Goal: Contribute content: Add original content to the website for others to see

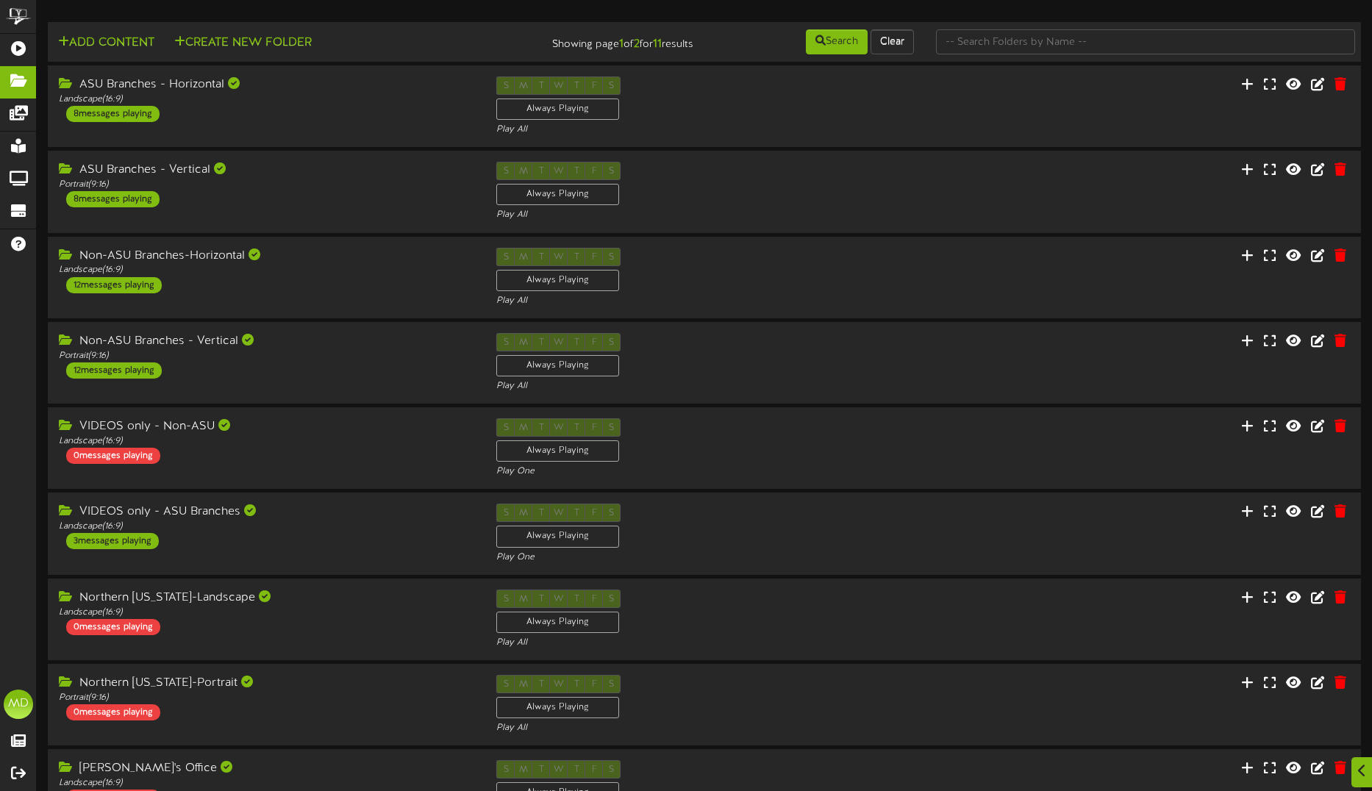
scroll to position [1046, 0]
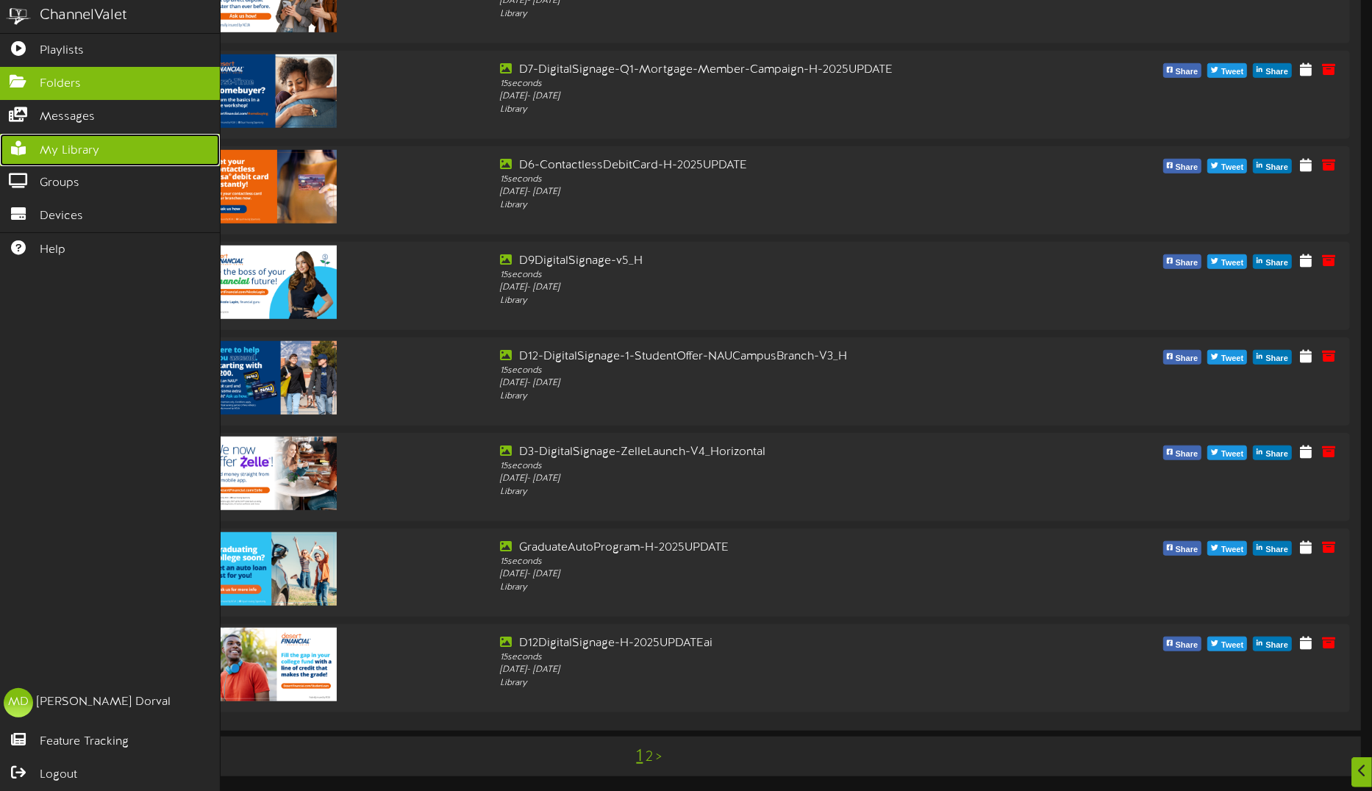
click at [63, 145] on span "My Library" at bounding box center [70, 151] width 60 height 17
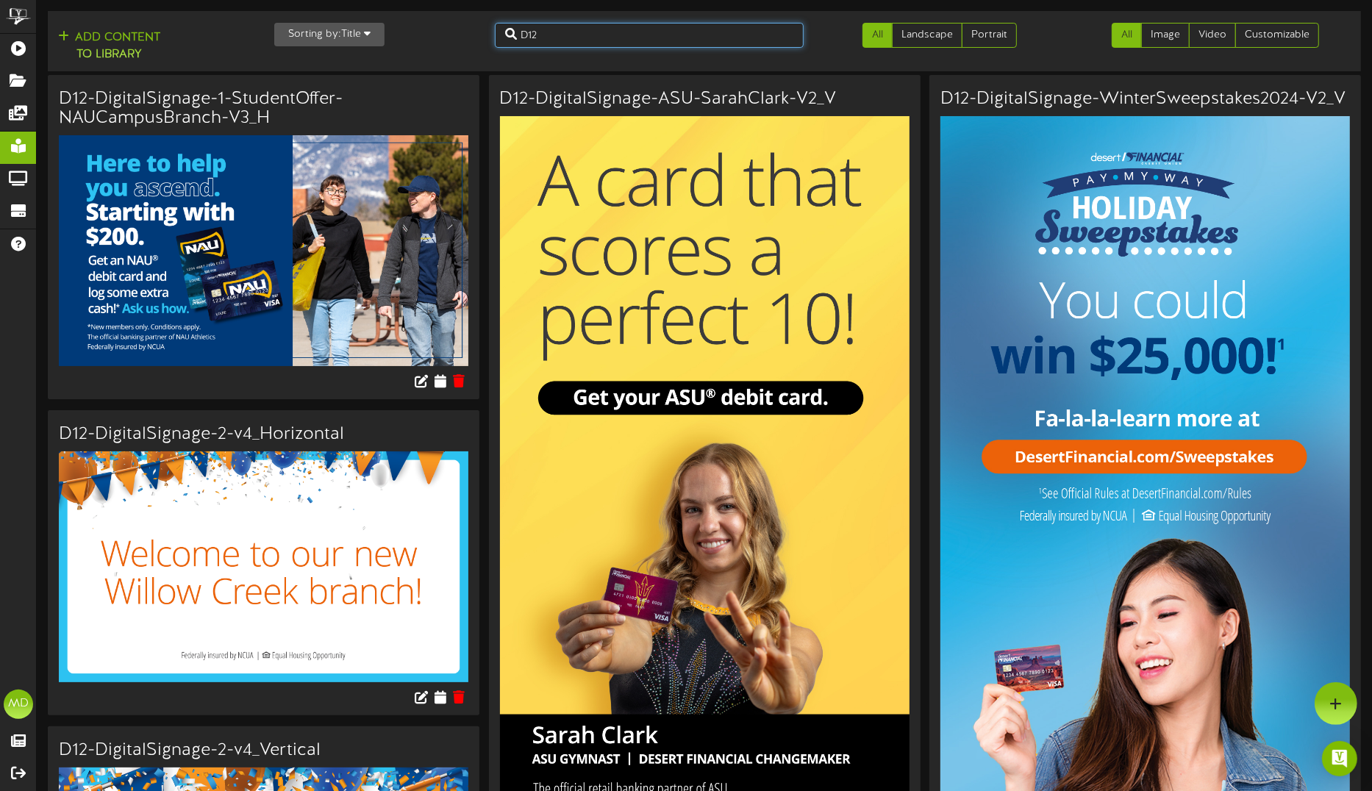
drag, startPoint x: 563, startPoint y: 39, endPoint x: 491, endPoint y: 40, distance: 72.8
click at [491, 40] on div "D12" at bounding box center [649, 35] width 331 height 25
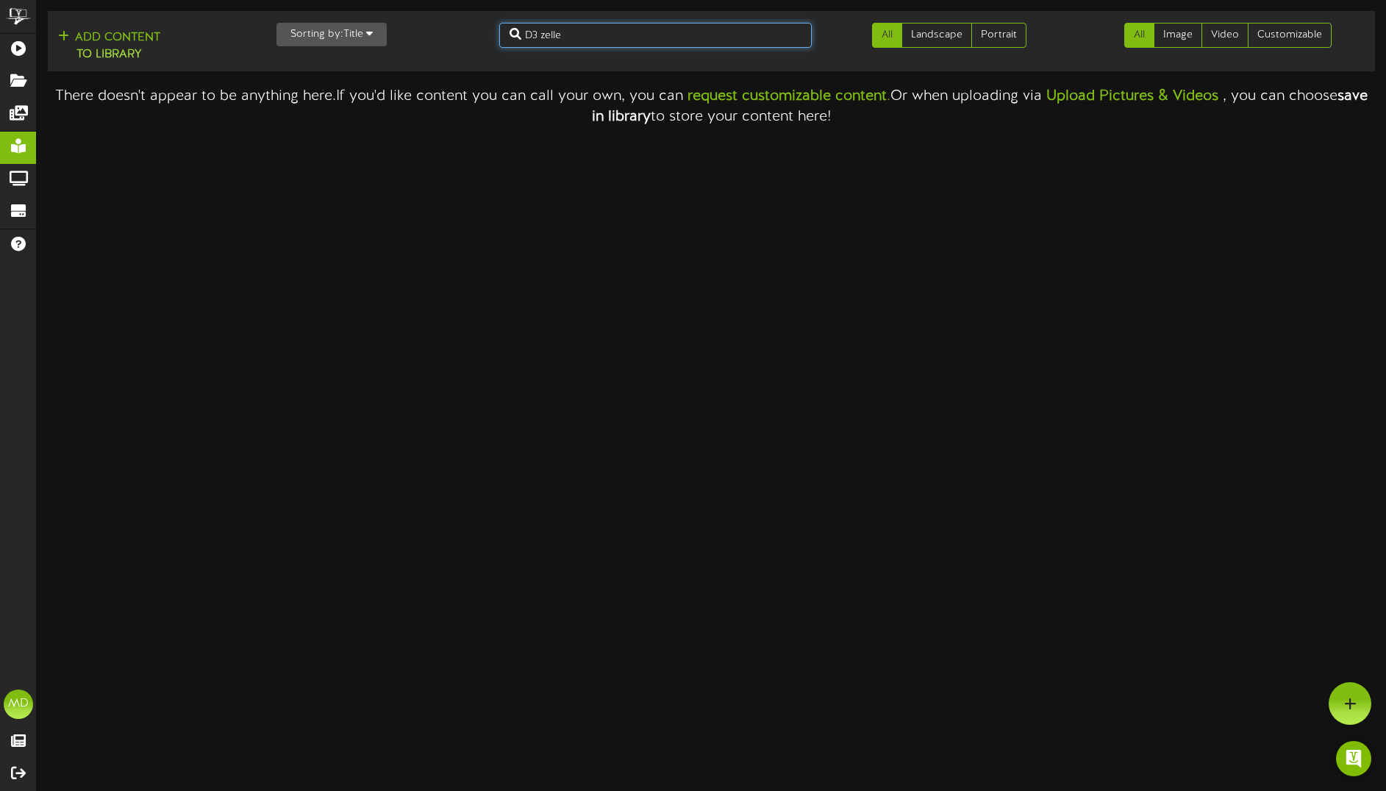
drag, startPoint x: 542, startPoint y: 35, endPoint x: 495, endPoint y: 31, distance: 47.2
click at [495, 35] on div "D3 zelle" at bounding box center [655, 35] width 335 height 25
type input "zelle"
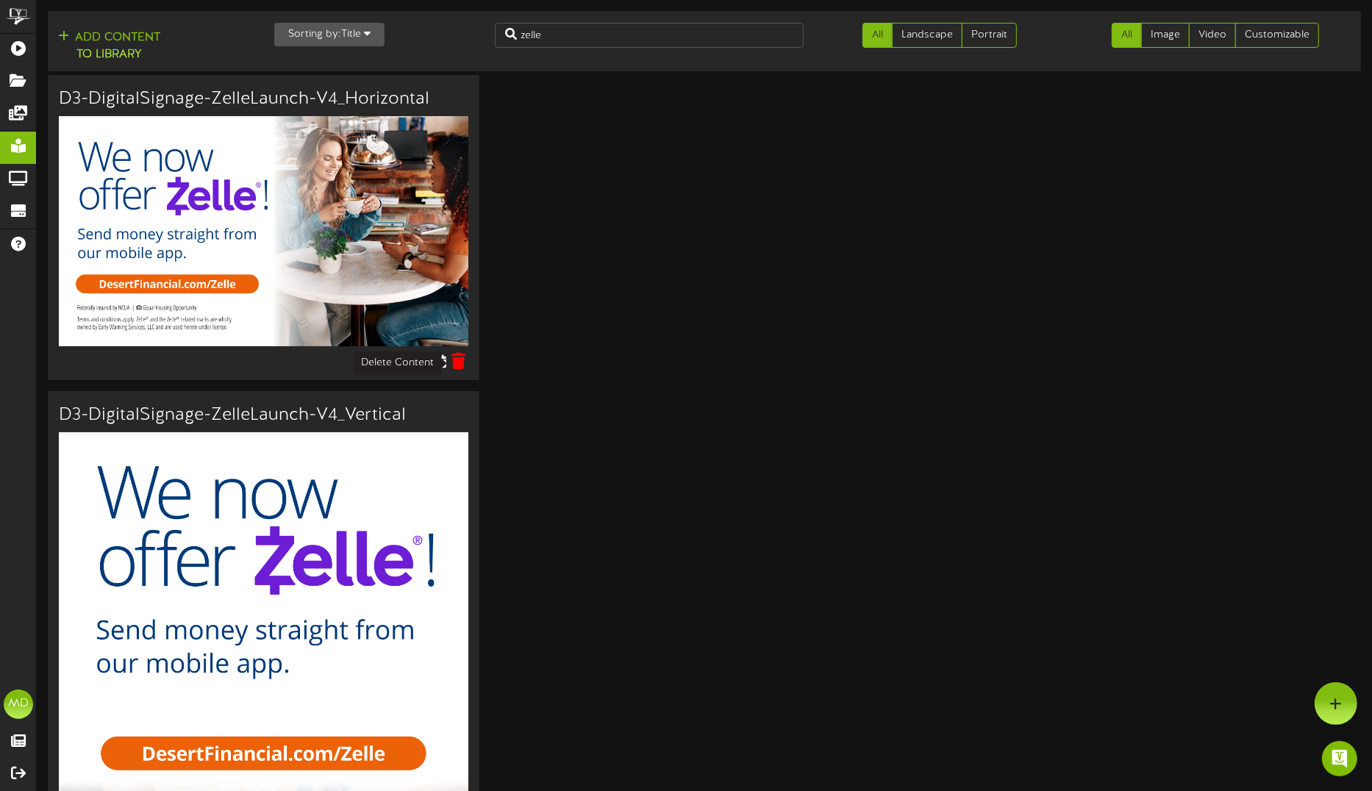
click at [458, 363] on icon at bounding box center [459, 361] width 14 height 16
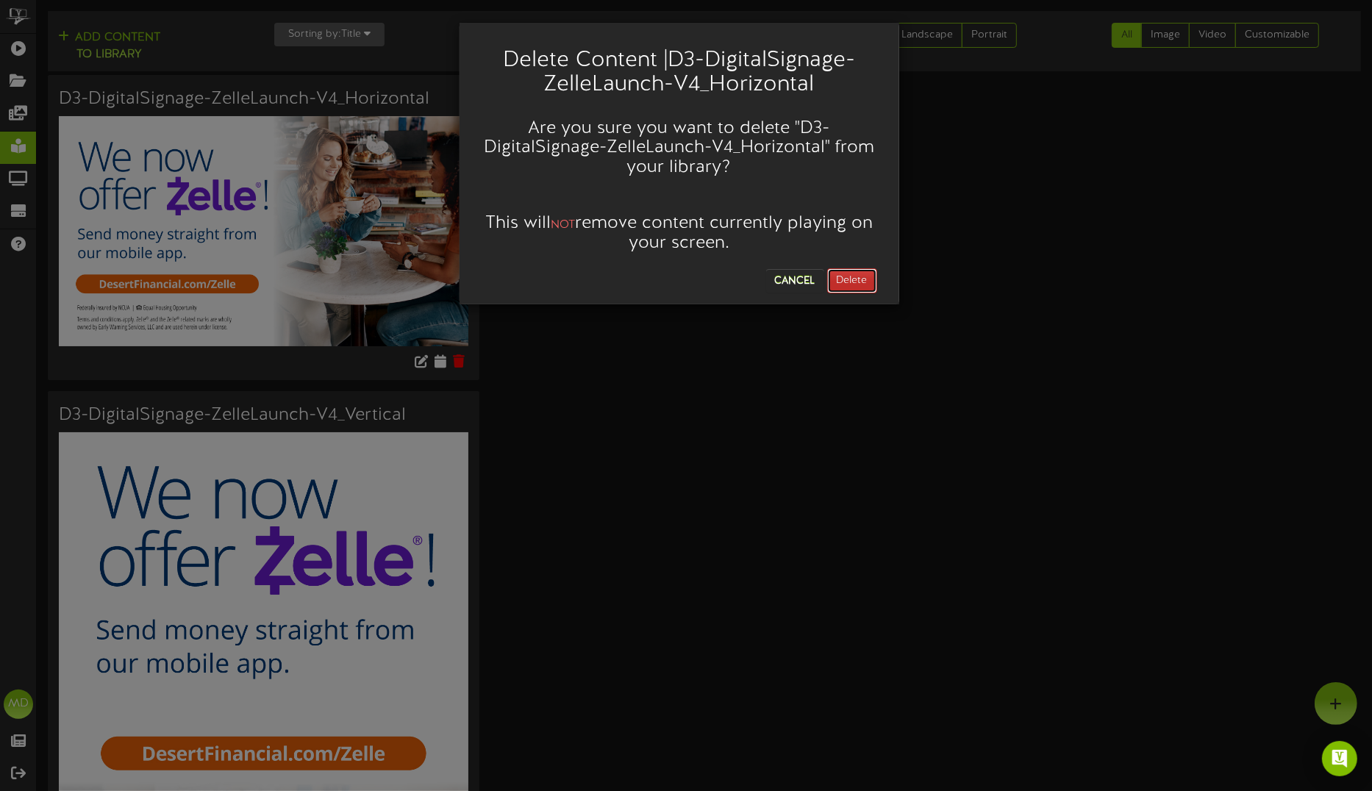
click at [847, 281] on button "Delete" at bounding box center [852, 280] width 50 height 25
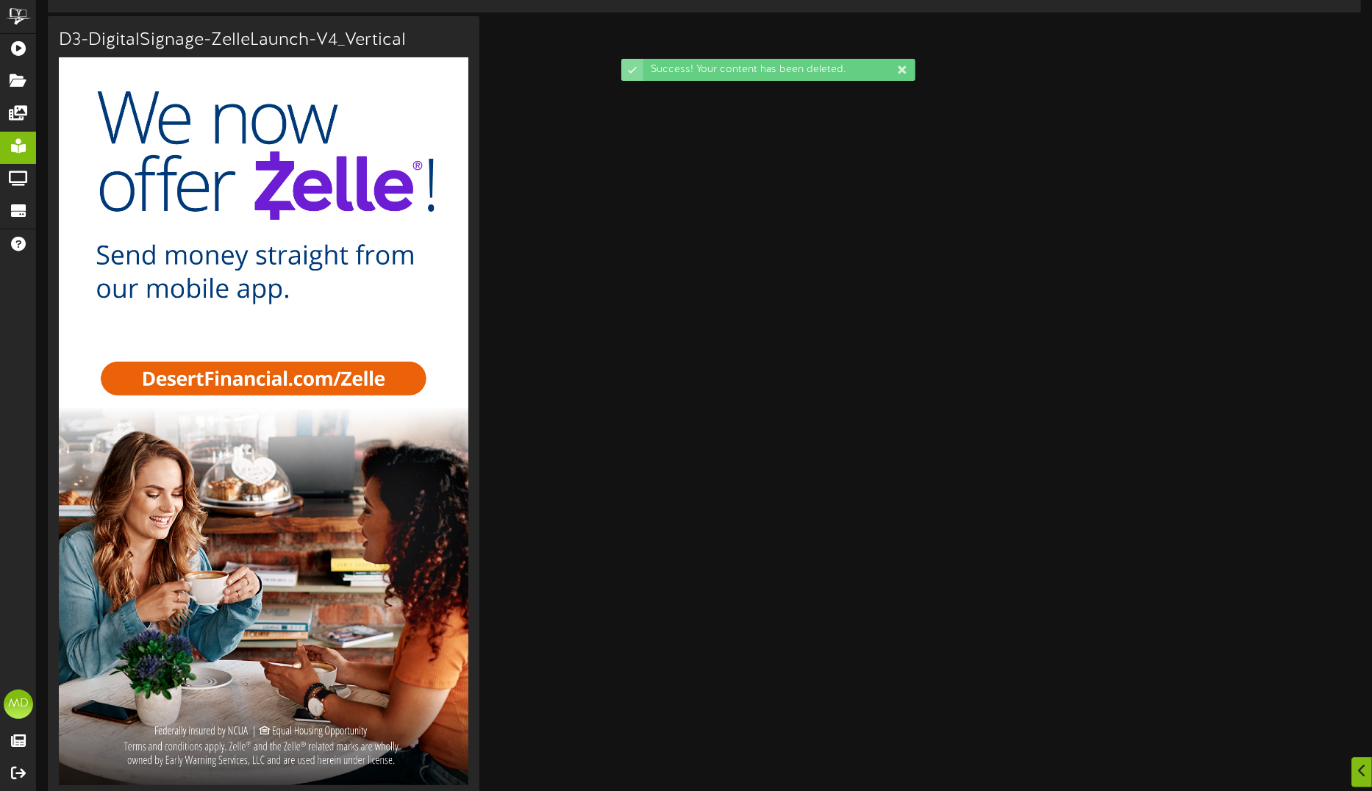
scroll to position [96, 0]
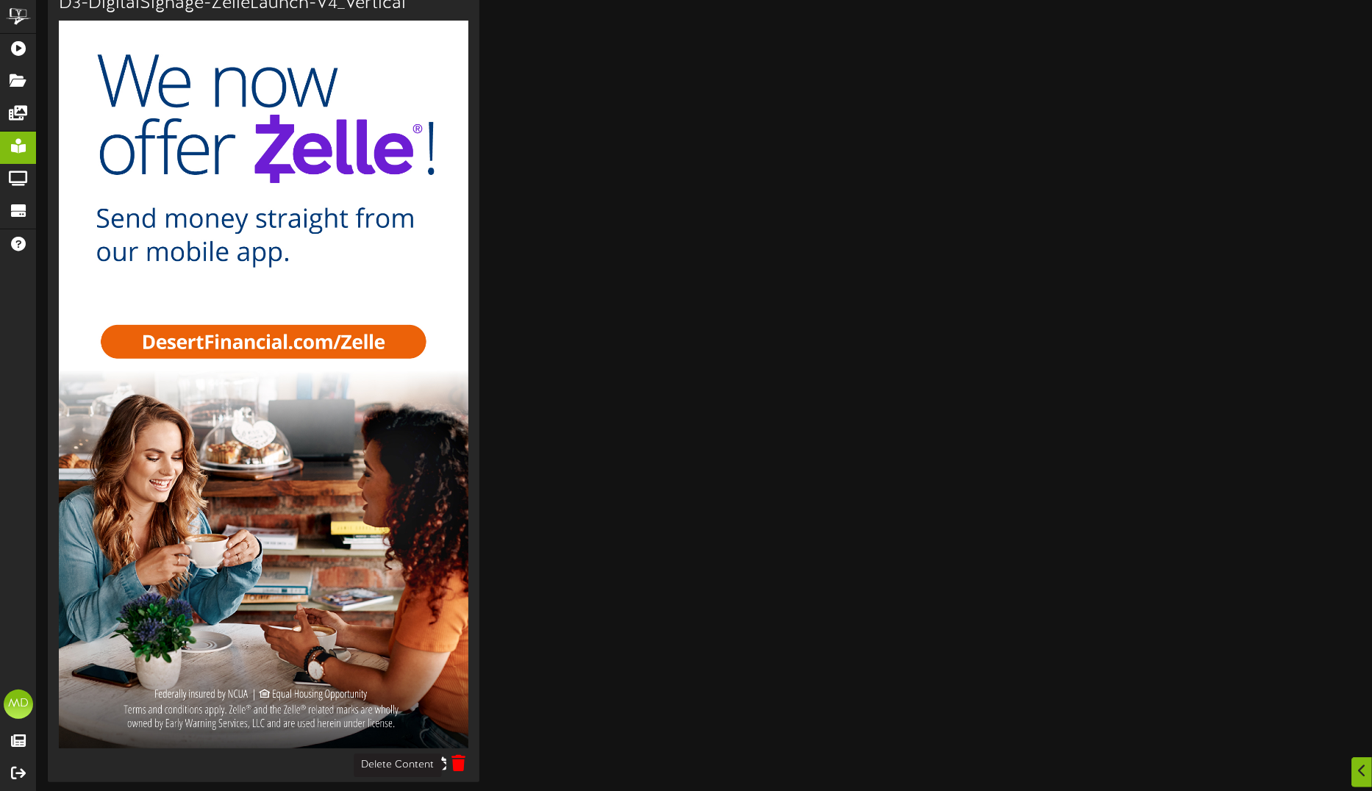
click at [461, 769] on icon at bounding box center [459, 763] width 14 height 16
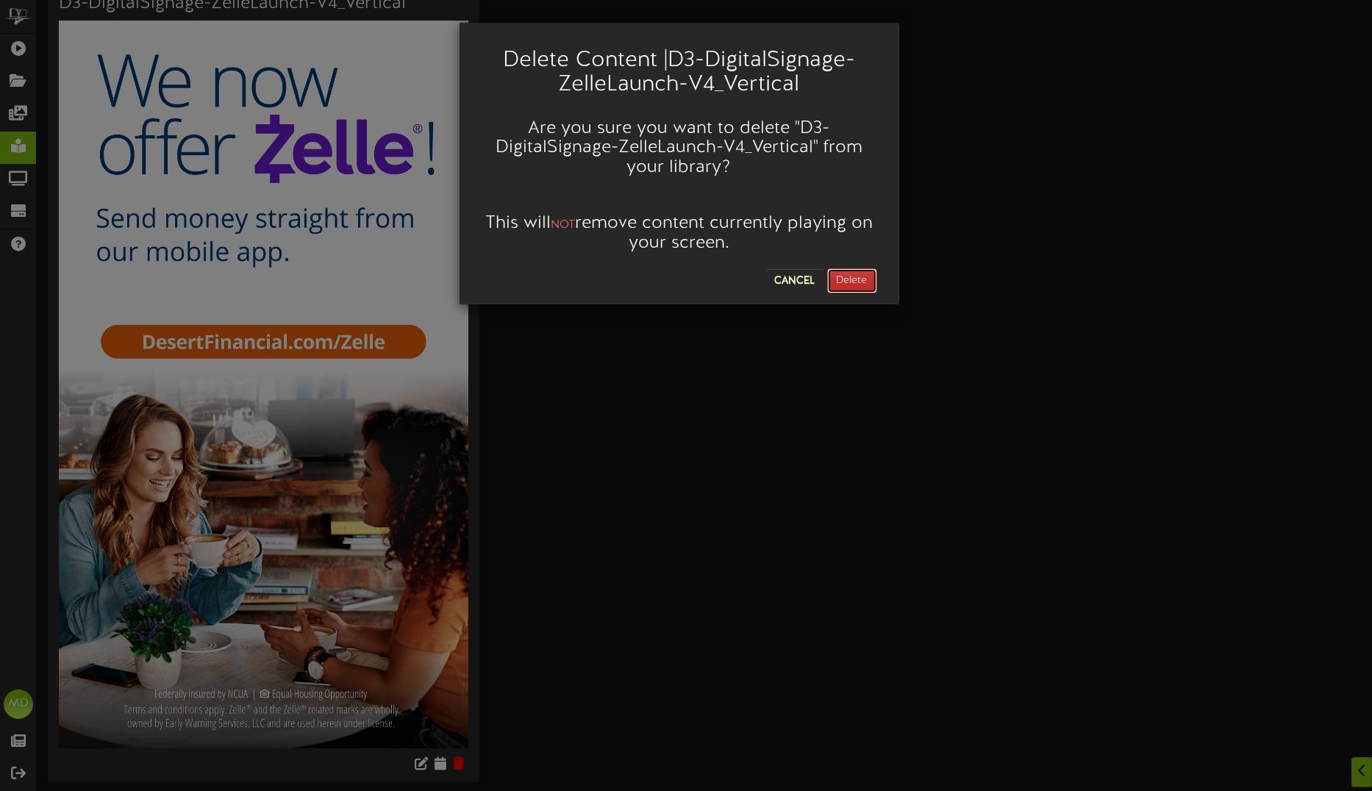
click at [849, 279] on button "Delete" at bounding box center [852, 280] width 50 height 25
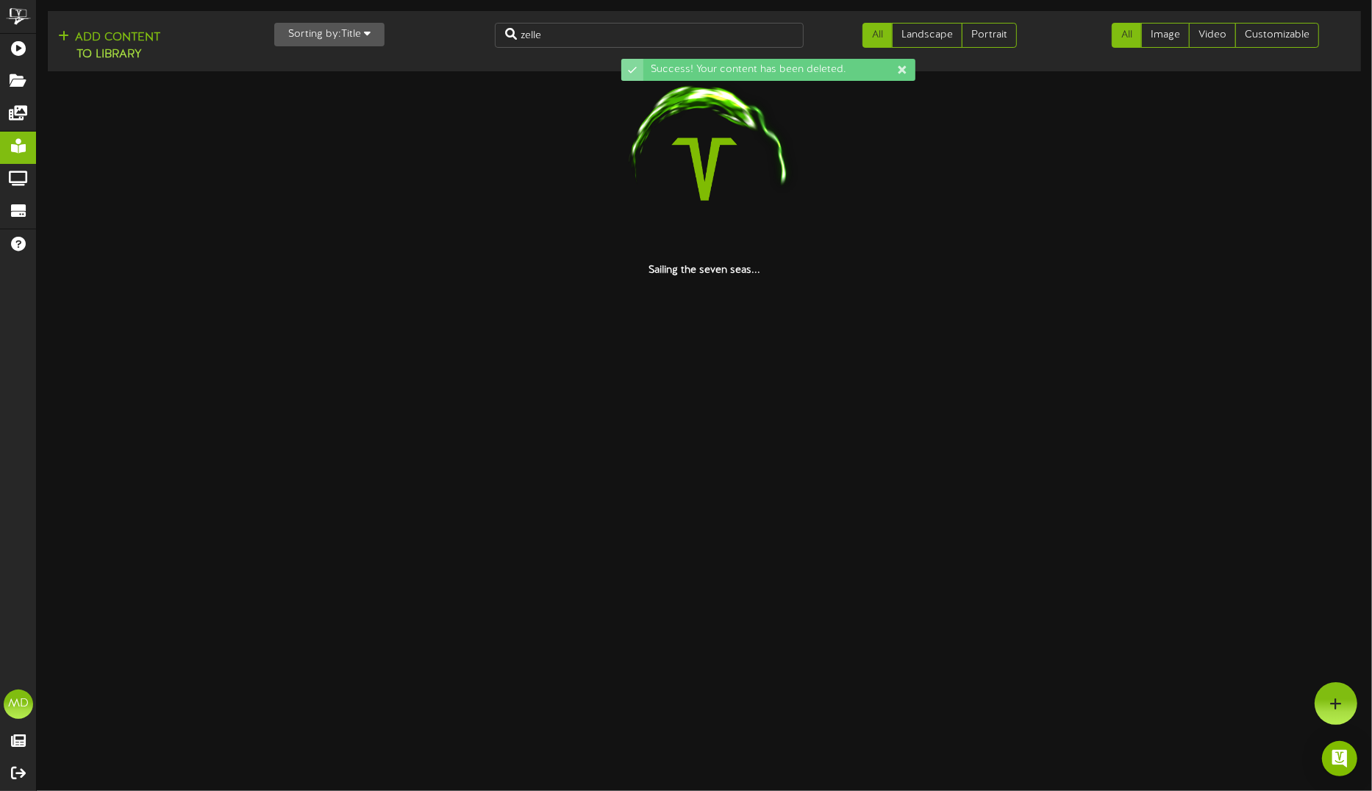
scroll to position [0, 0]
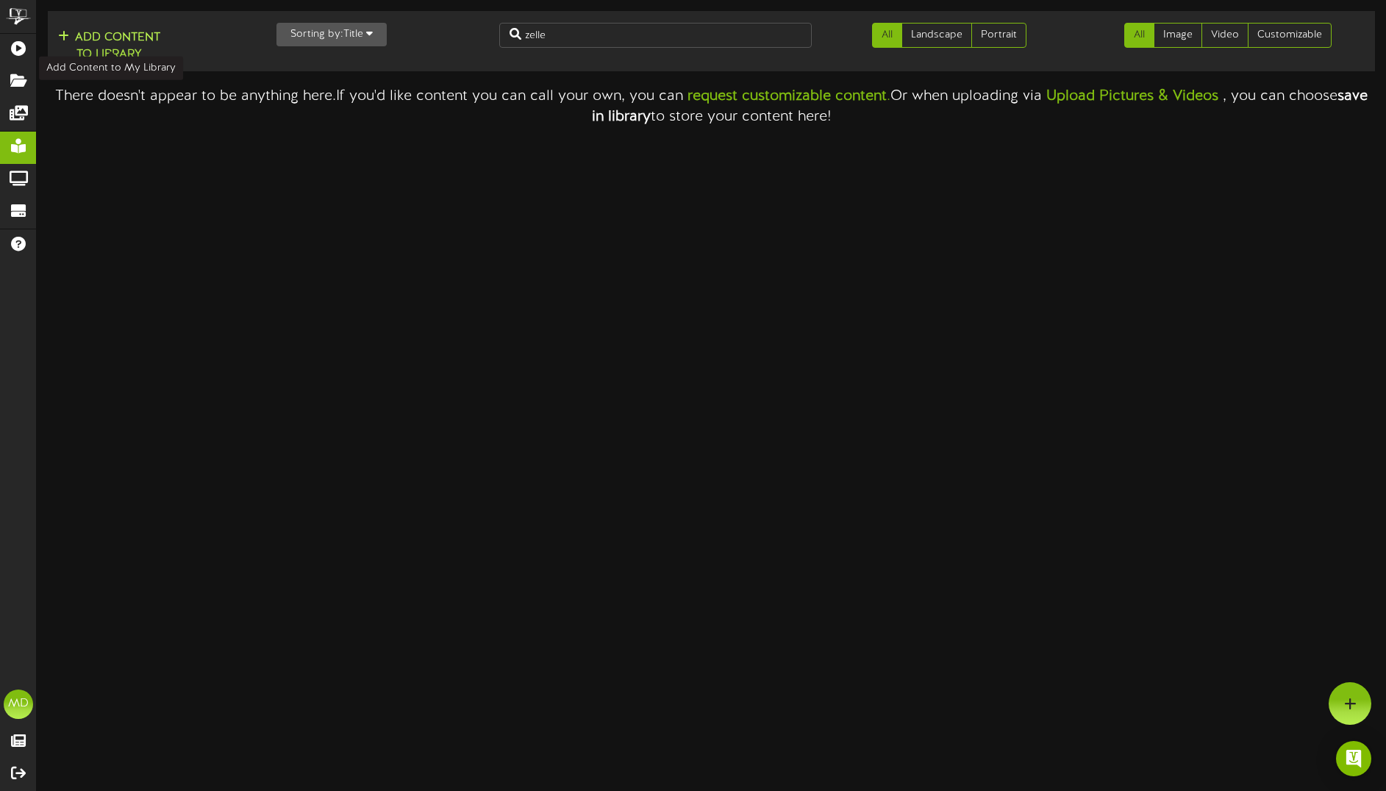
click at [107, 46] on button "Add Content to Library" at bounding box center [109, 46] width 111 height 35
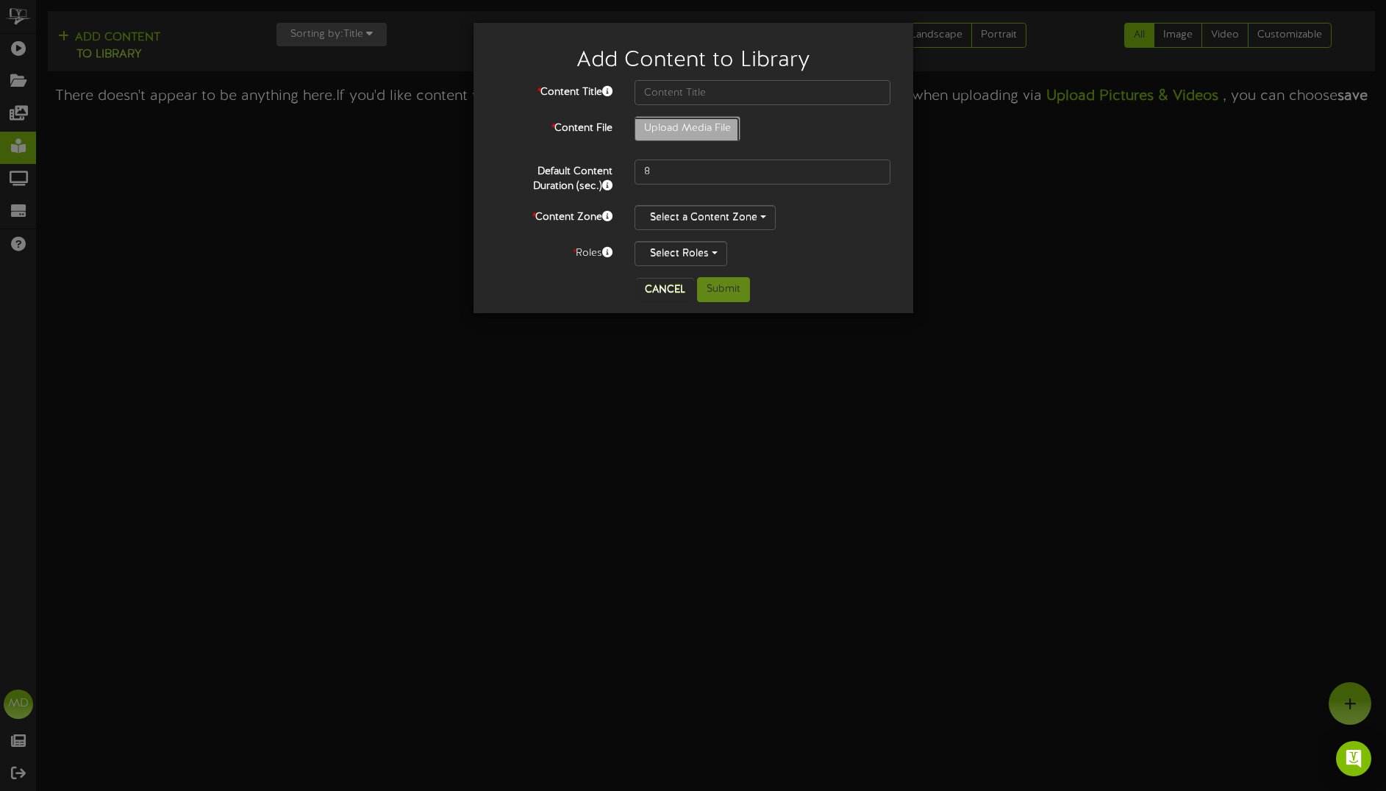
type input "**********"
type input "D3-DigitalSignage-ZelleLaunch-H-2025UPDATE"
drag, startPoint x: 658, startPoint y: 171, endPoint x: 616, endPoint y: 185, distance: 44.9
click at [618, 185] on div "Default Content Duration (sec.) 8" at bounding box center [694, 177] width 418 height 35
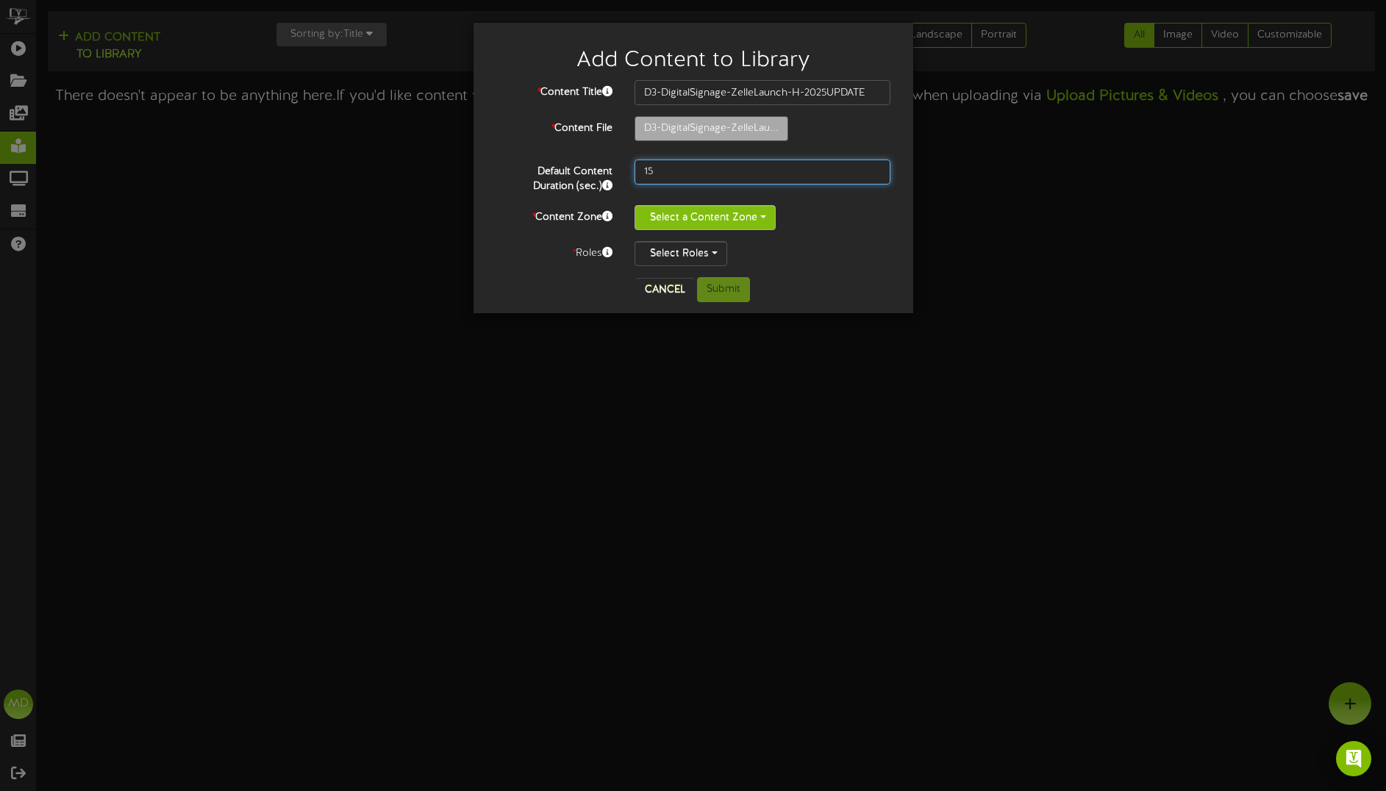
type input "15"
click at [760, 218] on span "button" at bounding box center [763, 216] width 6 height 3
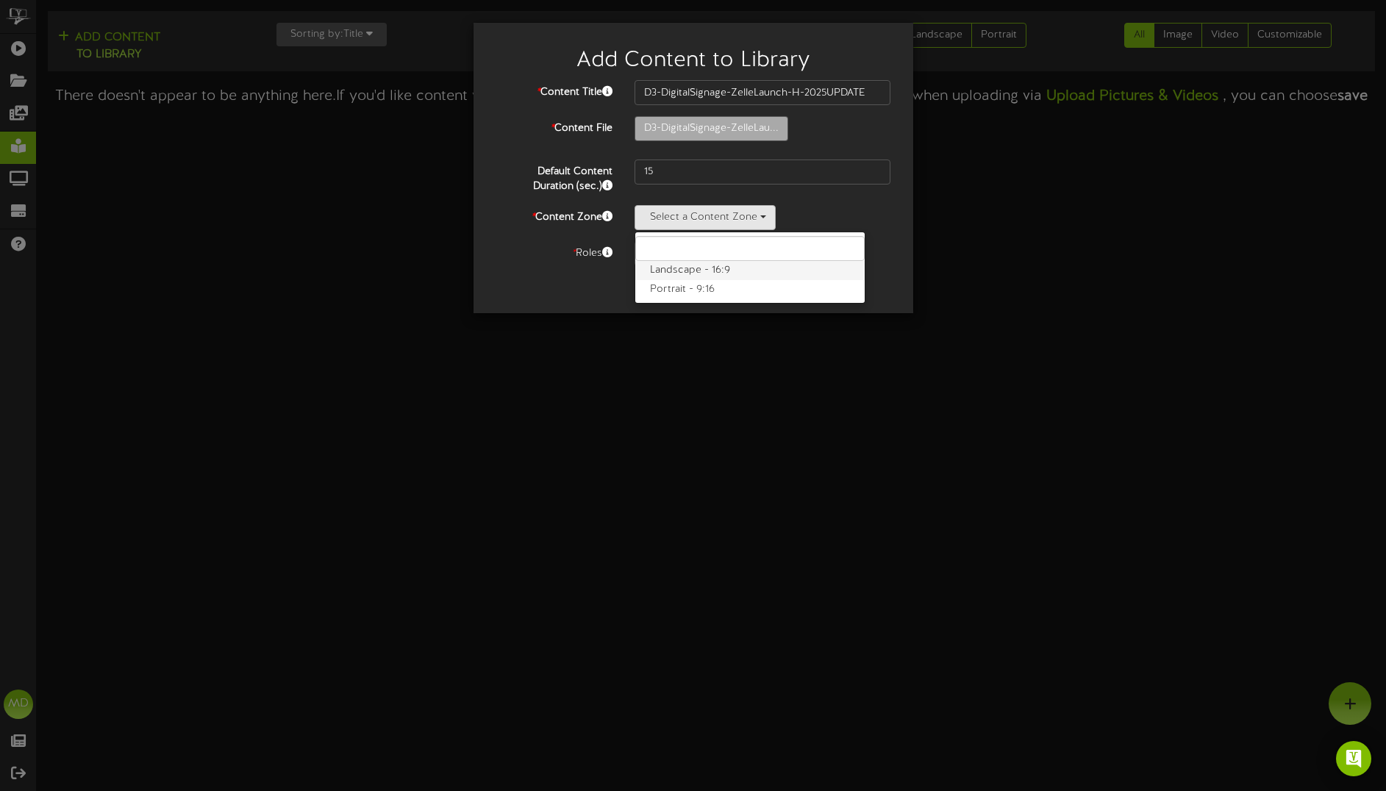
click at [700, 270] on label "Landscape - 16:9" at bounding box center [749, 270] width 229 height 19
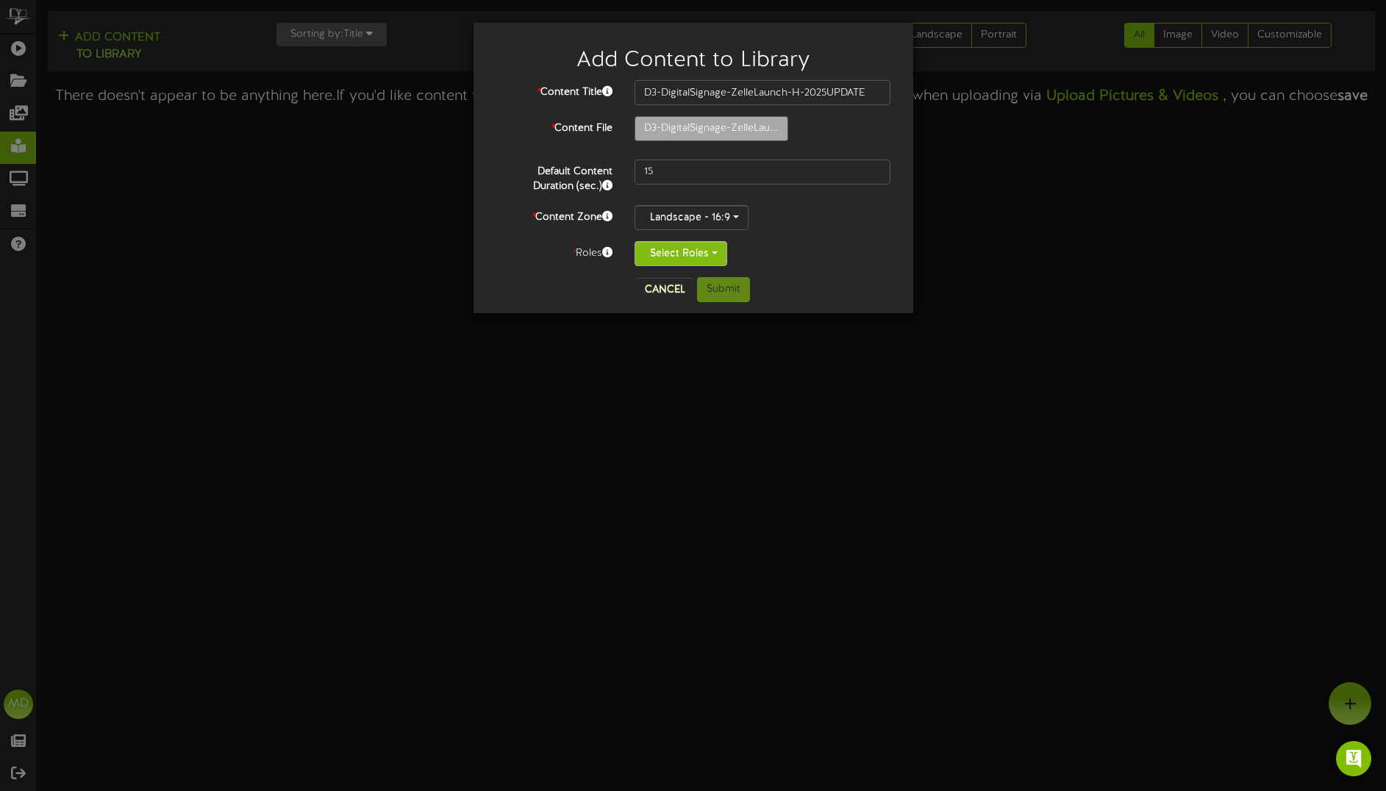
click at [710, 254] on button "Select Roles" at bounding box center [681, 253] width 93 height 25
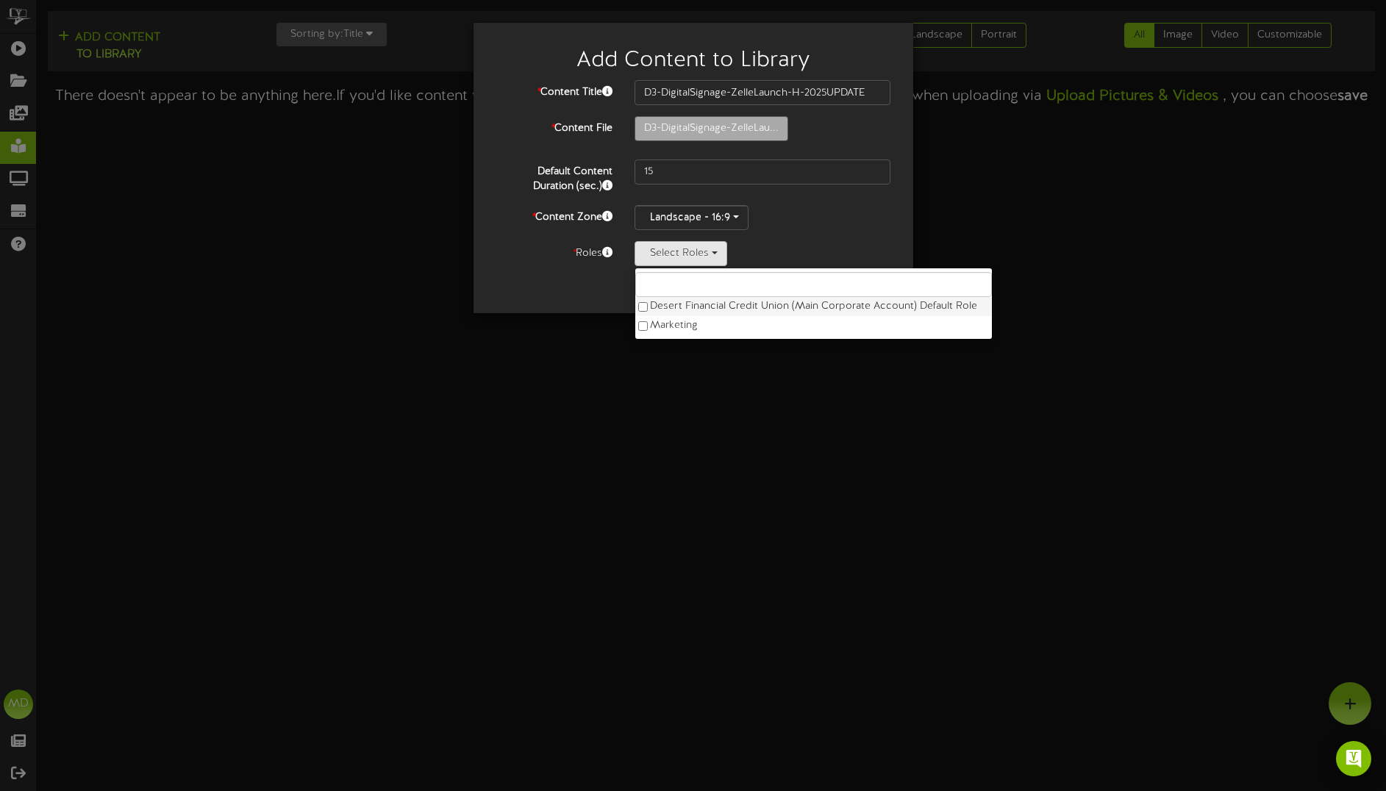
click at [669, 307] on label "Desert Financial Credit Union (Main Corporate Account) Default Role" at bounding box center [813, 306] width 357 height 19
click at [585, 292] on div "Cancel Submit" at bounding box center [694, 289] width 418 height 25
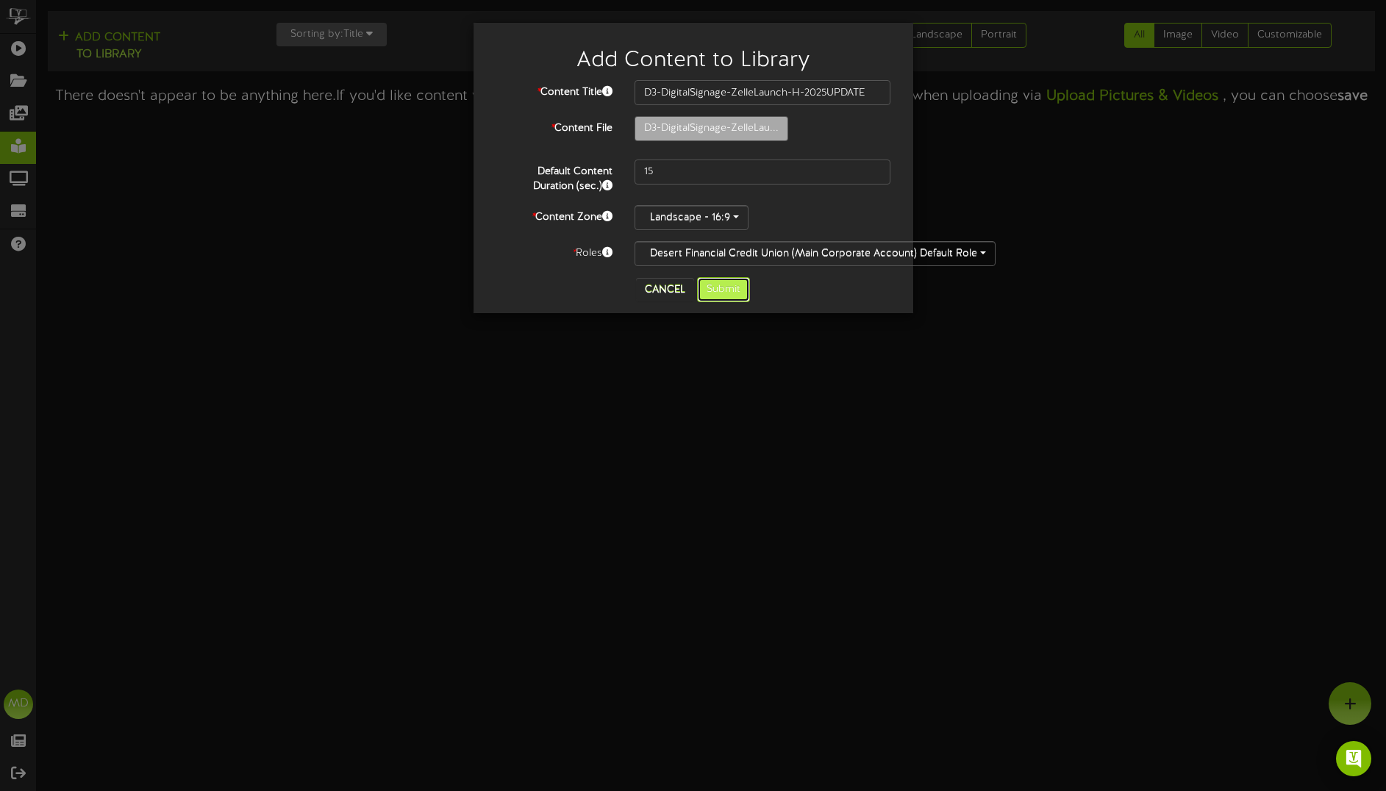
click at [714, 285] on button "Submit" at bounding box center [723, 289] width 53 height 25
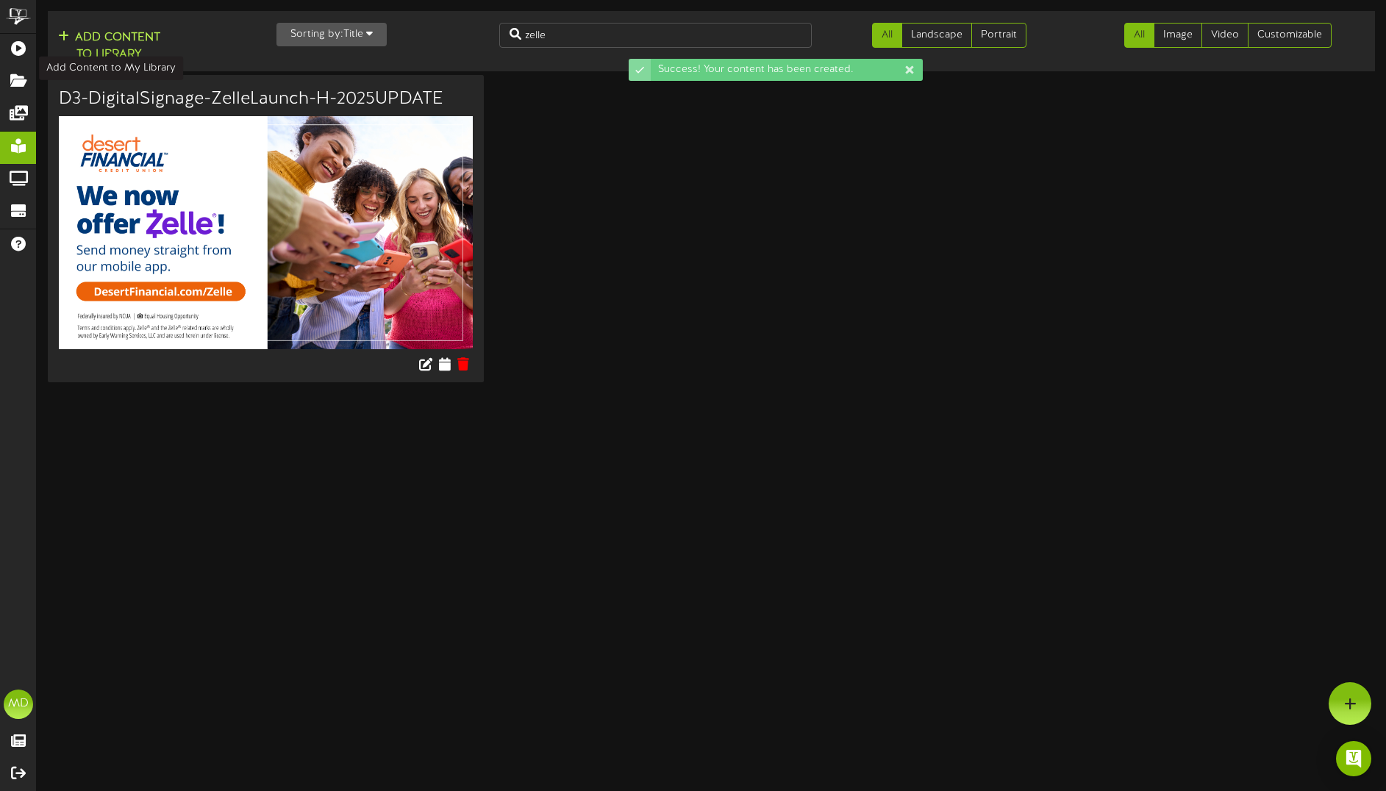
click at [113, 50] on button "Add Content to Library" at bounding box center [109, 46] width 111 height 35
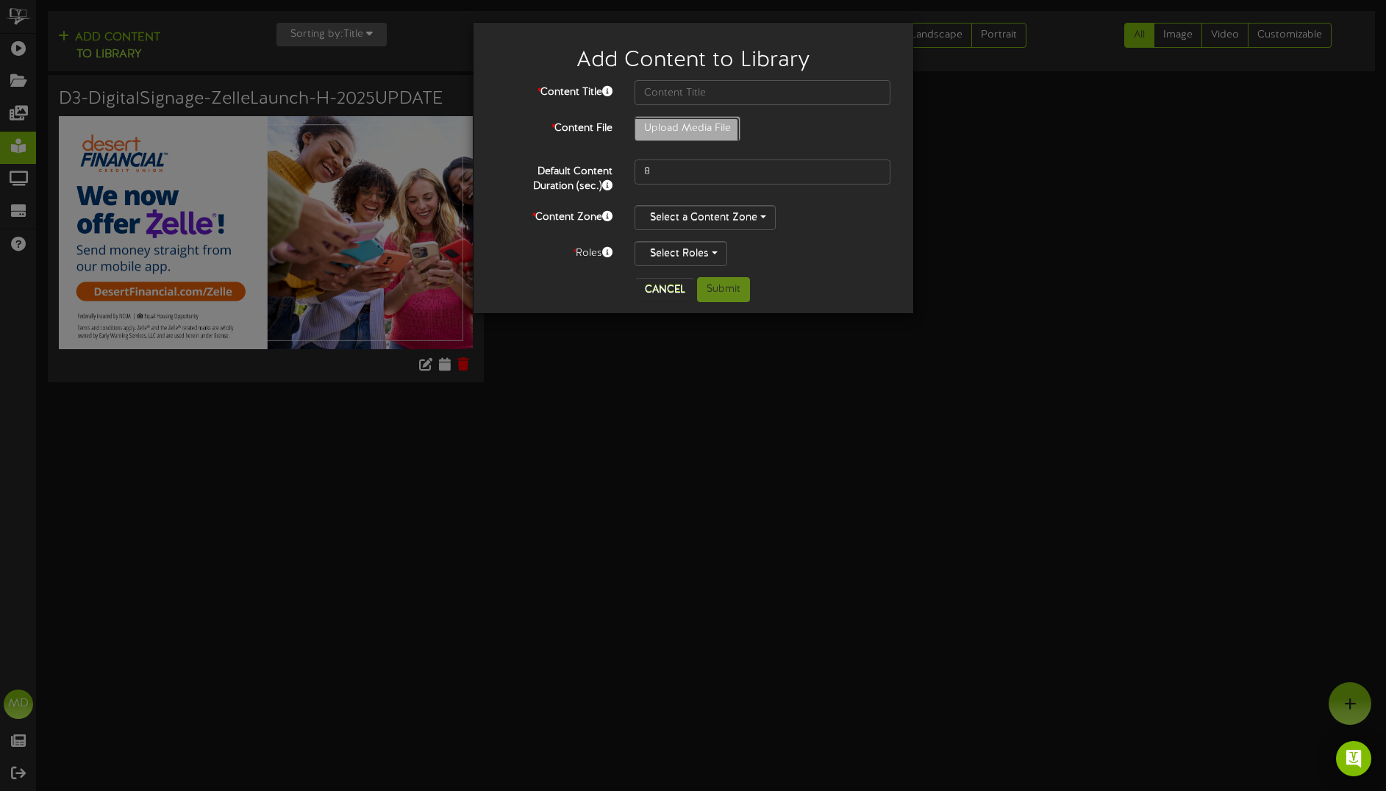
type input "**********"
type input "D3-DigitalSignage-ZelleLaunch-V-2025UPDATE"
drag, startPoint x: 664, startPoint y: 174, endPoint x: 621, endPoint y: 173, distance: 42.7
click at [621, 173] on div "Default Content Duration (sec.) 8" at bounding box center [694, 177] width 418 height 35
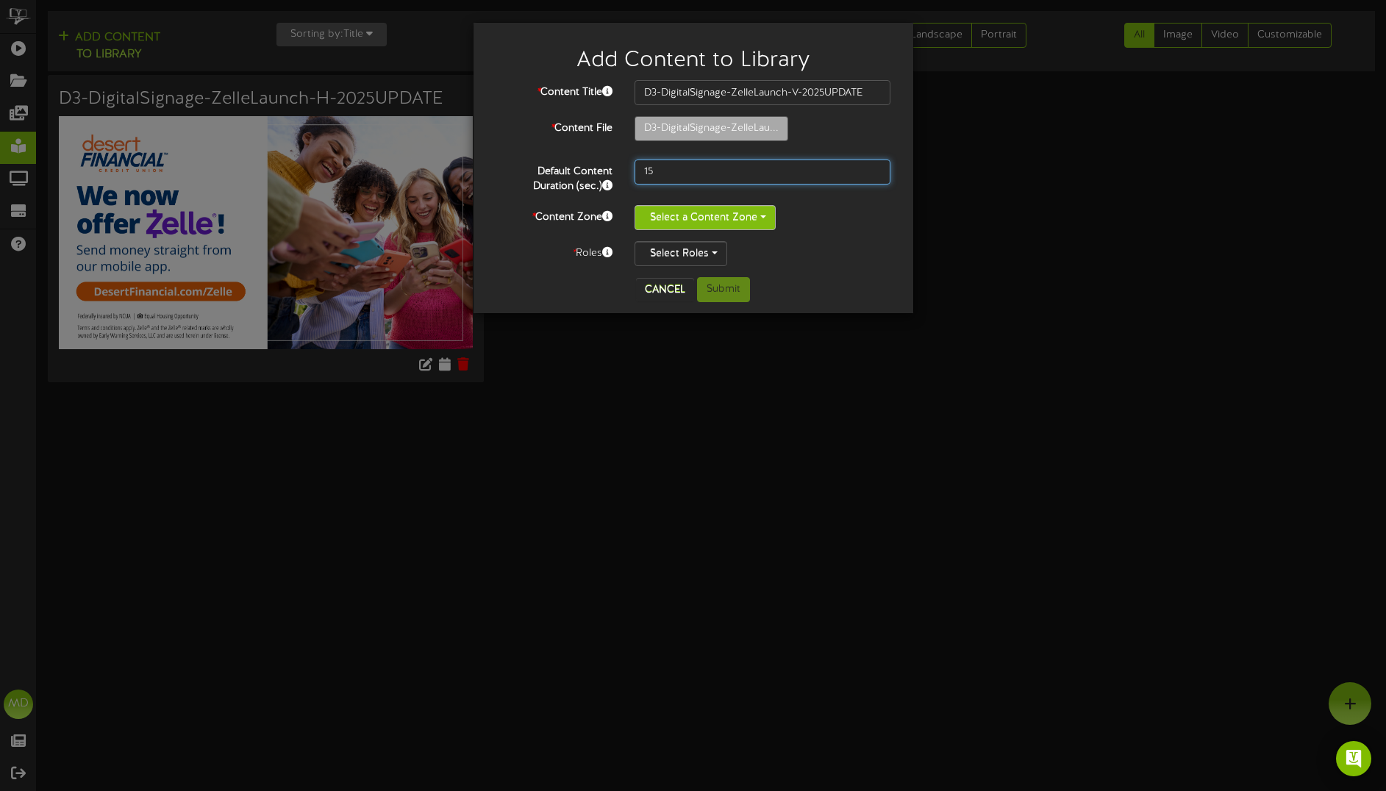
type input "15"
click at [667, 208] on button "Select a Content Zone" at bounding box center [705, 217] width 141 height 25
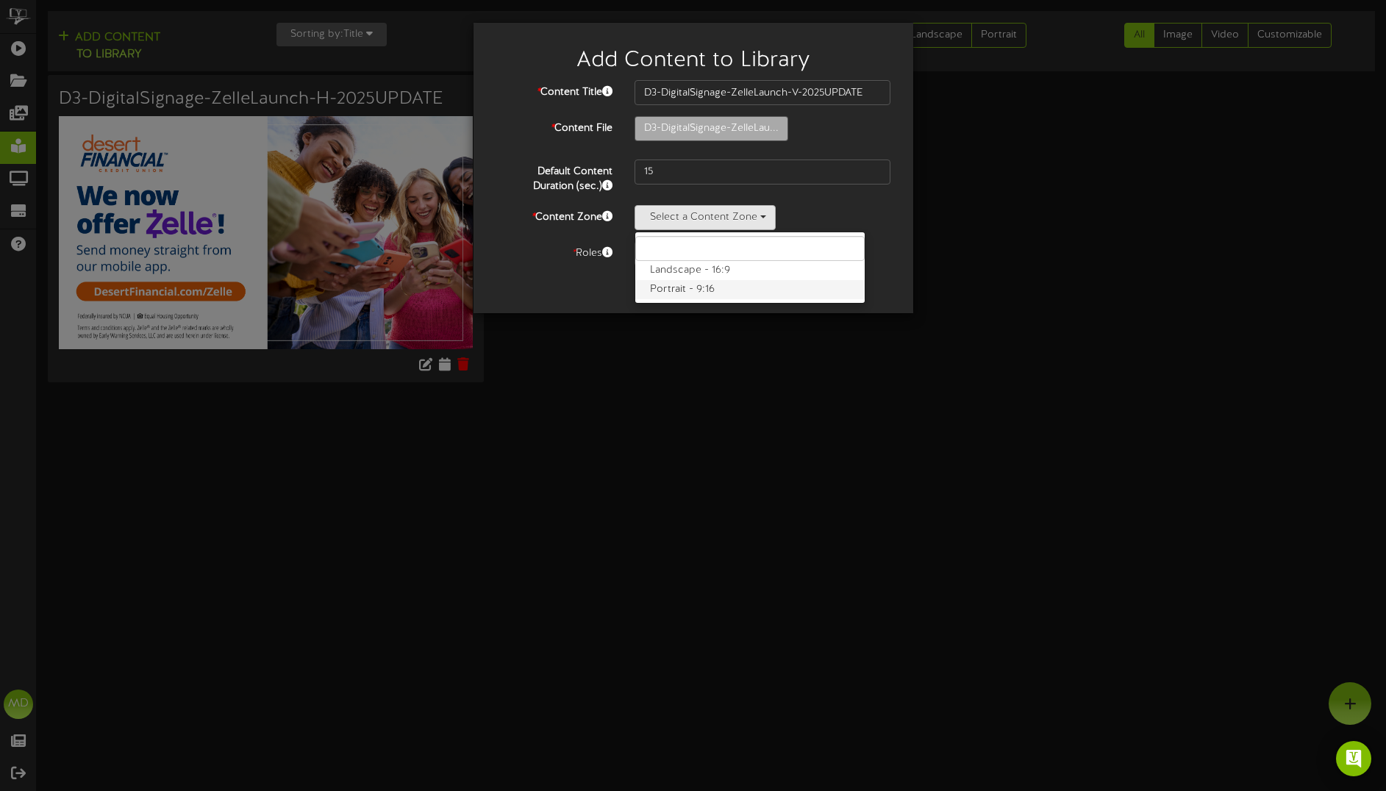
click at [675, 288] on label "Portrait - 9:16" at bounding box center [749, 289] width 229 height 19
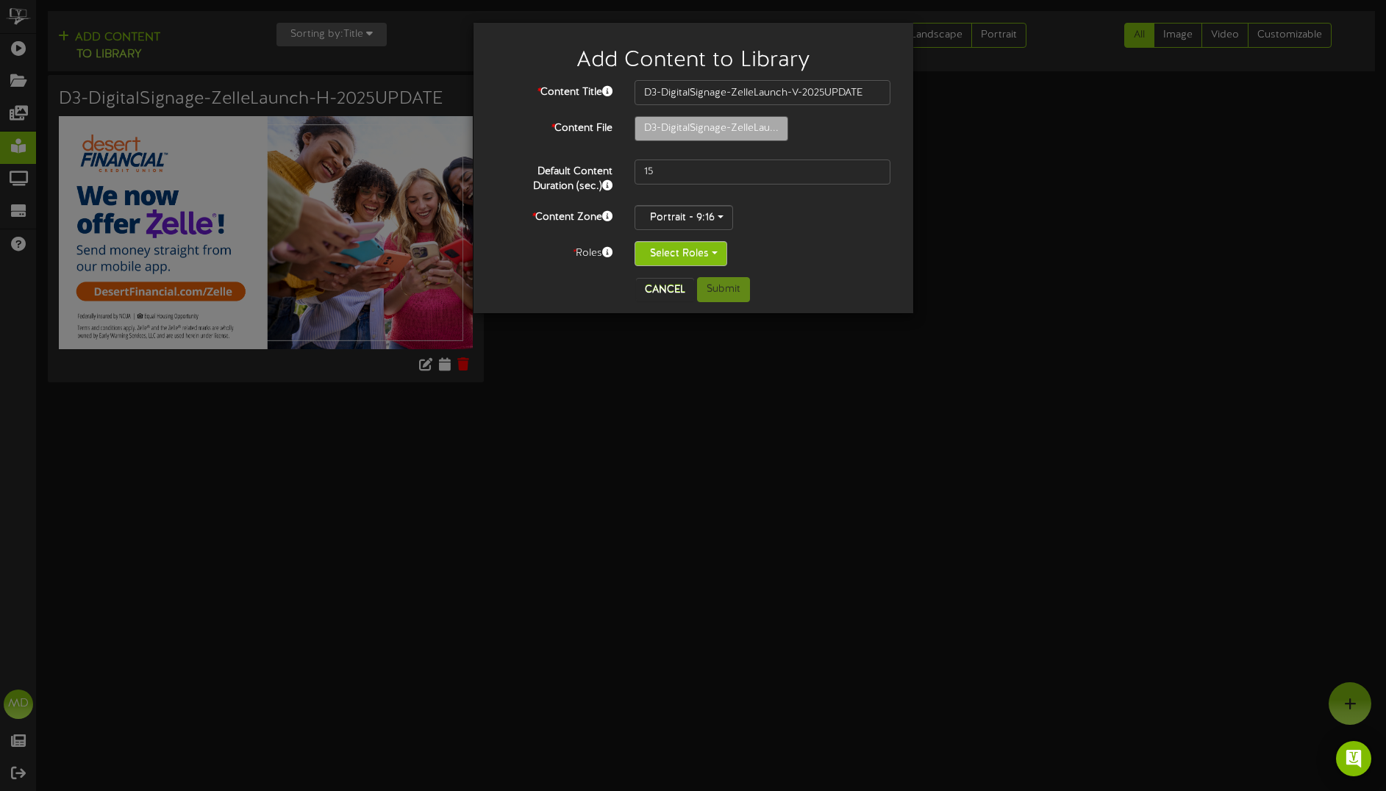
click at [699, 251] on button "Select Roles" at bounding box center [681, 253] width 93 height 25
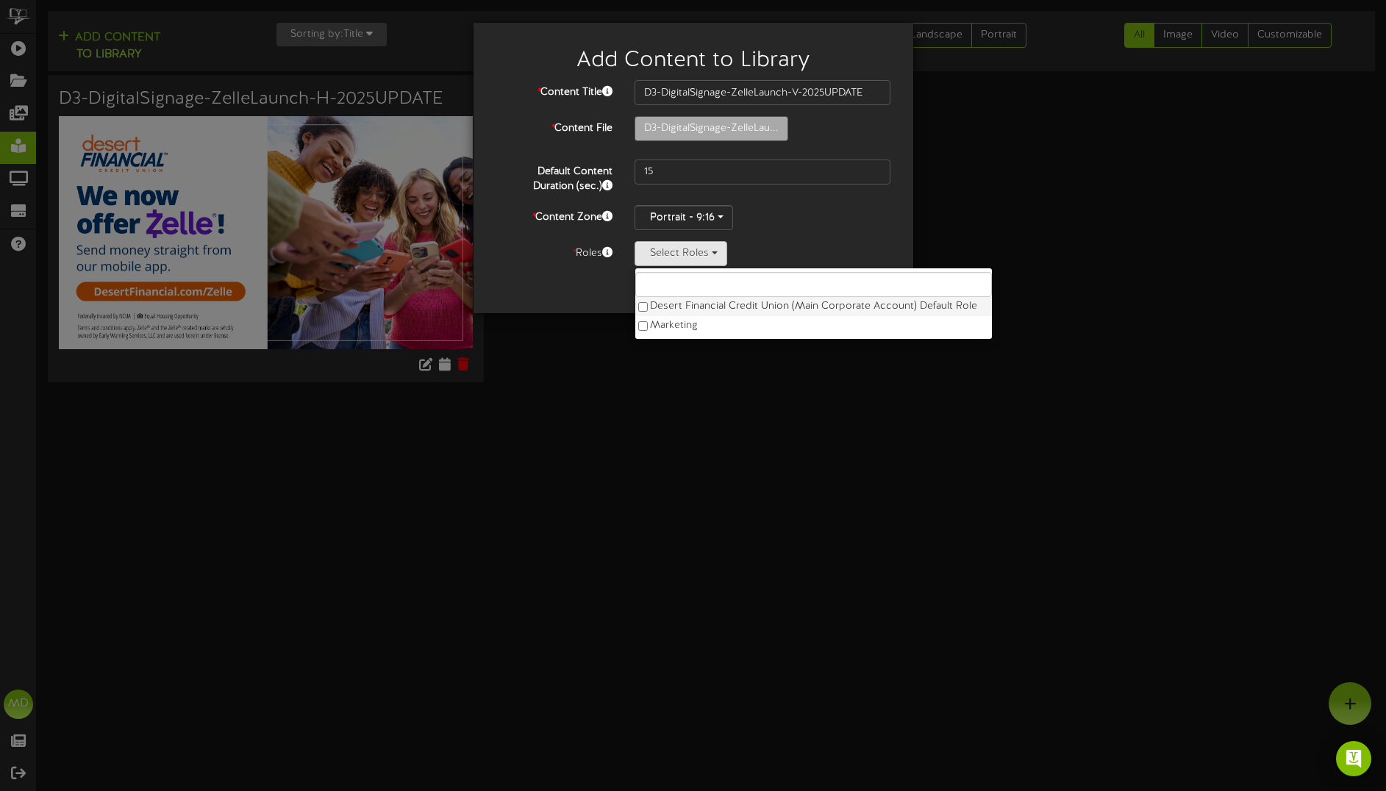
click at [674, 304] on label "Desert Financial Credit Union (Main Corporate Account) Default Role" at bounding box center [813, 306] width 357 height 19
click at [637, 366] on div "Add Content to Library * Content Title D3-DigitalSignage-ZelleLaunch-V-2025UPDA…" at bounding box center [693, 395] width 1386 height 791
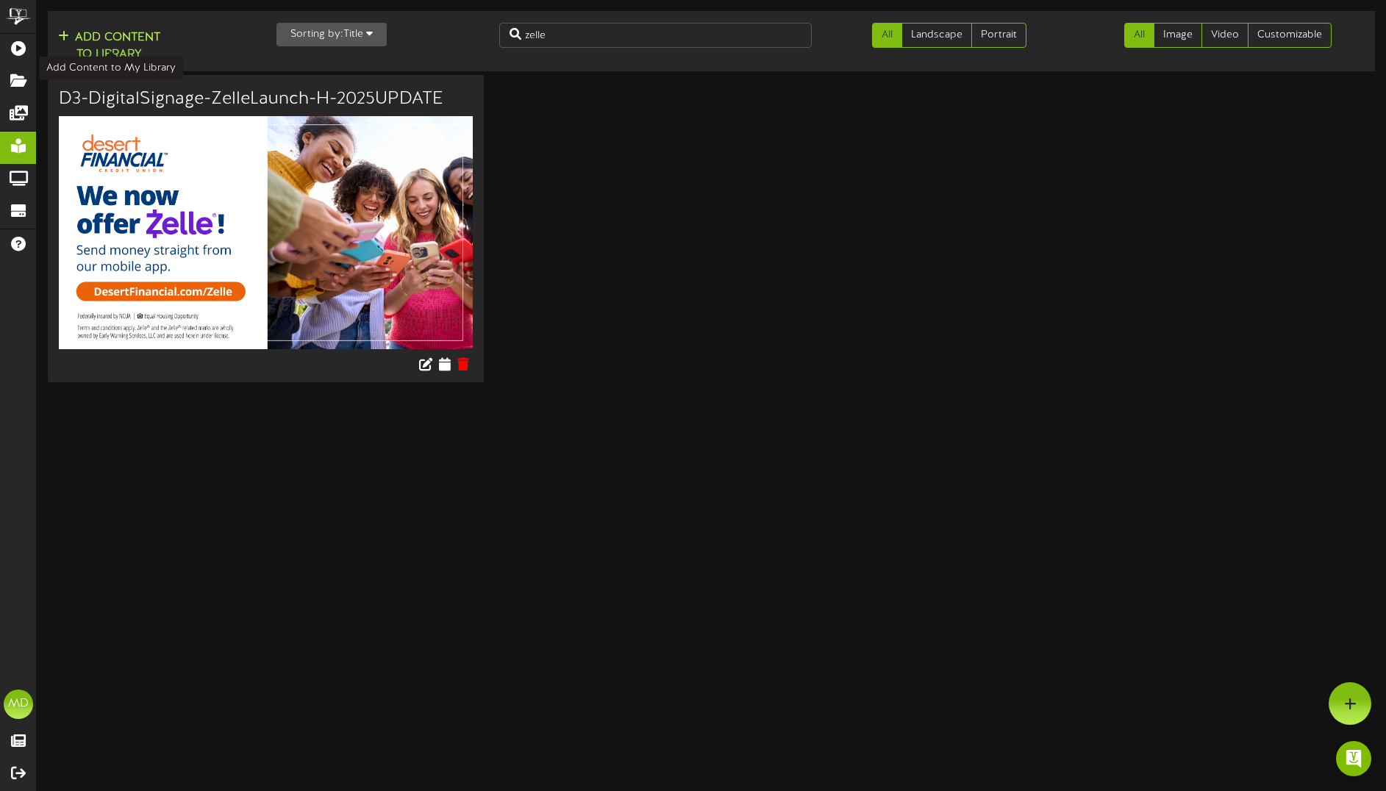
click at [118, 42] on button "Add Content to Library" at bounding box center [109, 46] width 111 height 35
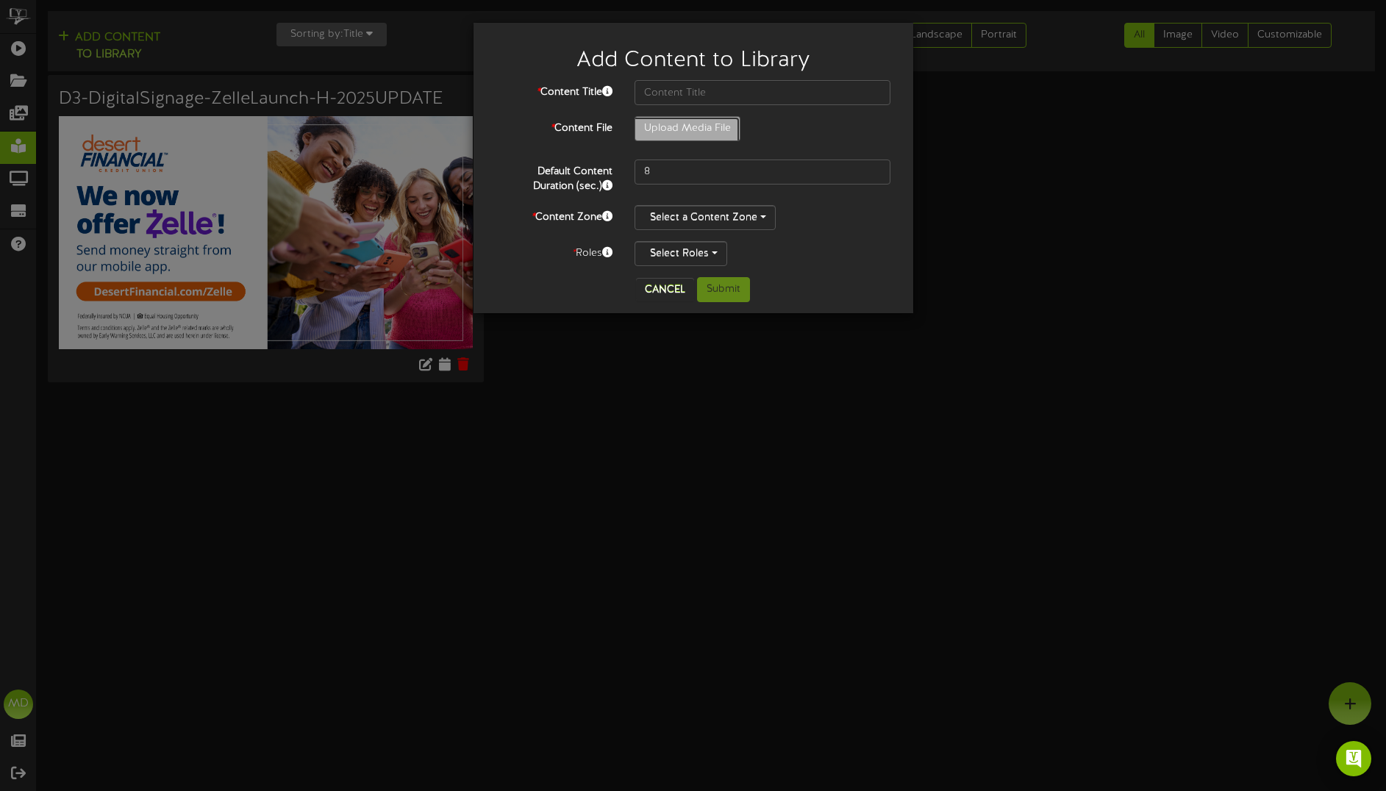
type input "**********"
type input "D3-DigitalSignage-ZelleLaunch-V-2025UPDATE"
drag, startPoint x: 664, startPoint y: 171, endPoint x: 623, endPoint y: 175, distance: 41.4
click at [624, 175] on div "8" at bounding box center [763, 172] width 279 height 25
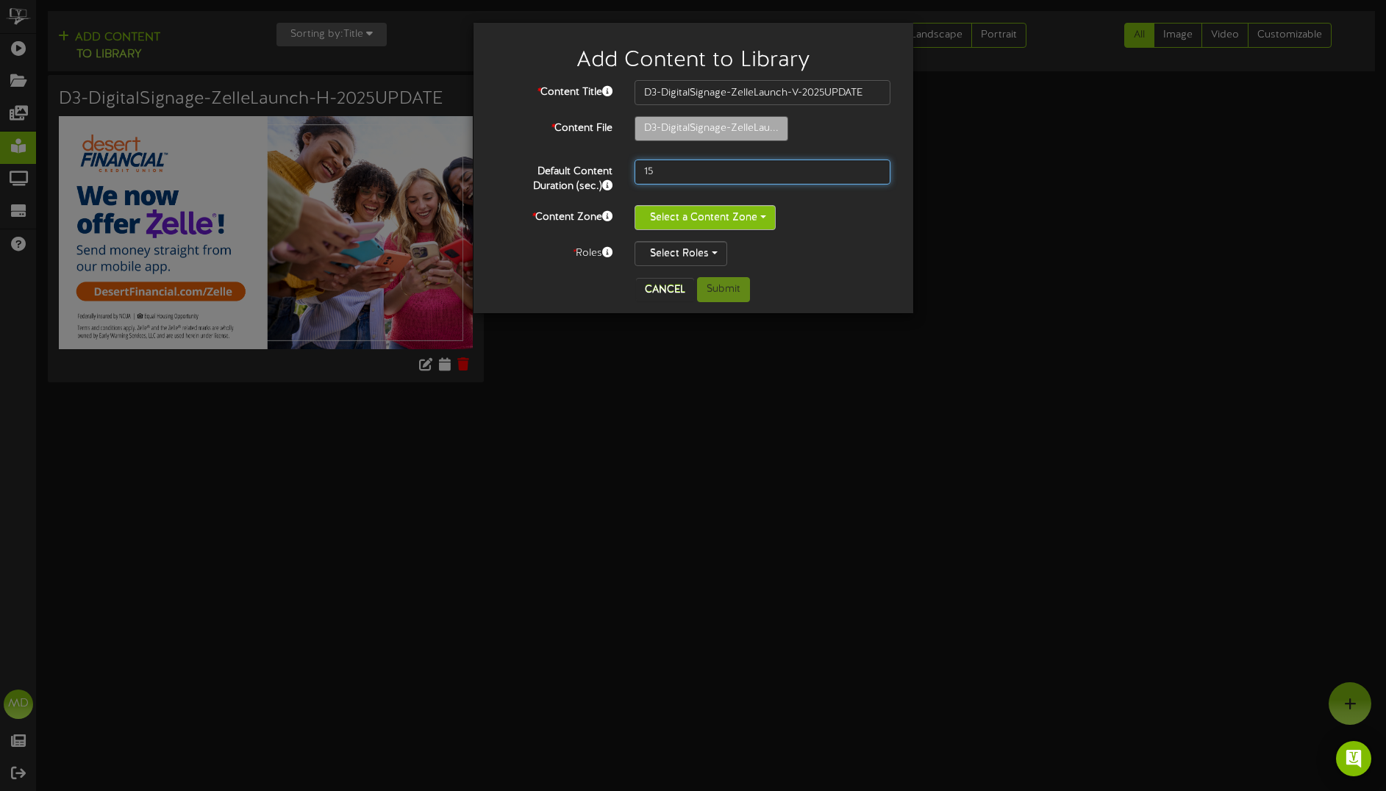
type input "15"
click at [712, 218] on button "Select a Content Zone" at bounding box center [705, 217] width 141 height 25
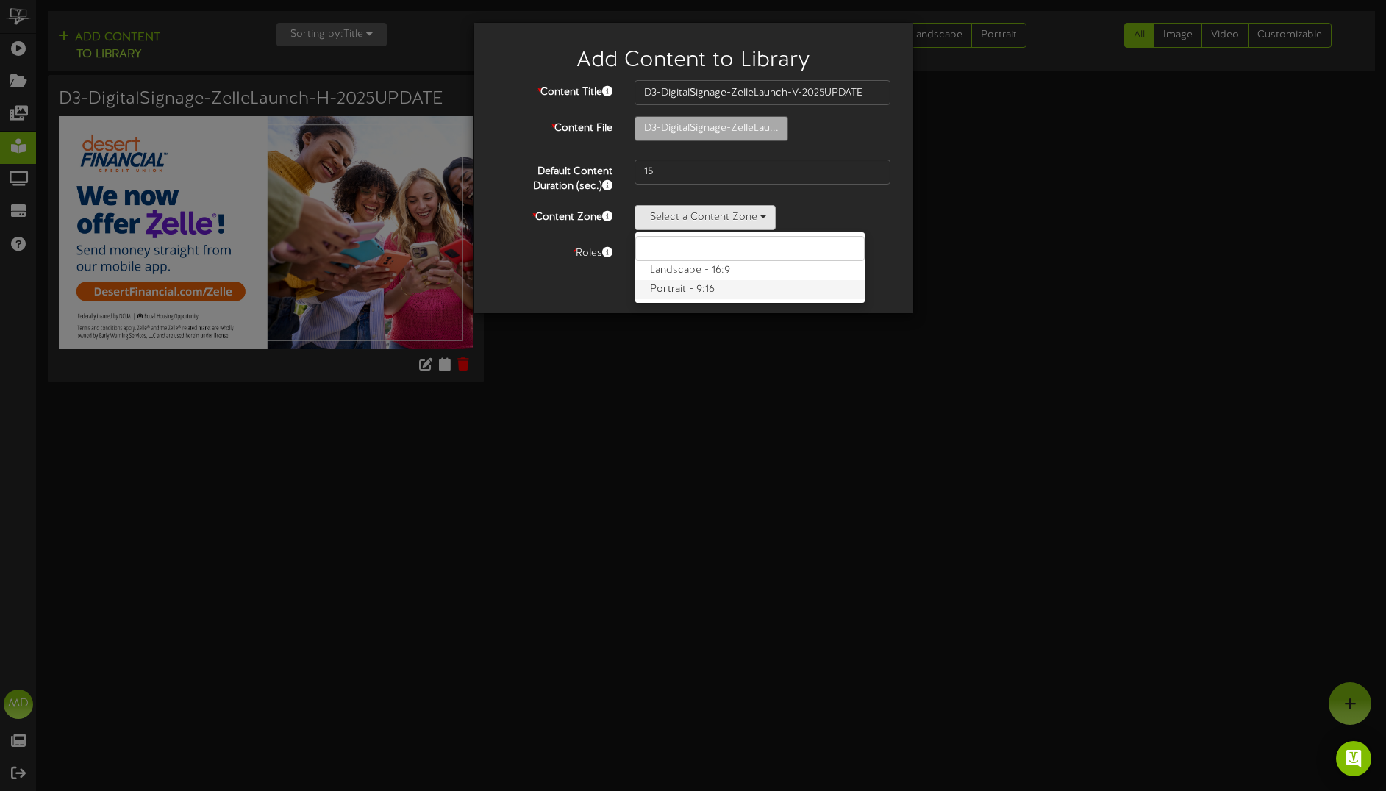
click at [681, 296] on label "Portrait - 9:16" at bounding box center [749, 289] width 229 height 19
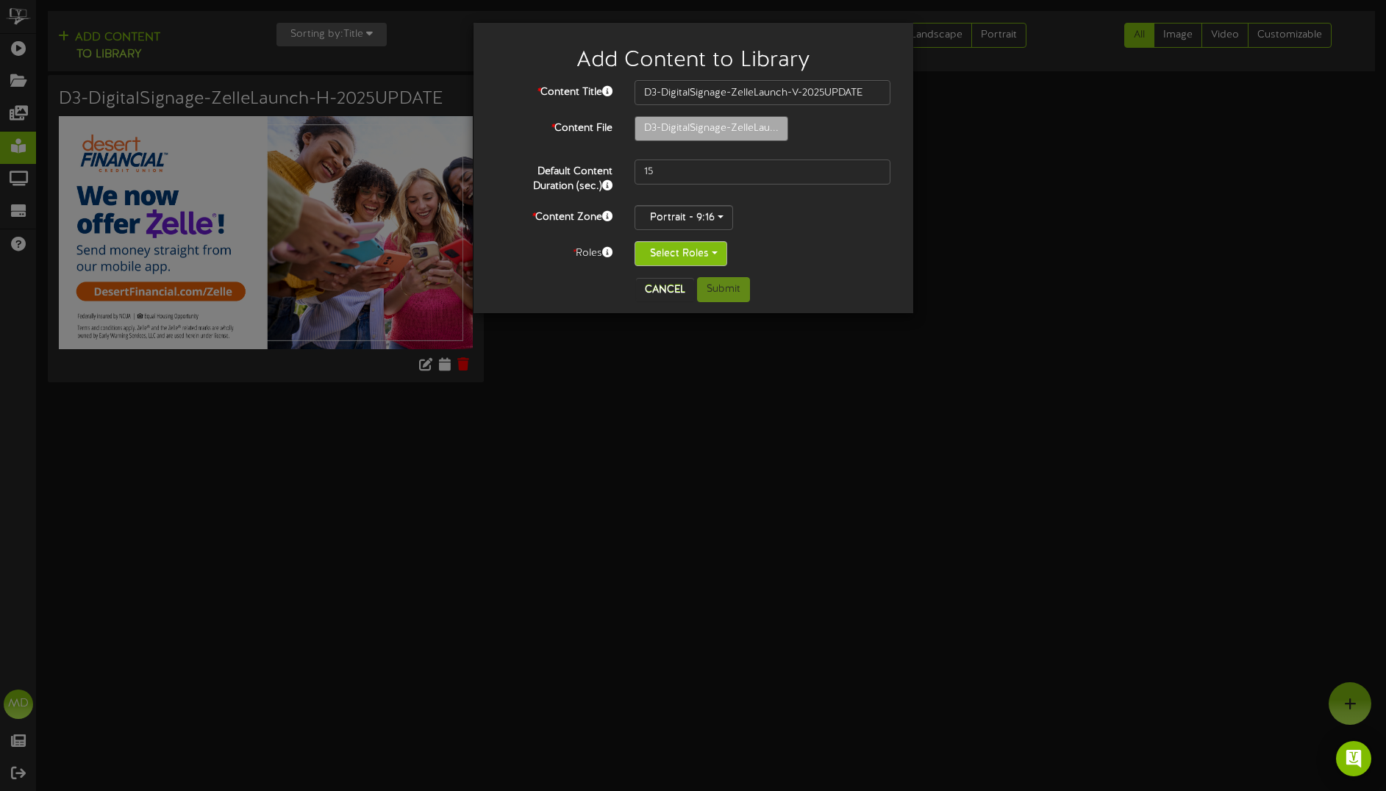
click at [702, 254] on button "Select Roles" at bounding box center [681, 253] width 93 height 25
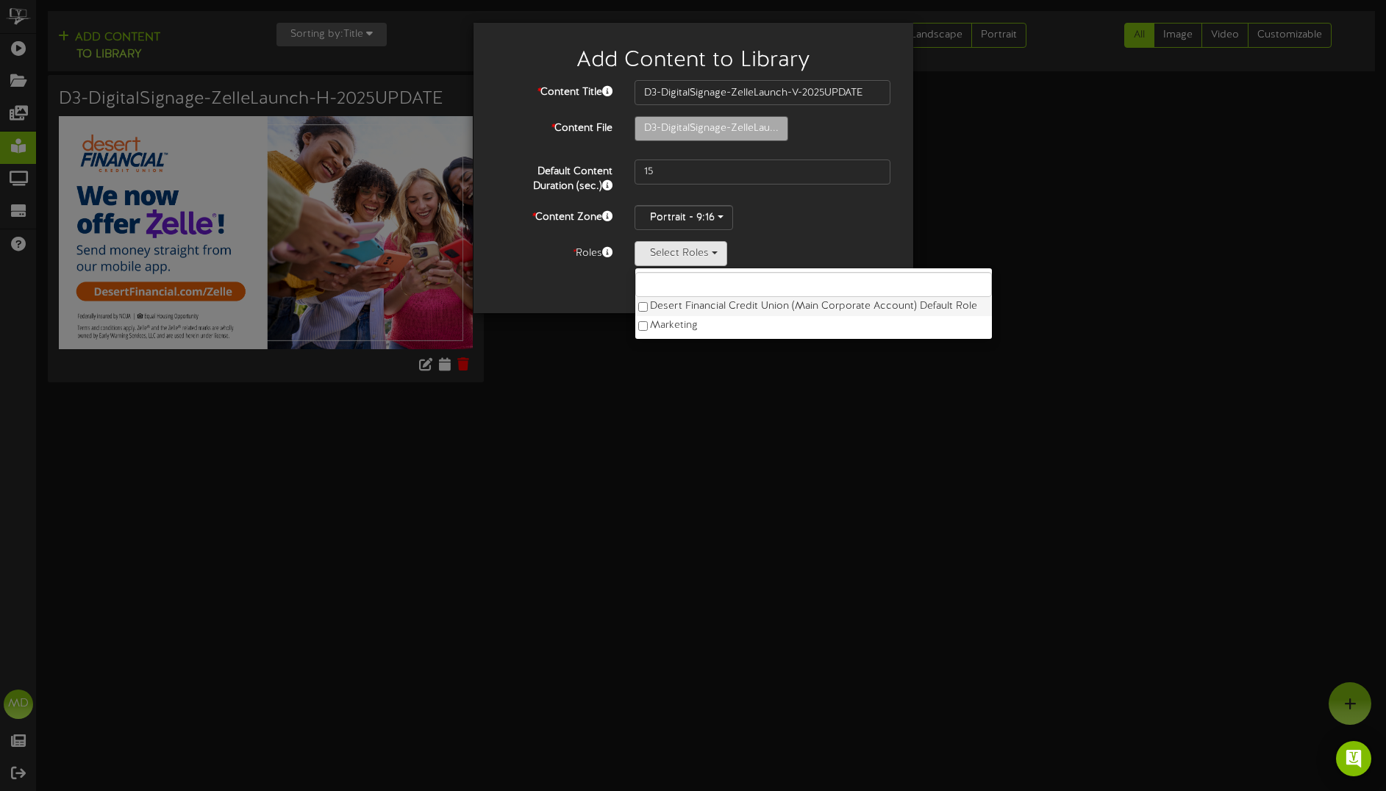
click at [672, 305] on label "Desert Financial Credit Union (Main Corporate Account) Default Role" at bounding box center [813, 306] width 357 height 19
click at [571, 284] on div "Cancel Submit" at bounding box center [694, 289] width 418 height 25
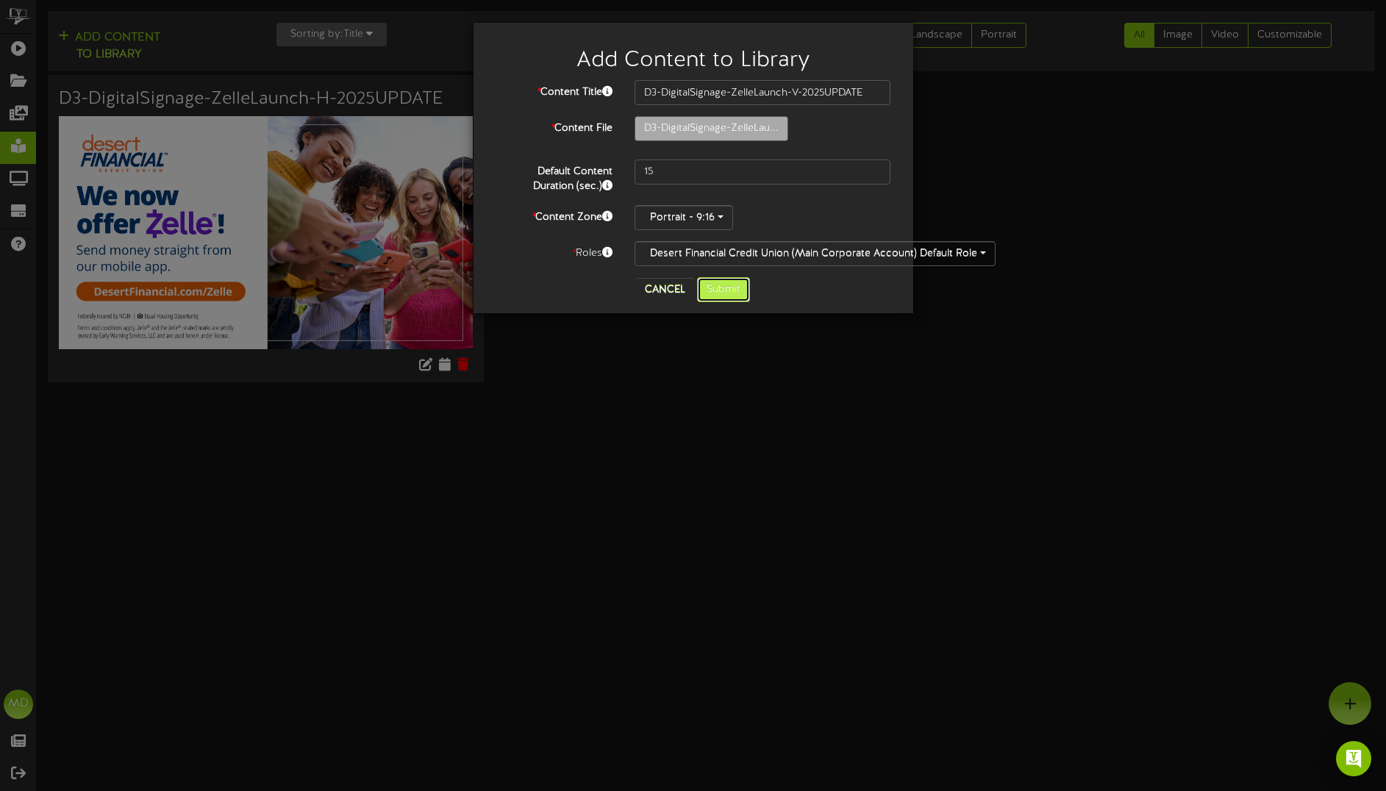
click at [730, 291] on button "Submit" at bounding box center [723, 289] width 53 height 25
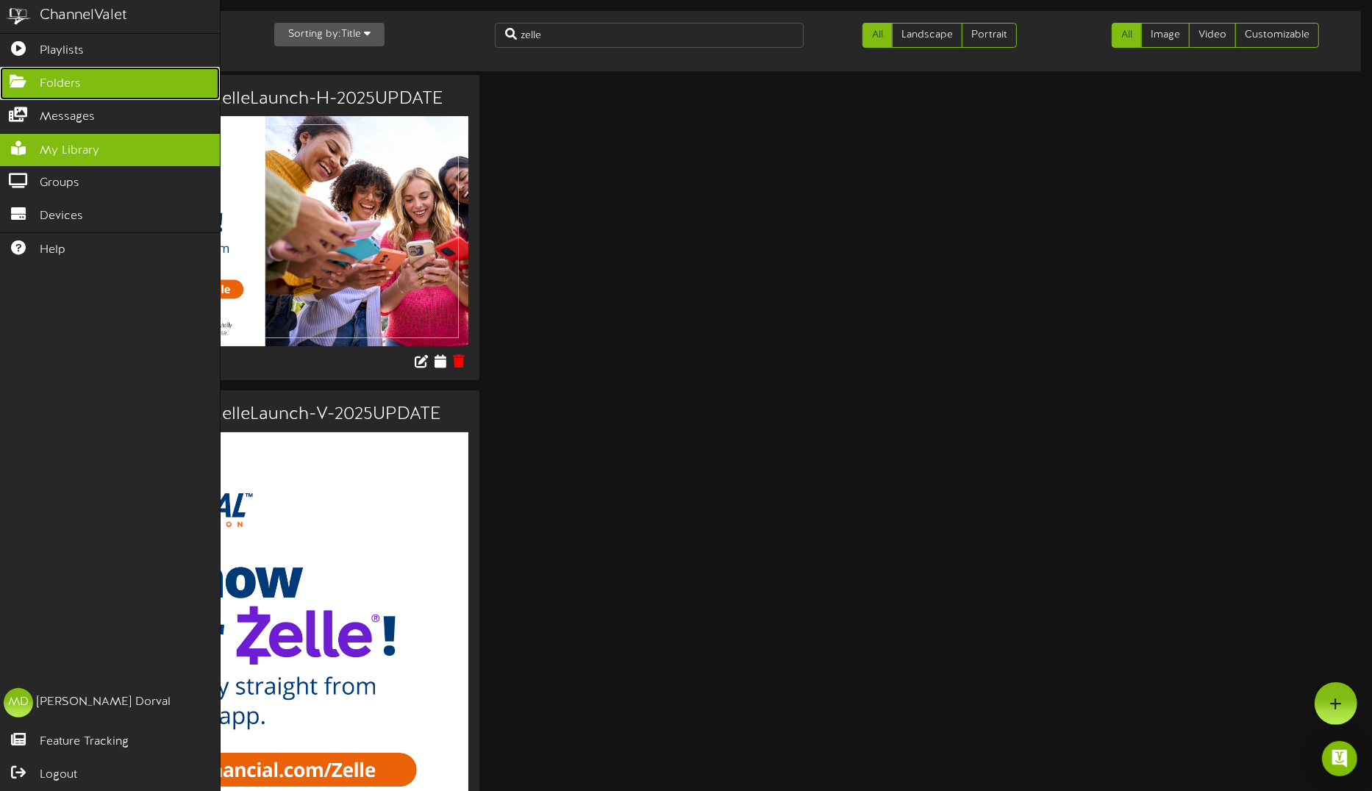
click at [23, 82] on icon at bounding box center [18, 79] width 37 height 11
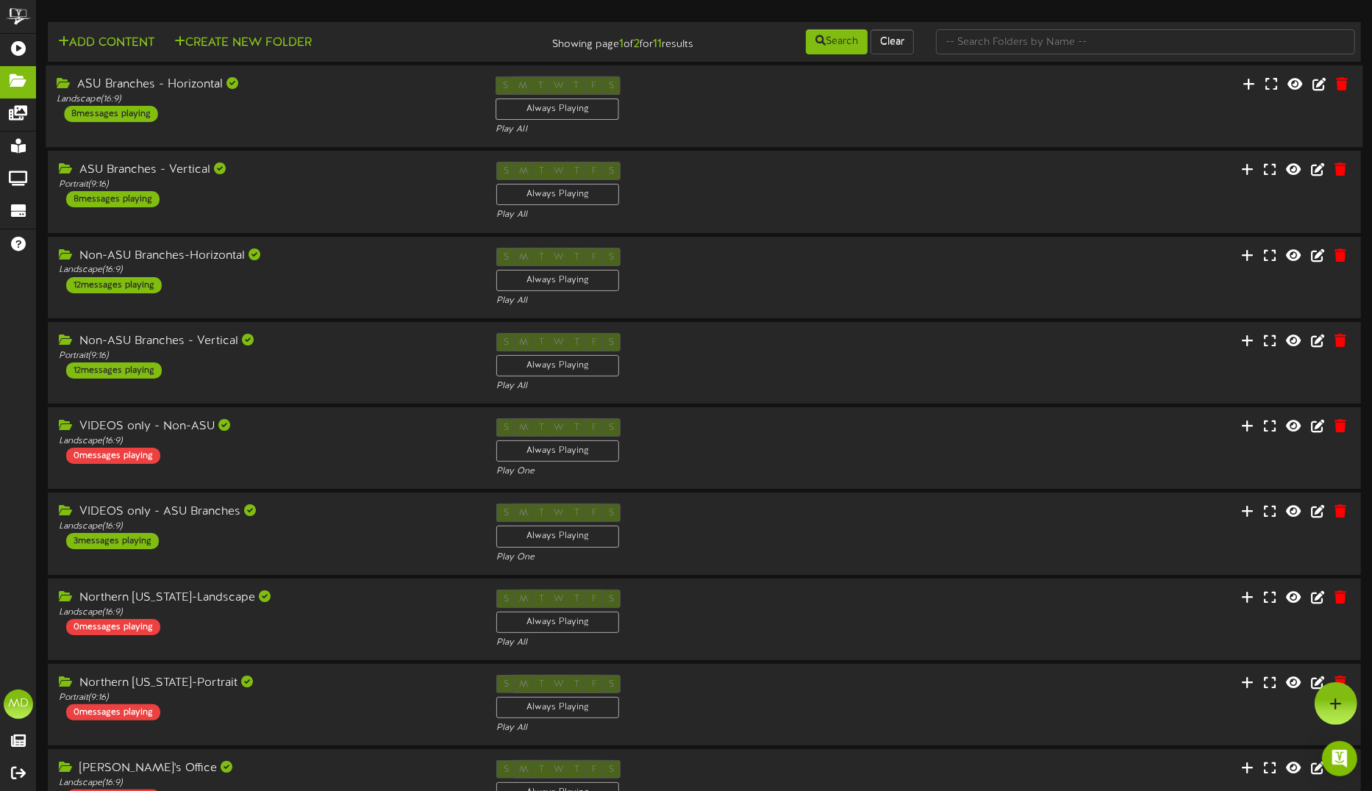
click at [318, 90] on div "ASU Branches - Horizontal" at bounding box center [265, 84] width 417 height 17
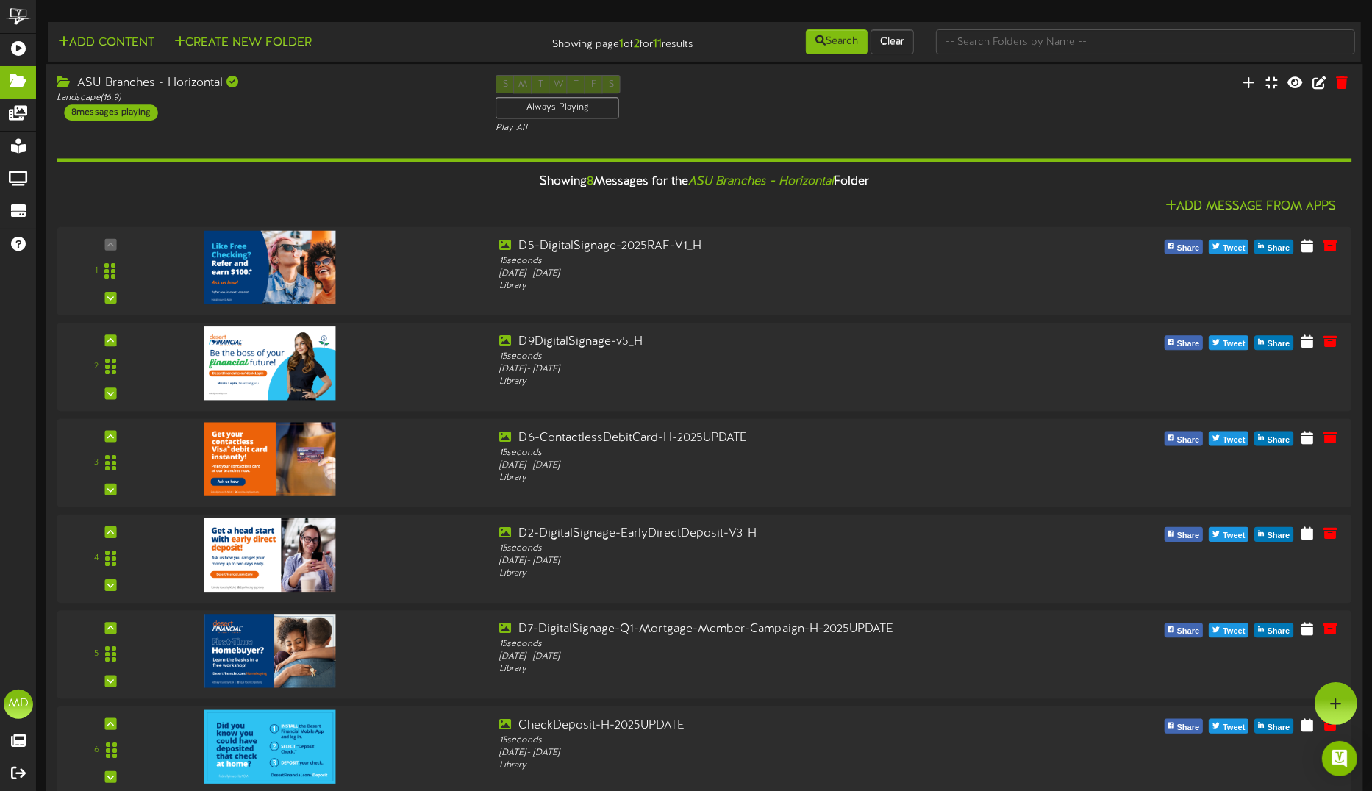
click at [366, 89] on div "ASU Branches - Horizontal" at bounding box center [265, 83] width 417 height 17
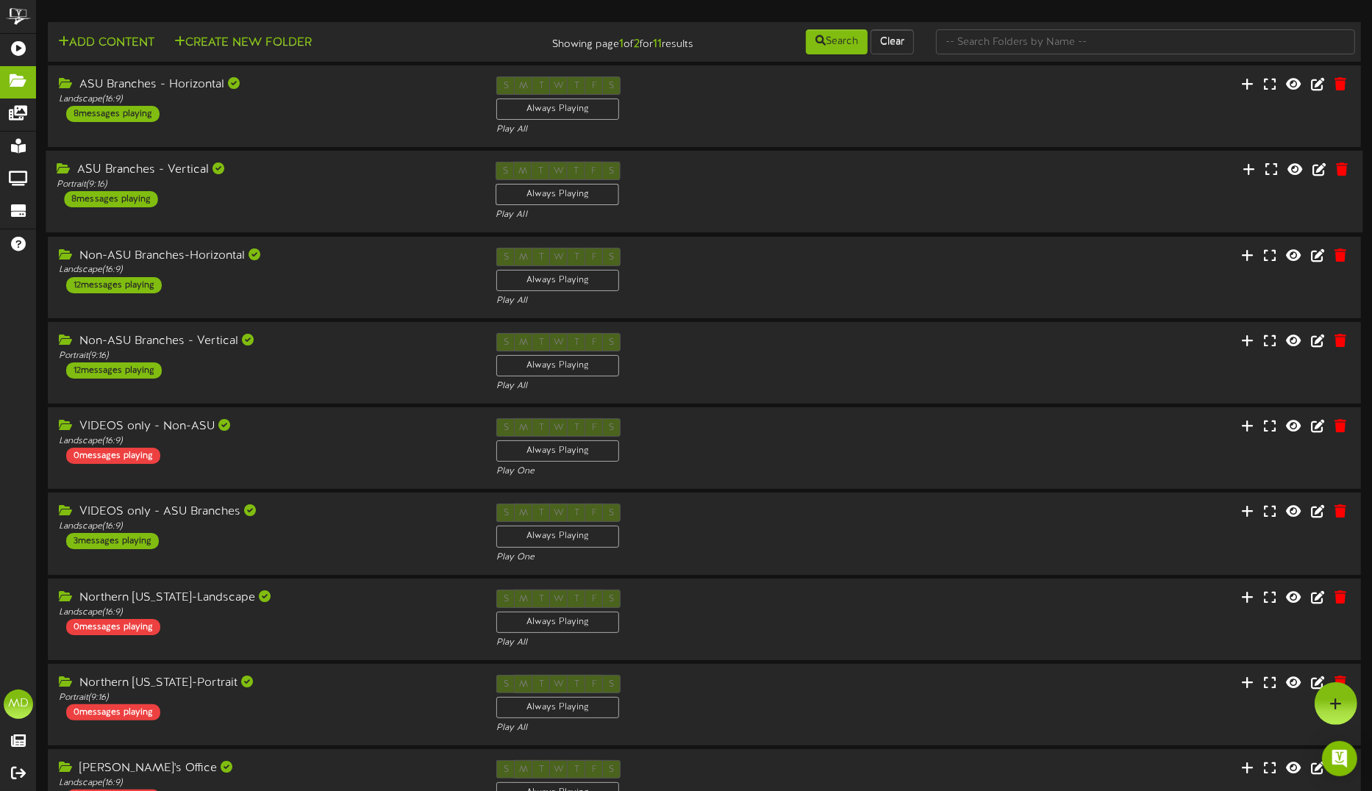
click at [351, 173] on div "ASU Branches - Vertical" at bounding box center [265, 170] width 417 height 17
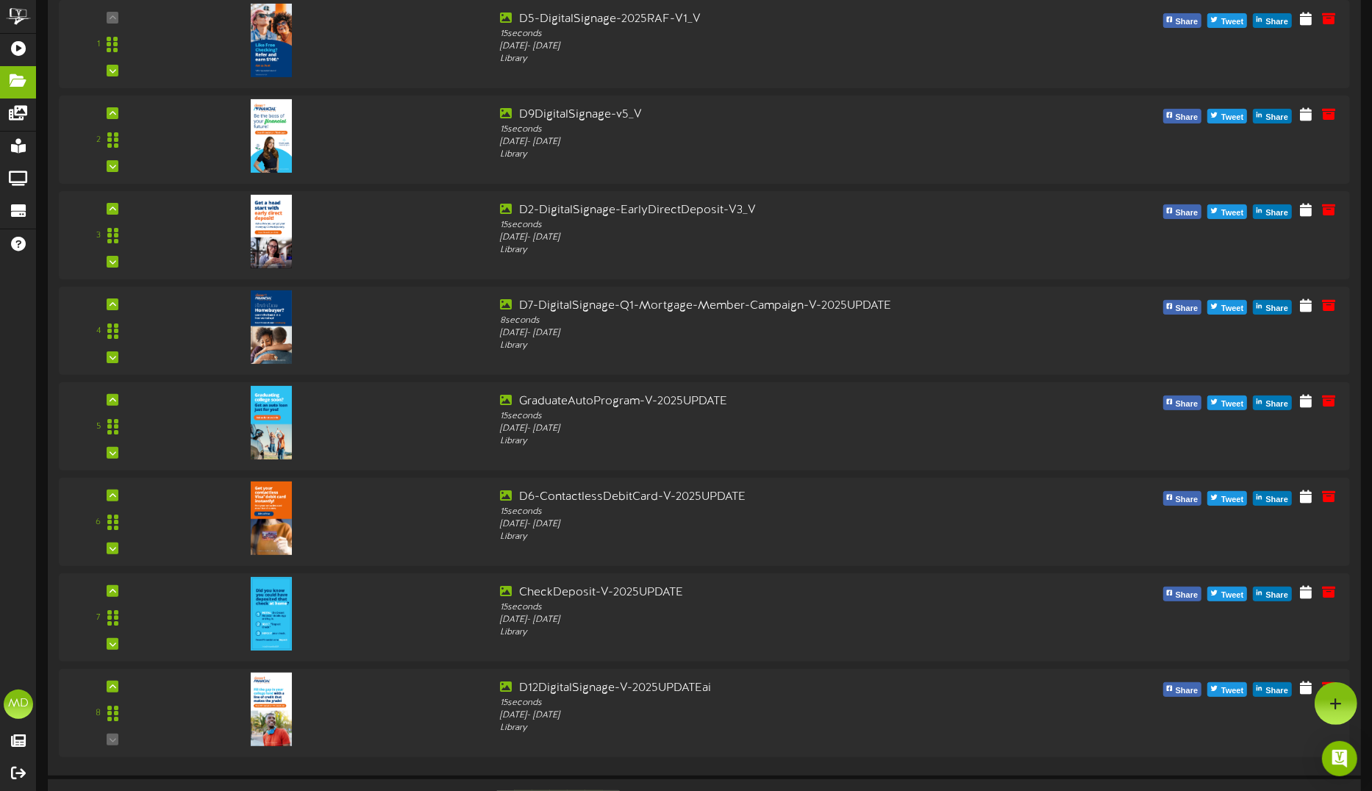
scroll to position [276, 0]
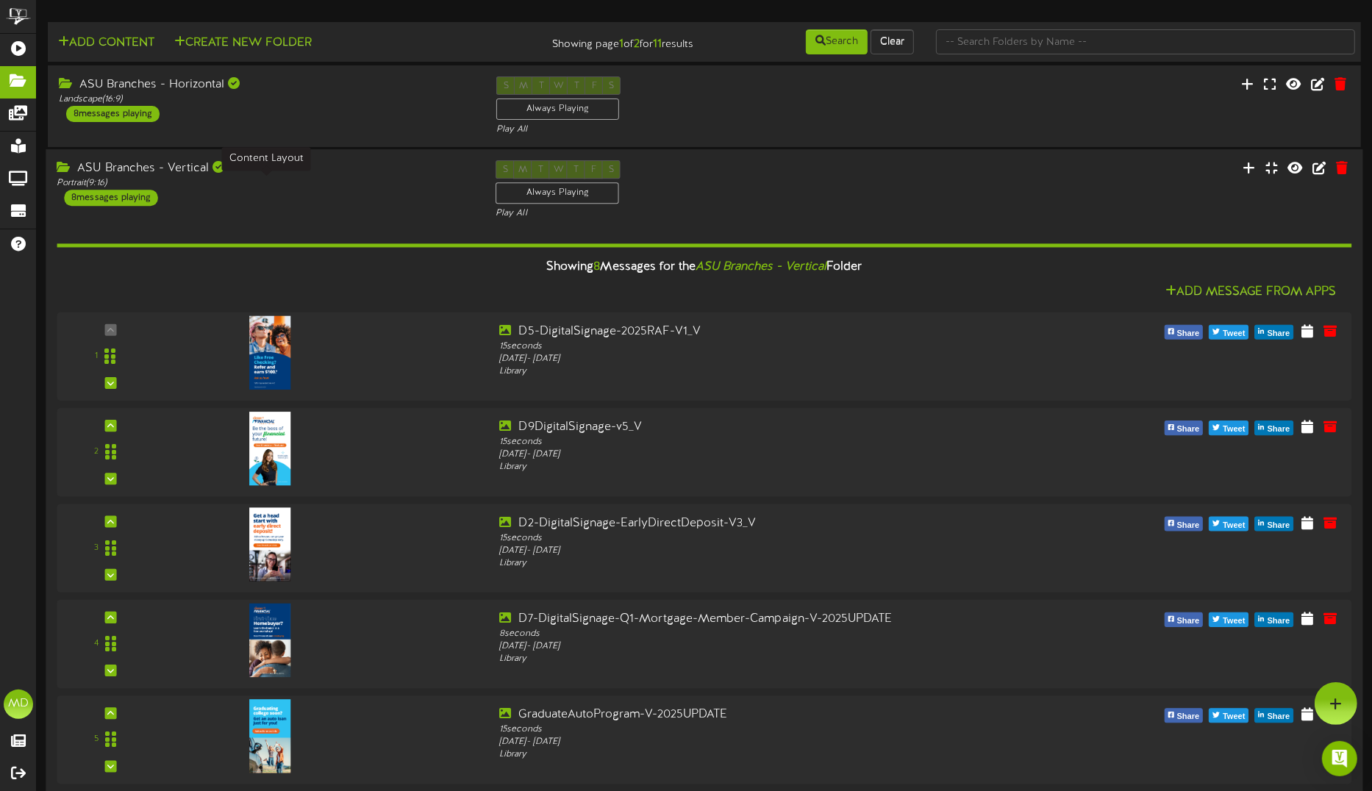
click at [387, 186] on div "Portrait ( 9:16 )" at bounding box center [265, 183] width 417 height 13
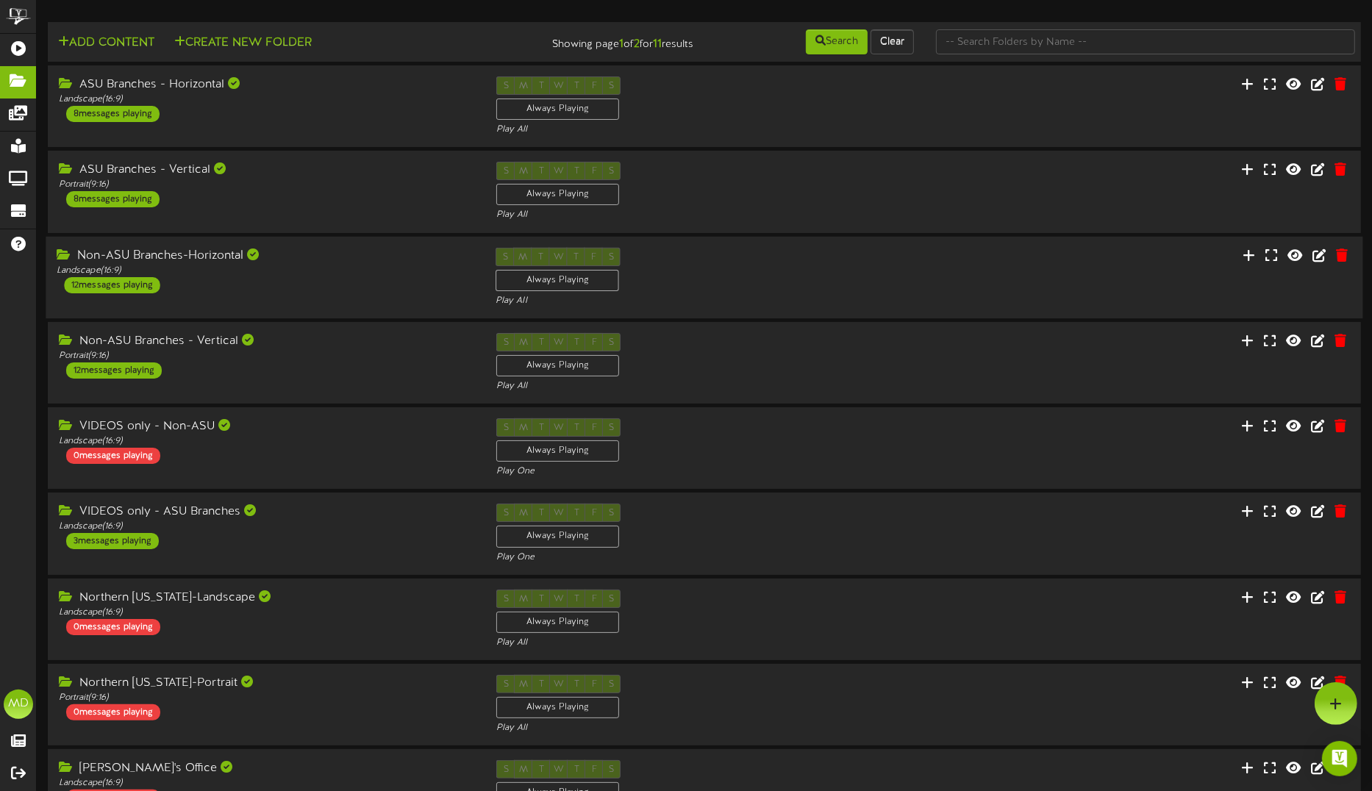
click at [361, 259] on div "Non-ASU Branches-Horizontal" at bounding box center [265, 255] width 417 height 17
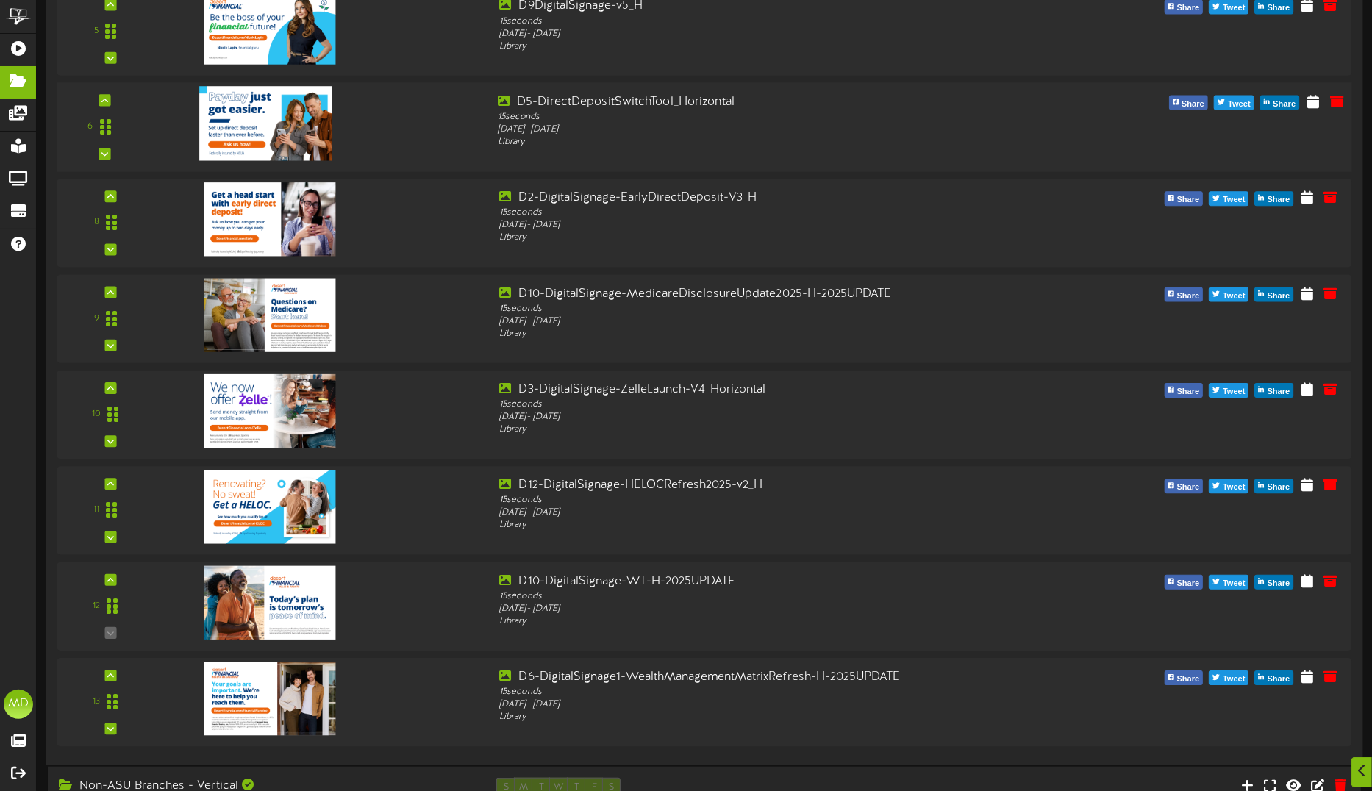
scroll to position [827, 0]
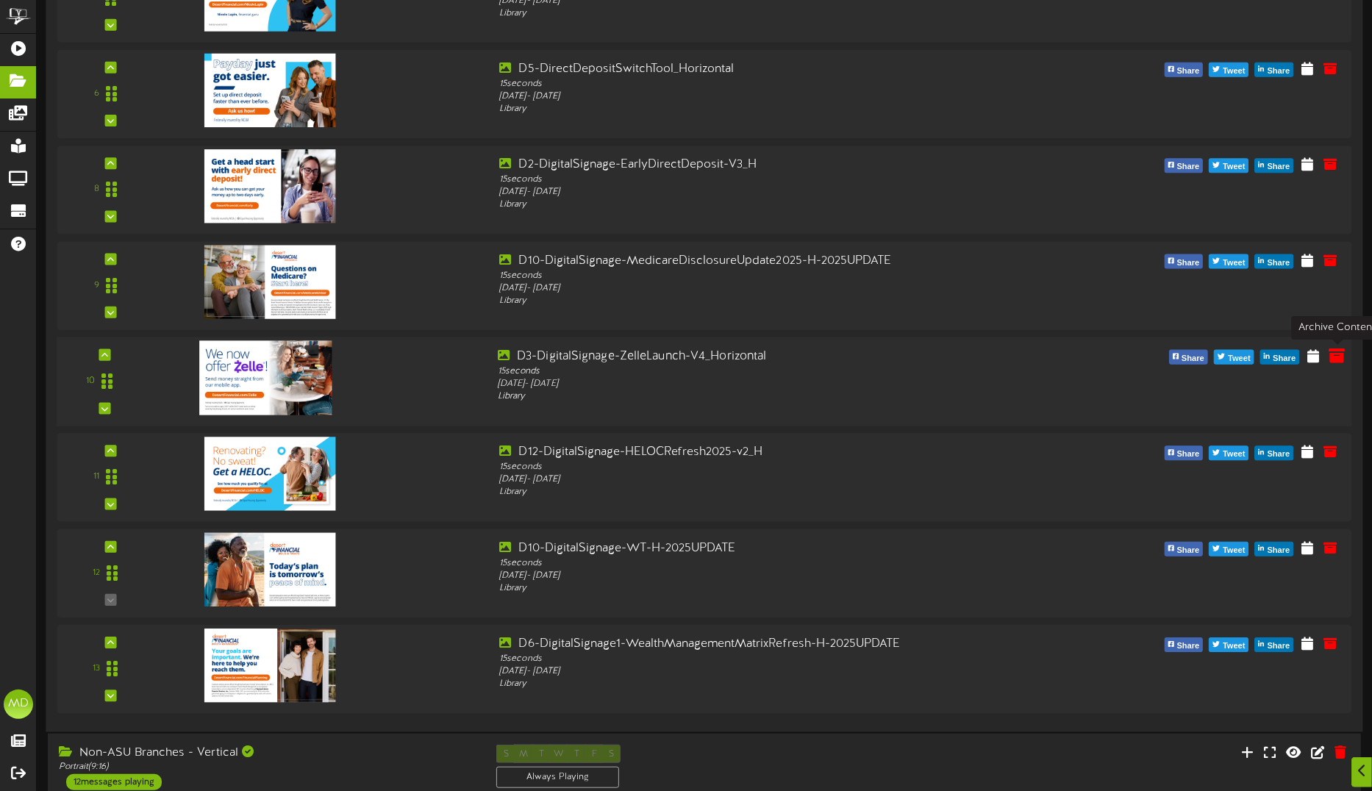
click at [1339, 357] on icon at bounding box center [1337, 355] width 16 height 16
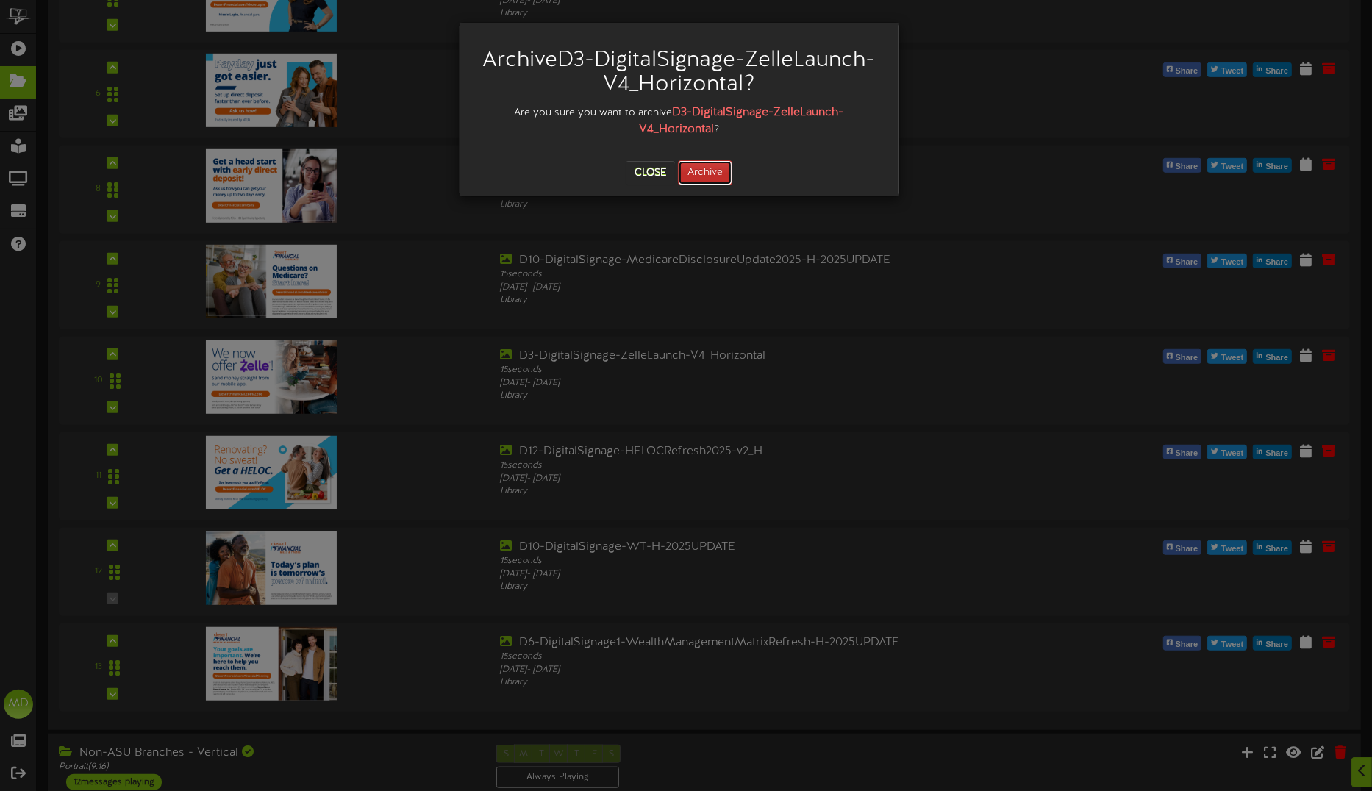
click at [703, 169] on button "Archive" at bounding box center [705, 172] width 54 height 25
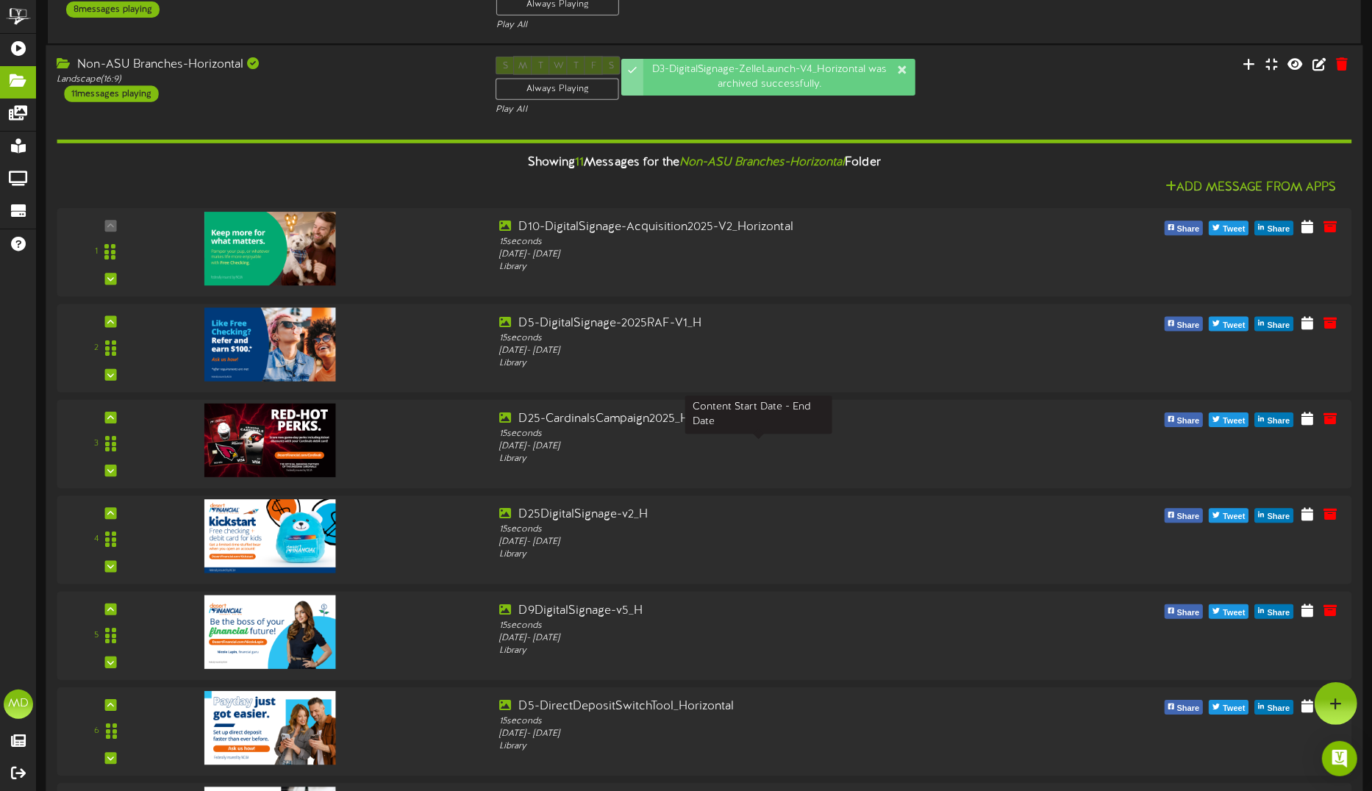
scroll to position [184, 0]
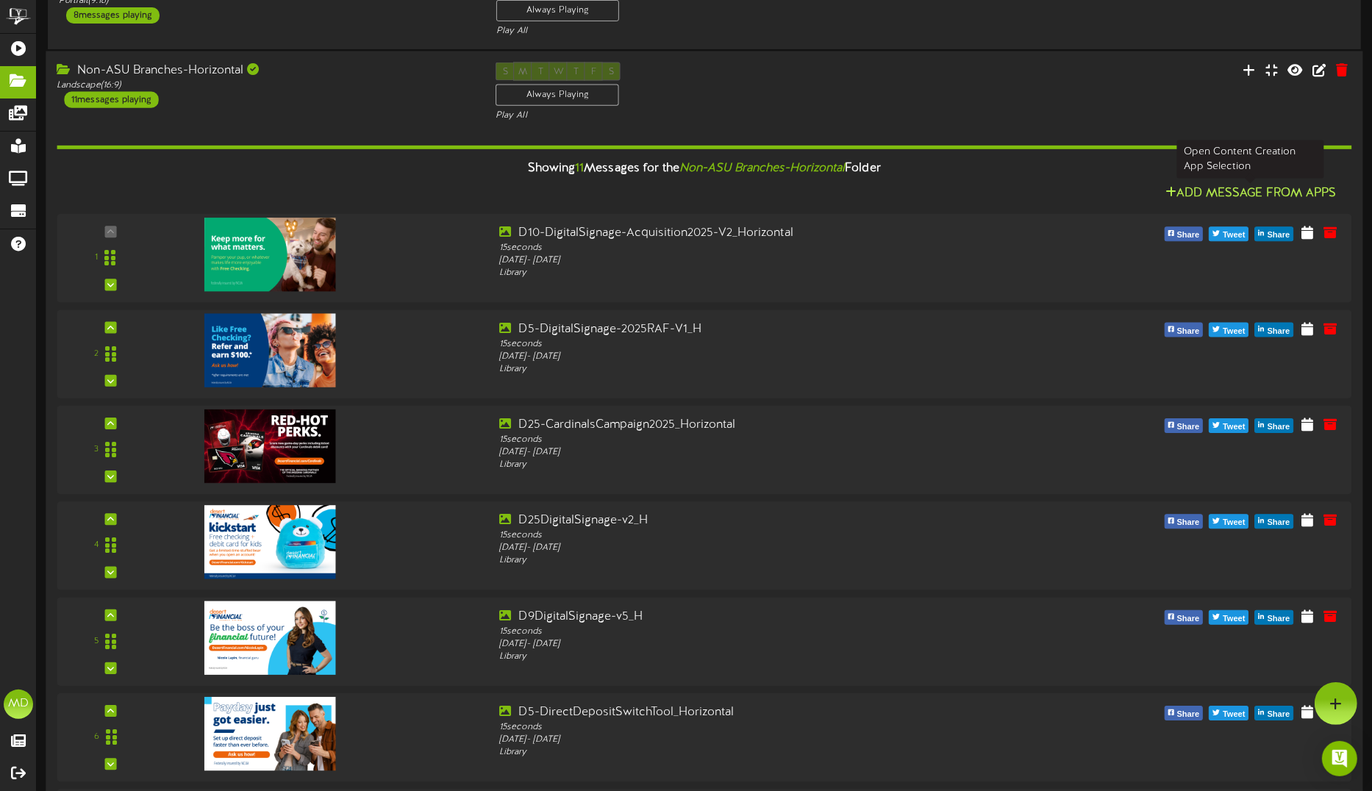
click at [1223, 191] on button "Add Message From Apps" at bounding box center [1251, 194] width 180 height 18
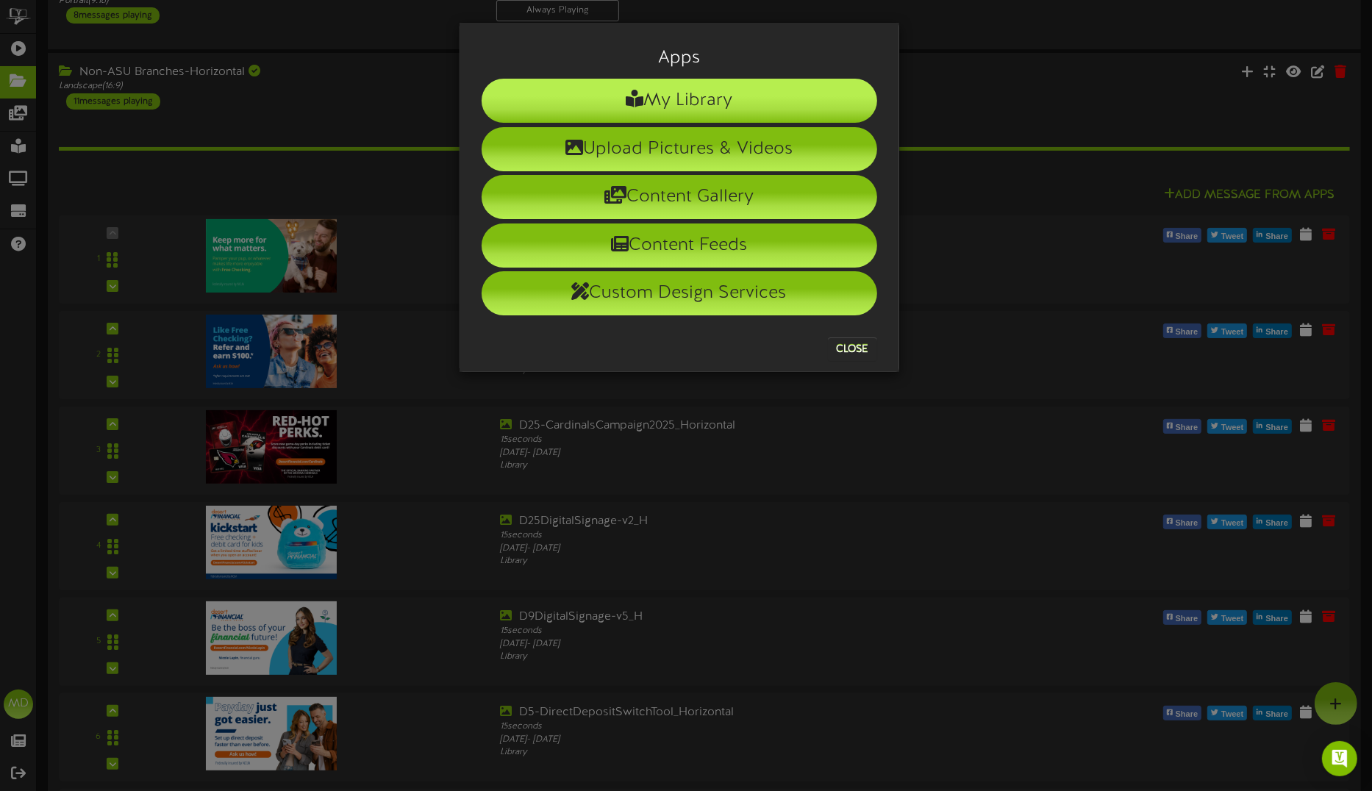
click at [688, 96] on li "My Library" at bounding box center [680, 101] width 396 height 44
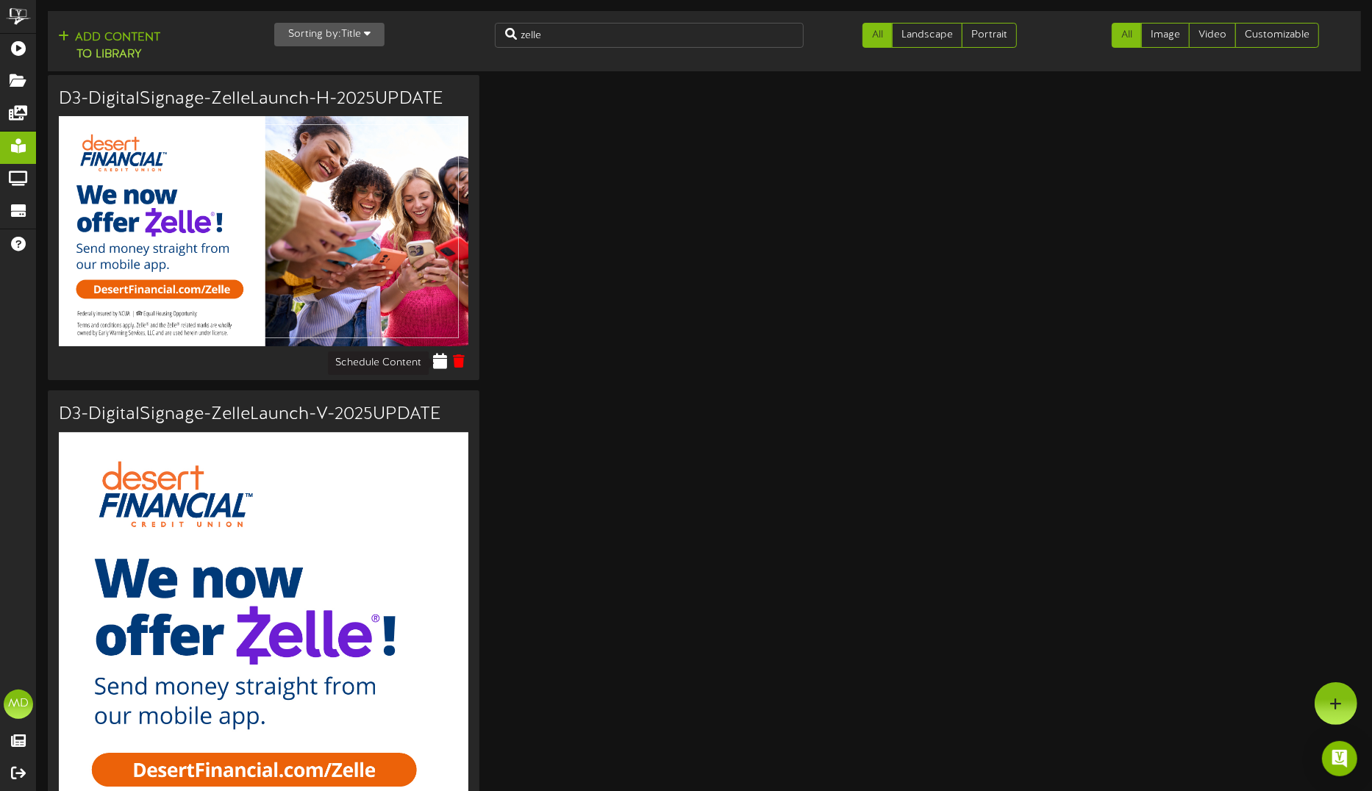
click at [441, 362] on icon at bounding box center [440, 361] width 14 height 16
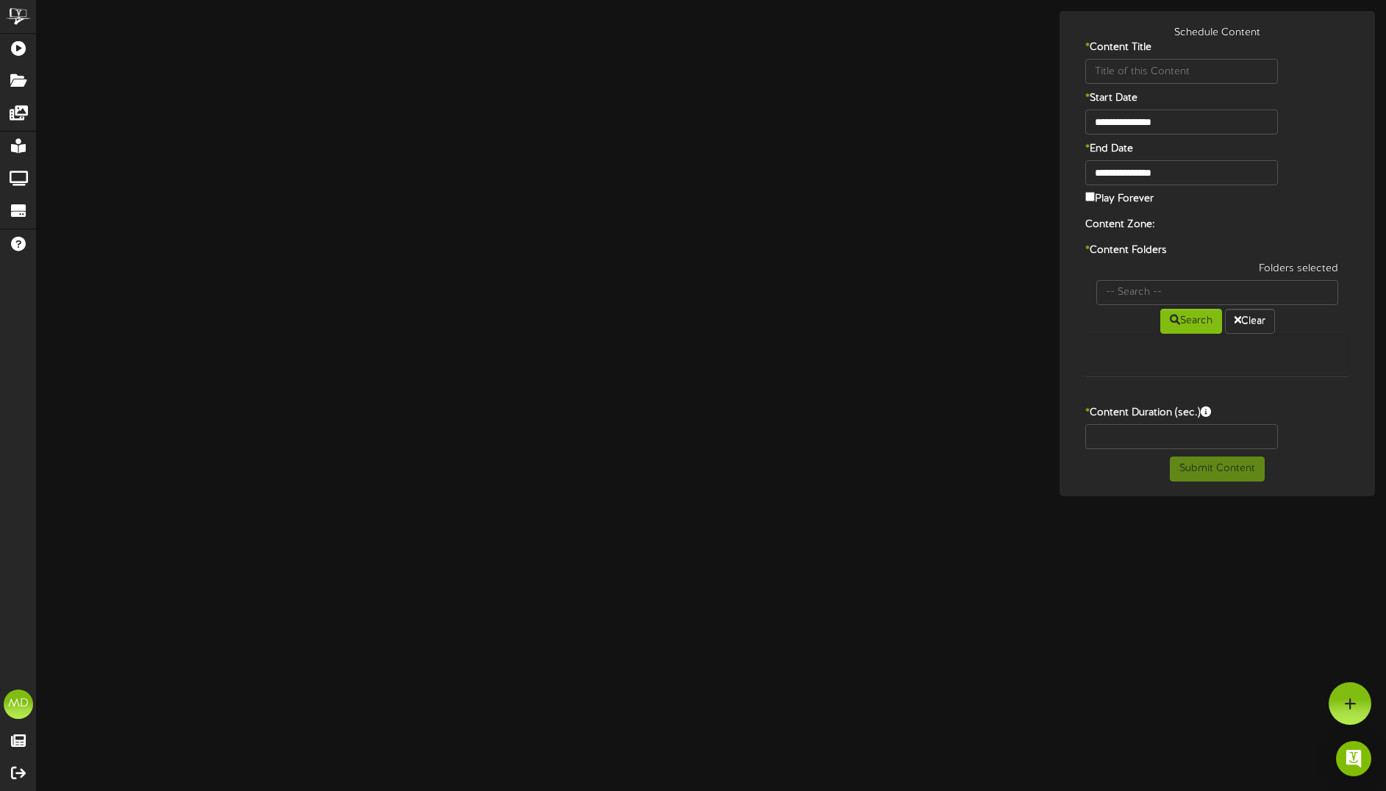
type input "D3-DigitalSignage-ZelleLaunch-H-2025UPDATE"
type input "8"
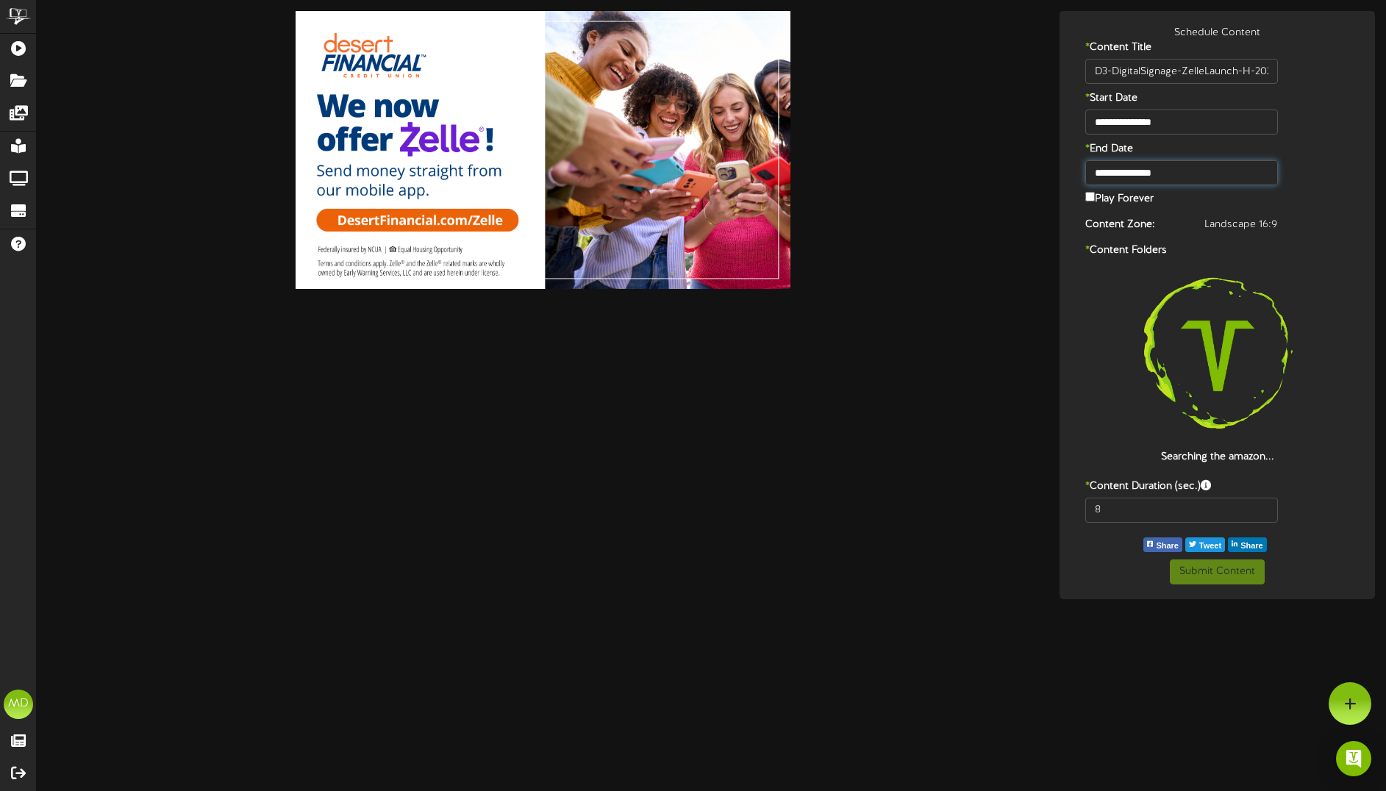
click at [1135, 180] on input "**********" at bounding box center [1182, 172] width 193 height 25
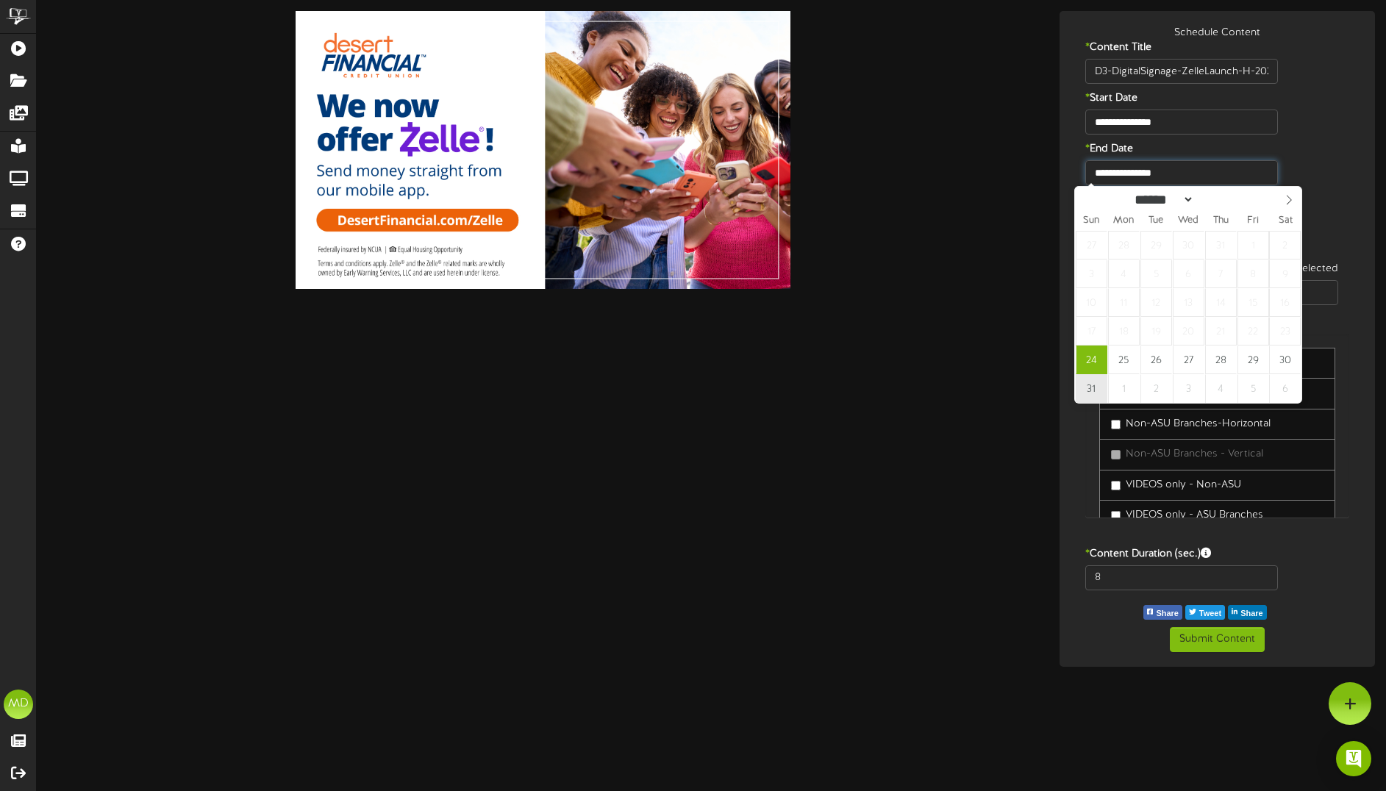
type input "**********"
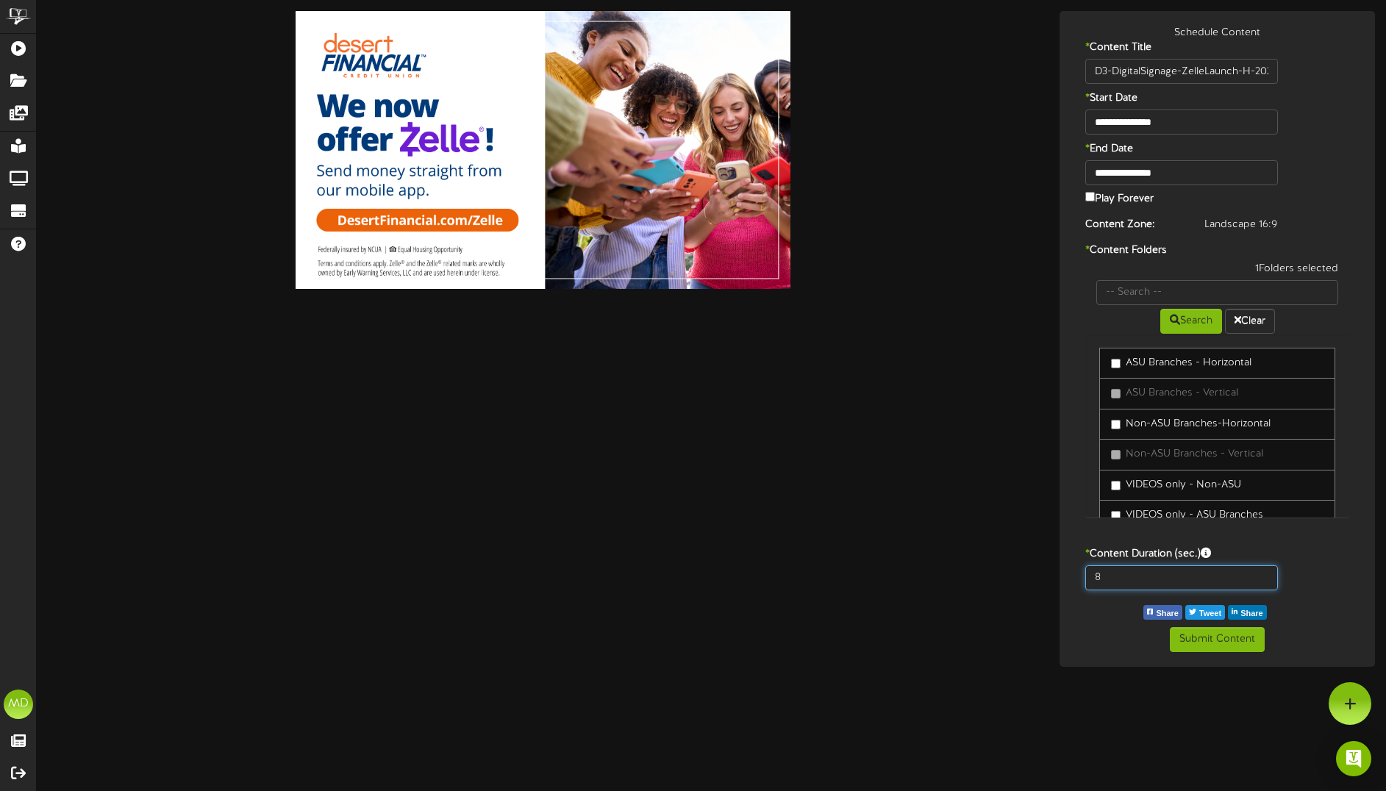
drag, startPoint x: 1122, startPoint y: 571, endPoint x: 1083, endPoint y: 575, distance: 39.9
click at [1083, 574] on div "8" at bounding box center [1182, 578] width 215 height 25
type input "15"
click at [1203, 640] on button "Submit Content" at bounding box center [1217, 639] width 95 height 25
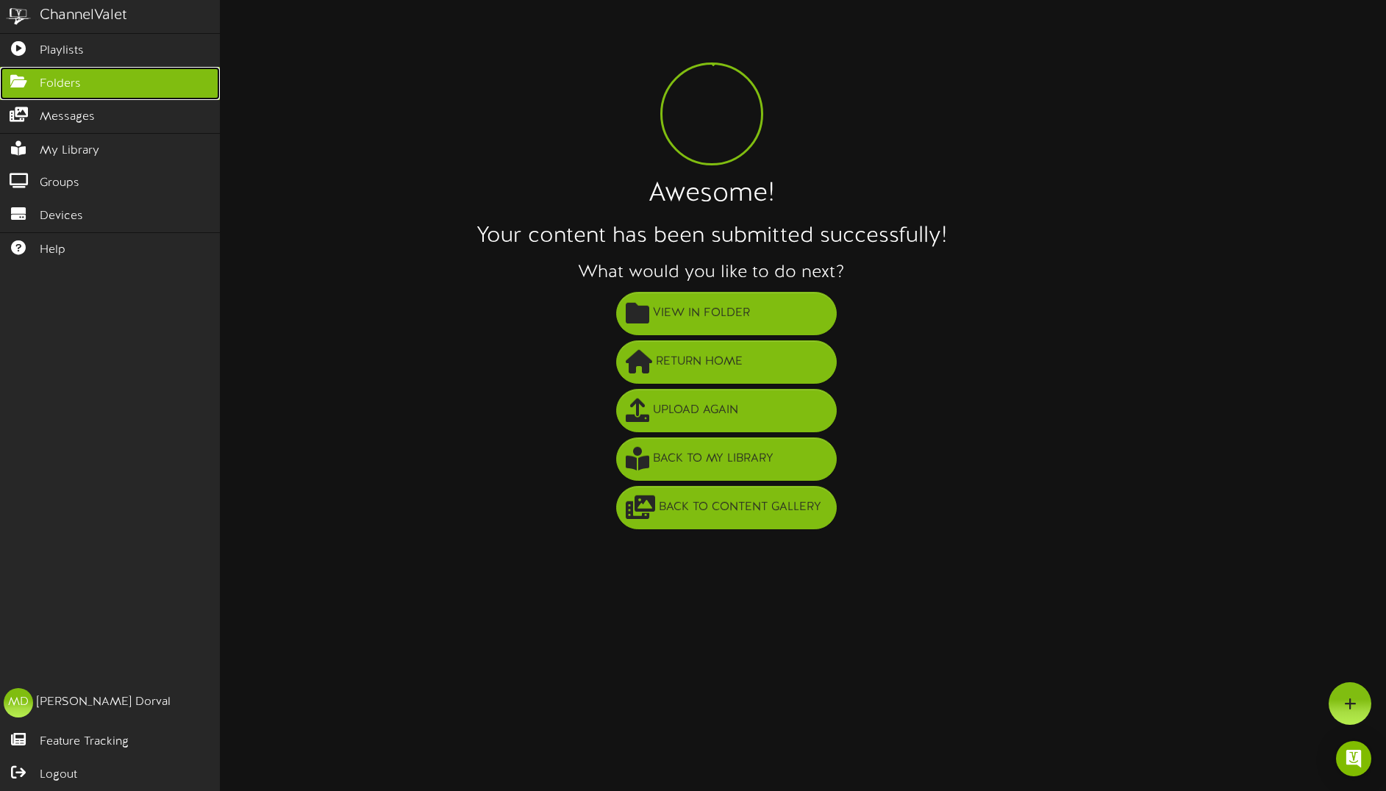
click at [21, 71] on link "Folders" at bounding box center [110, 83] width 220 height 33
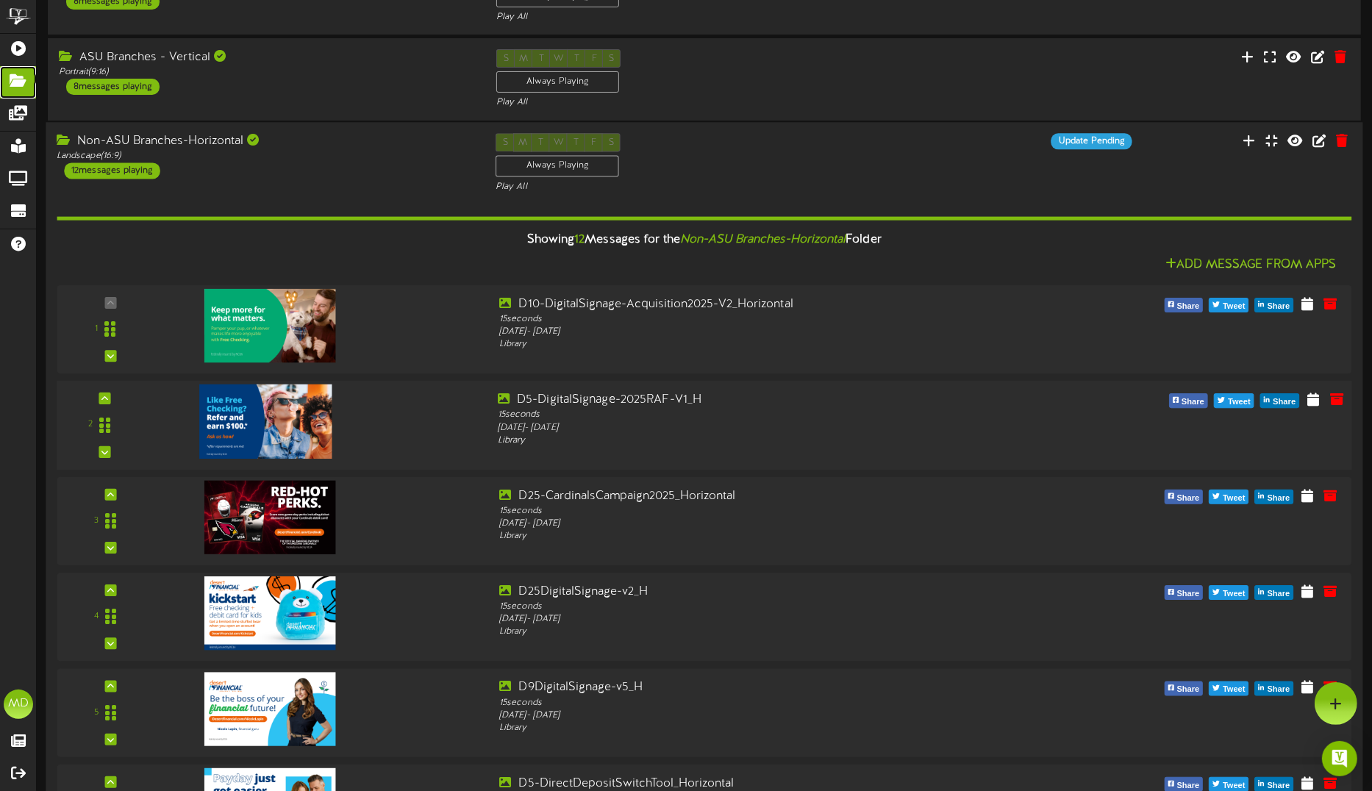
scroll to position [92, 0]
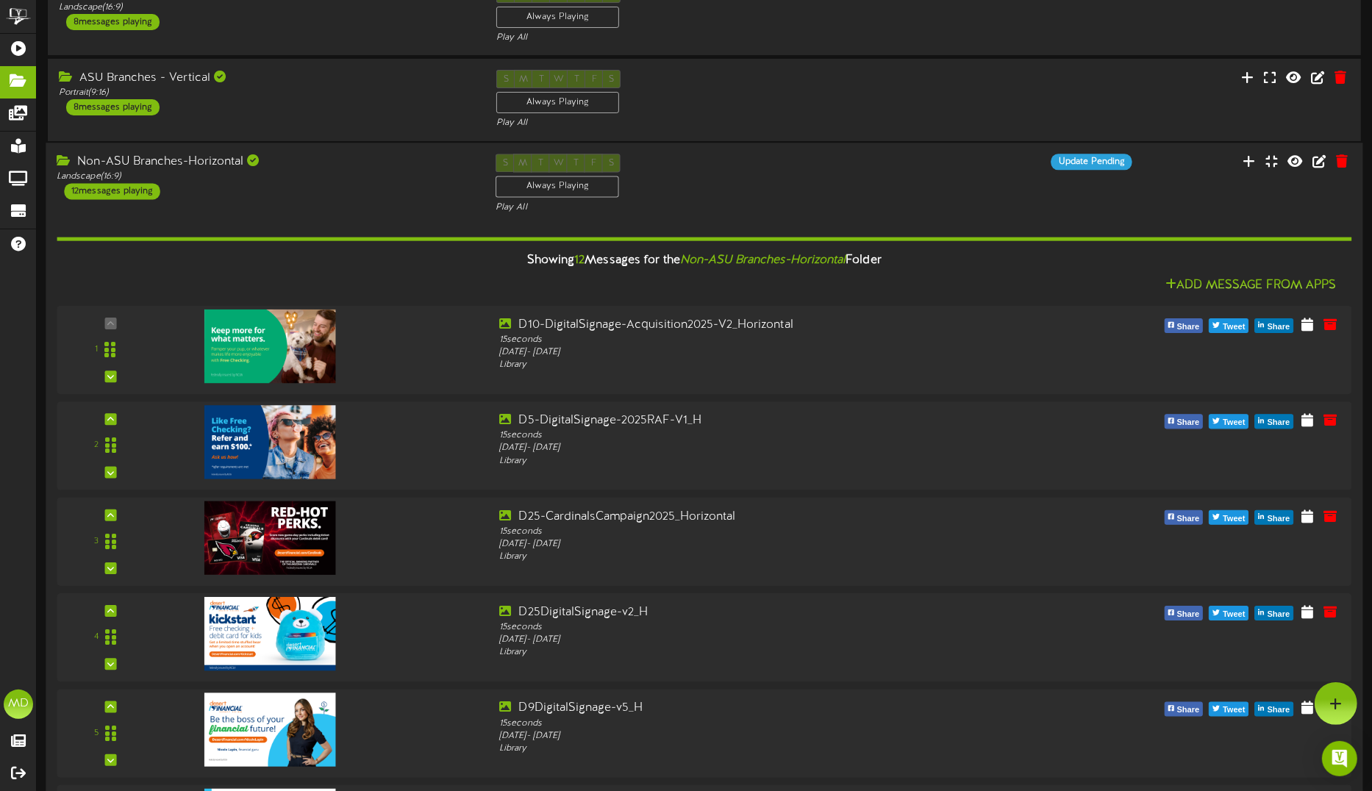
click at [913, 171] on div "S M T W T F S Always Playing Play All" at bounding box center [704, 184] width 439 height 60
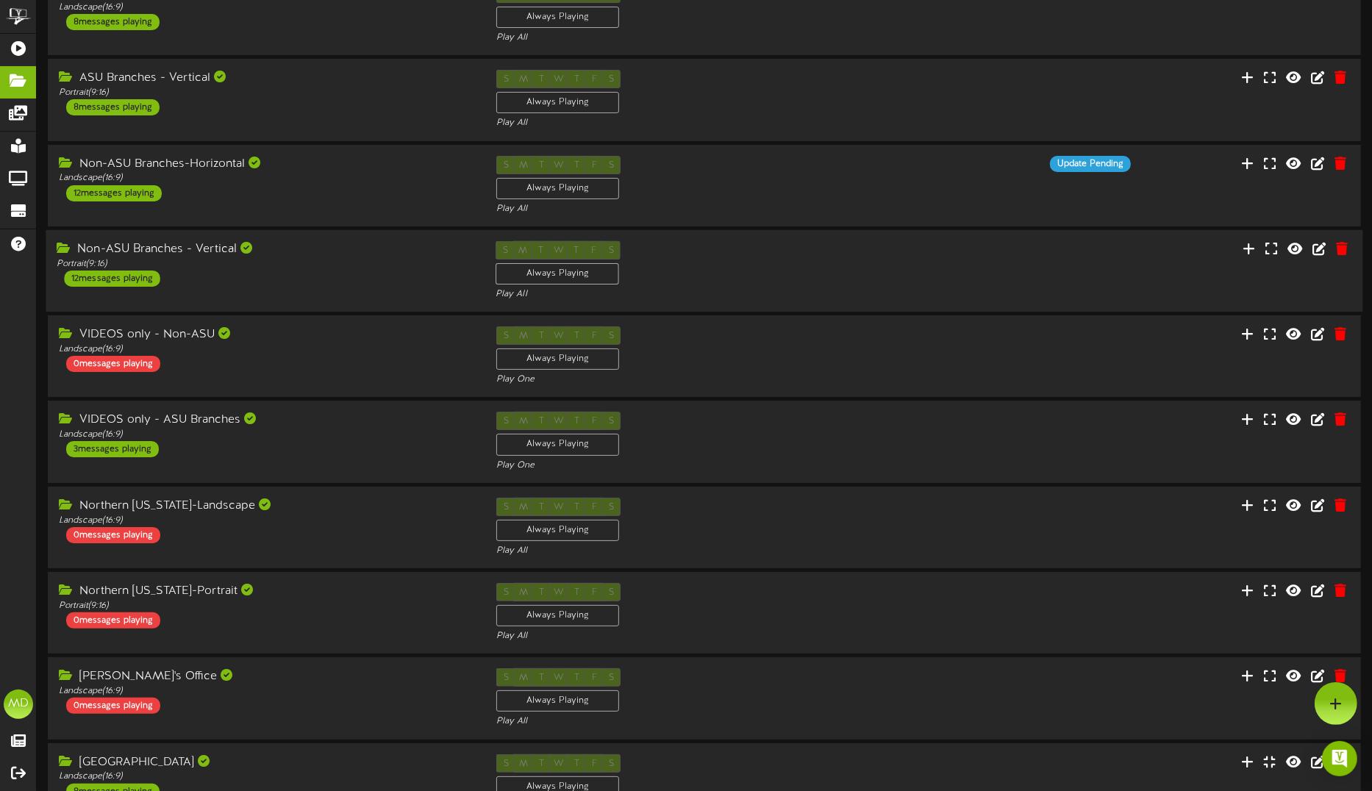
click at [377, 250] on div "Non-ASU Branches - Vertical" at bounding box center [265, 249] width 417 height 17
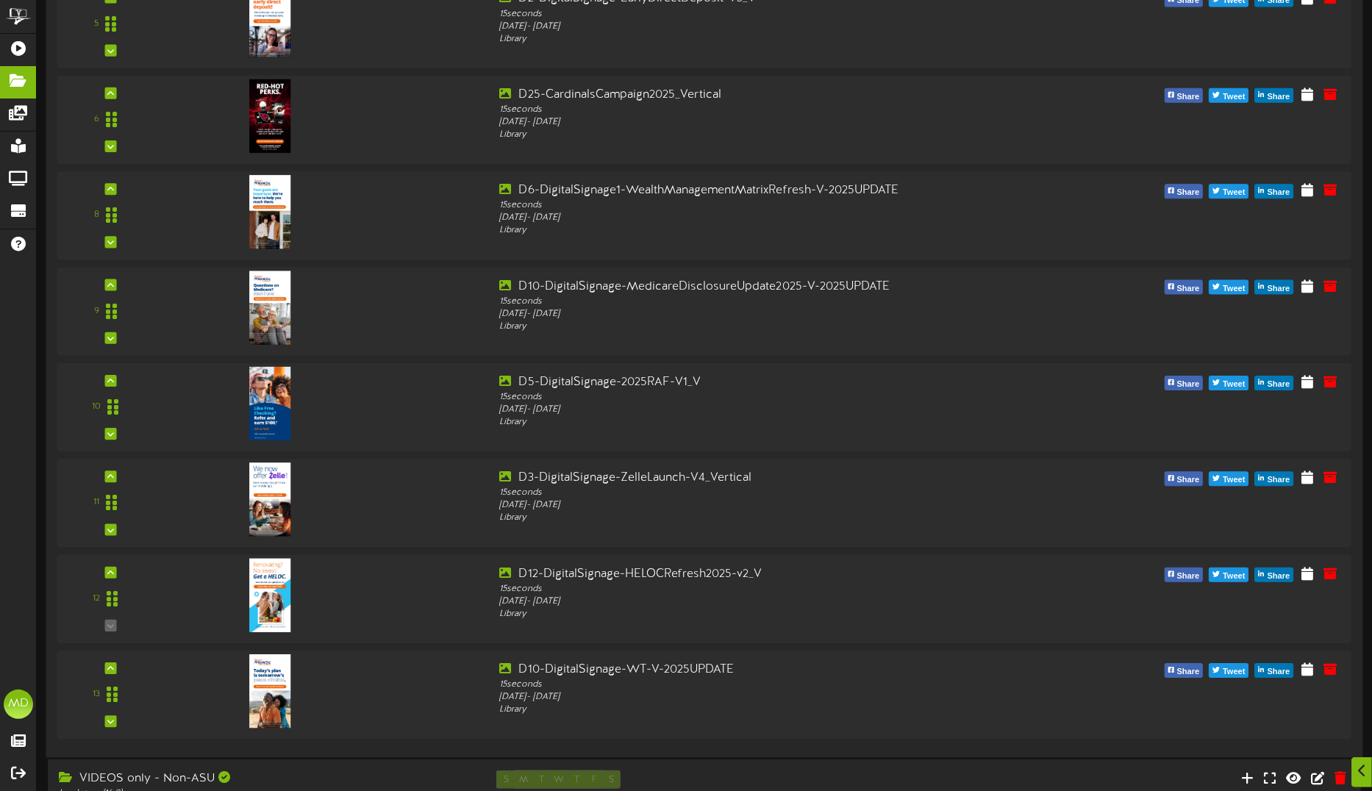
scroll to position [919, 0]
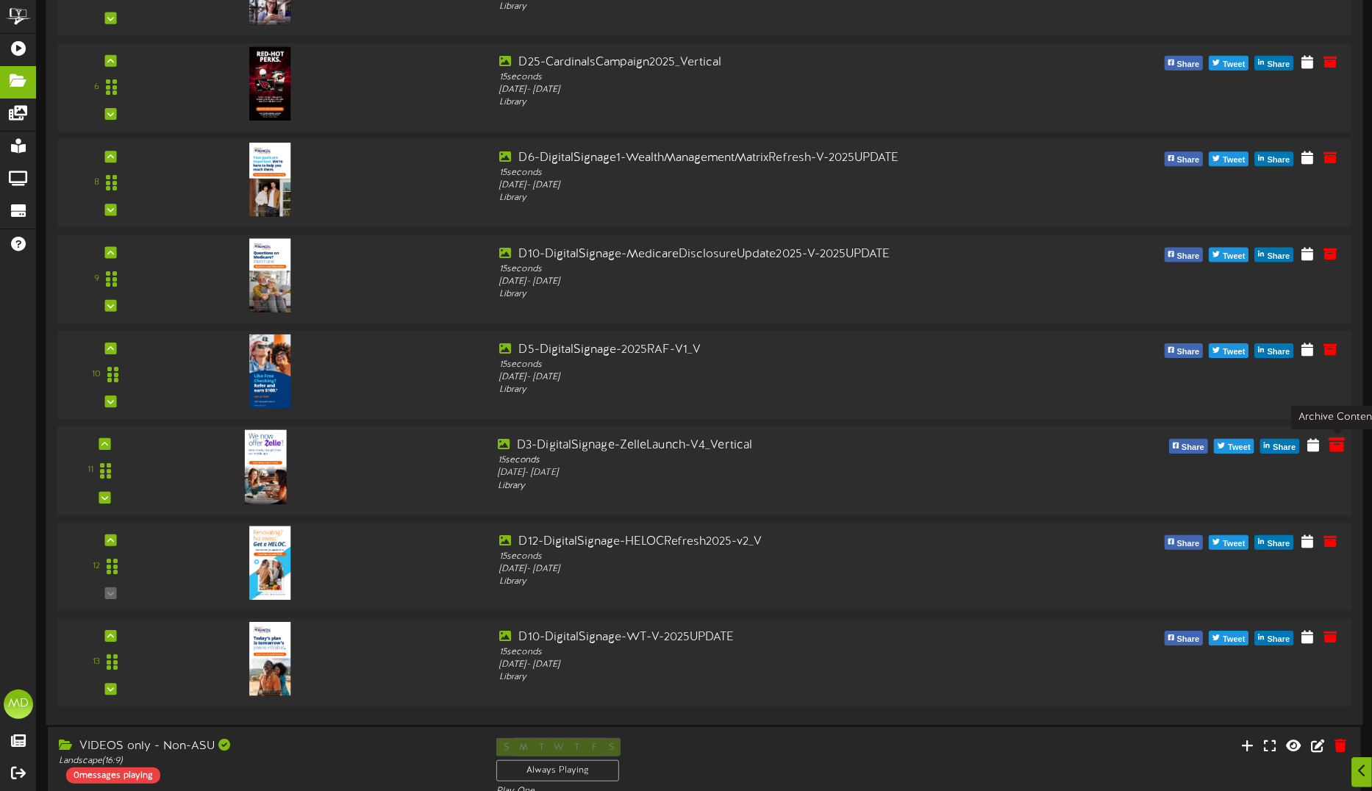
click at [1337, 446] on icon at bounding box center [1337, 444] width 16 height 16
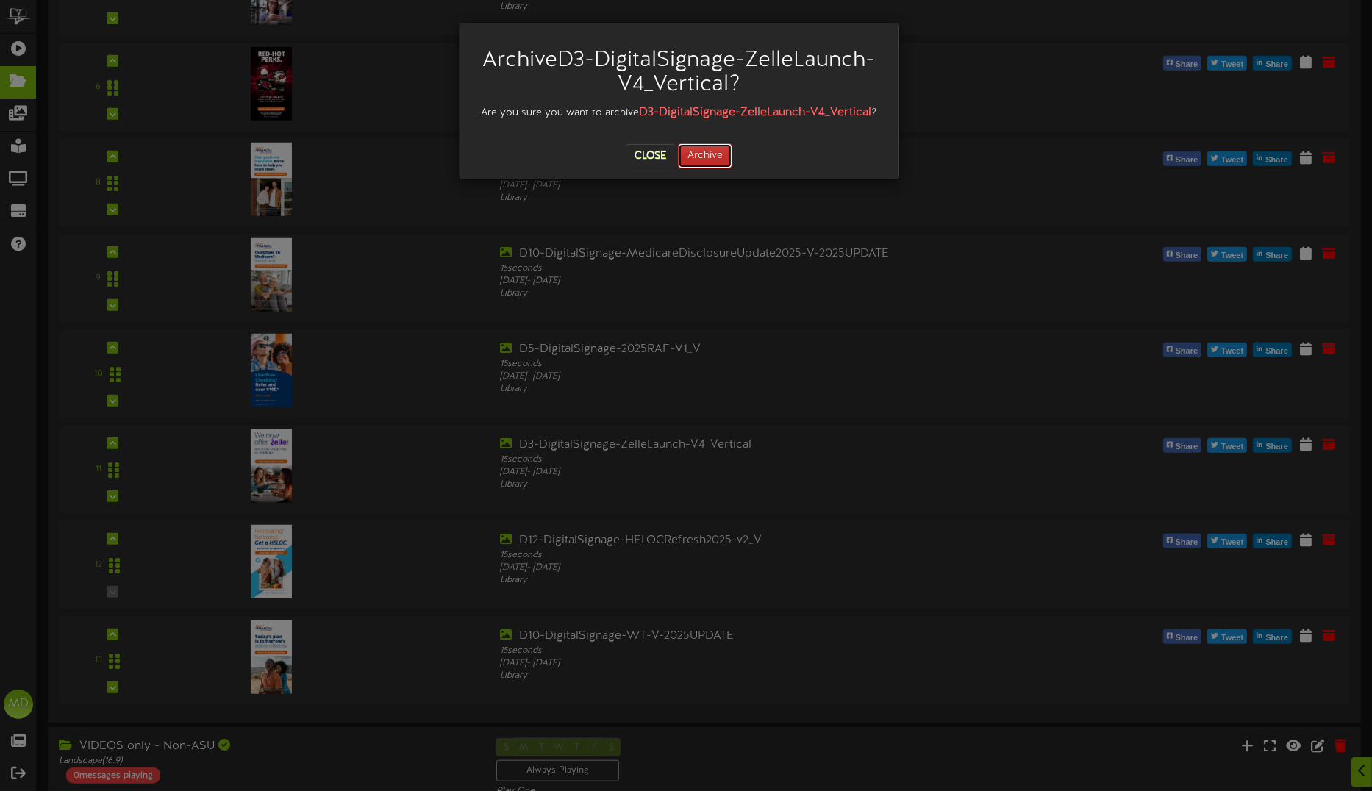
click at [711, 168] on button "Archive" at bounding box center [705, 155] width 54 height 25
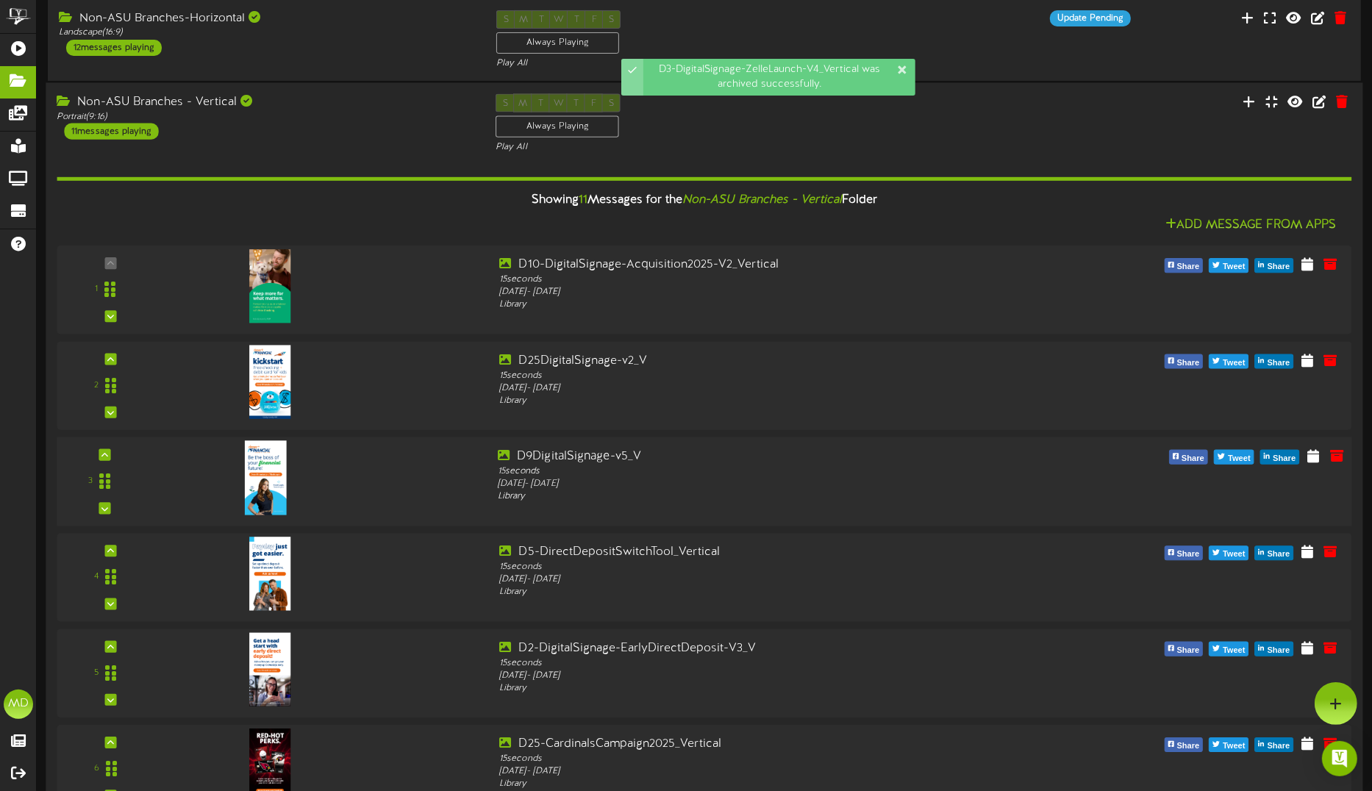
scroll to position [184, 0]
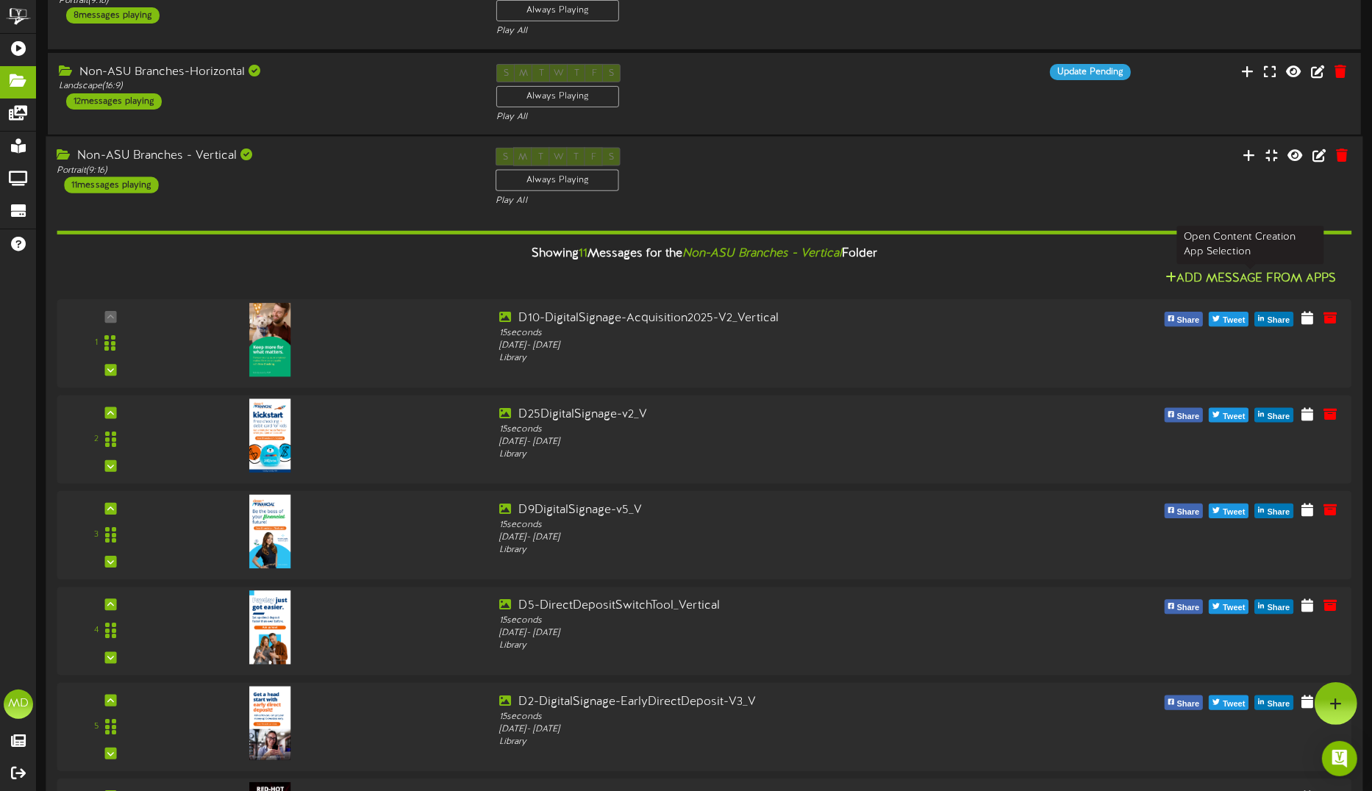
click at [1240, 277] on button "Add Message From Apps" at bounding box center [1251, 279] width 180 height 18
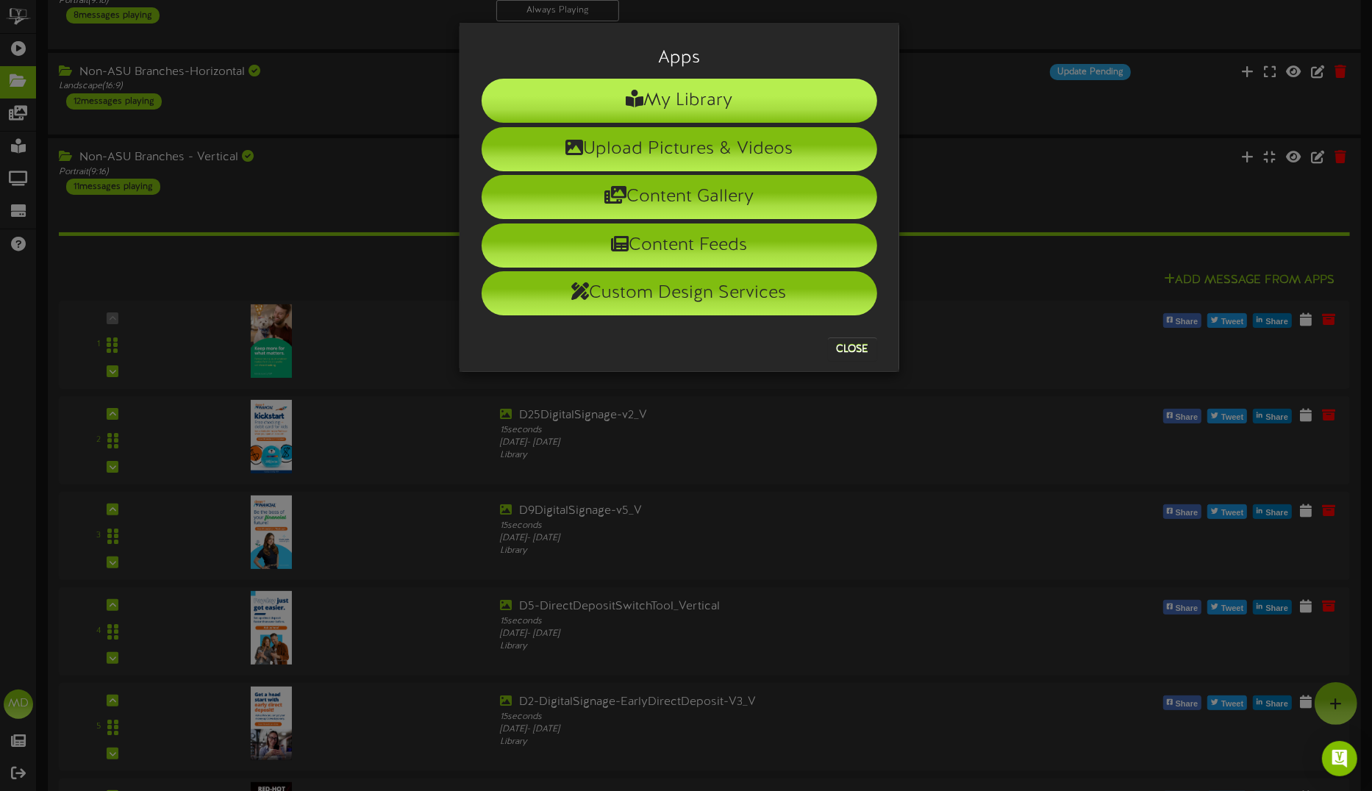
click at [730, 90] on li "My Library" at bounding box center [680, 101] width 396 height 44
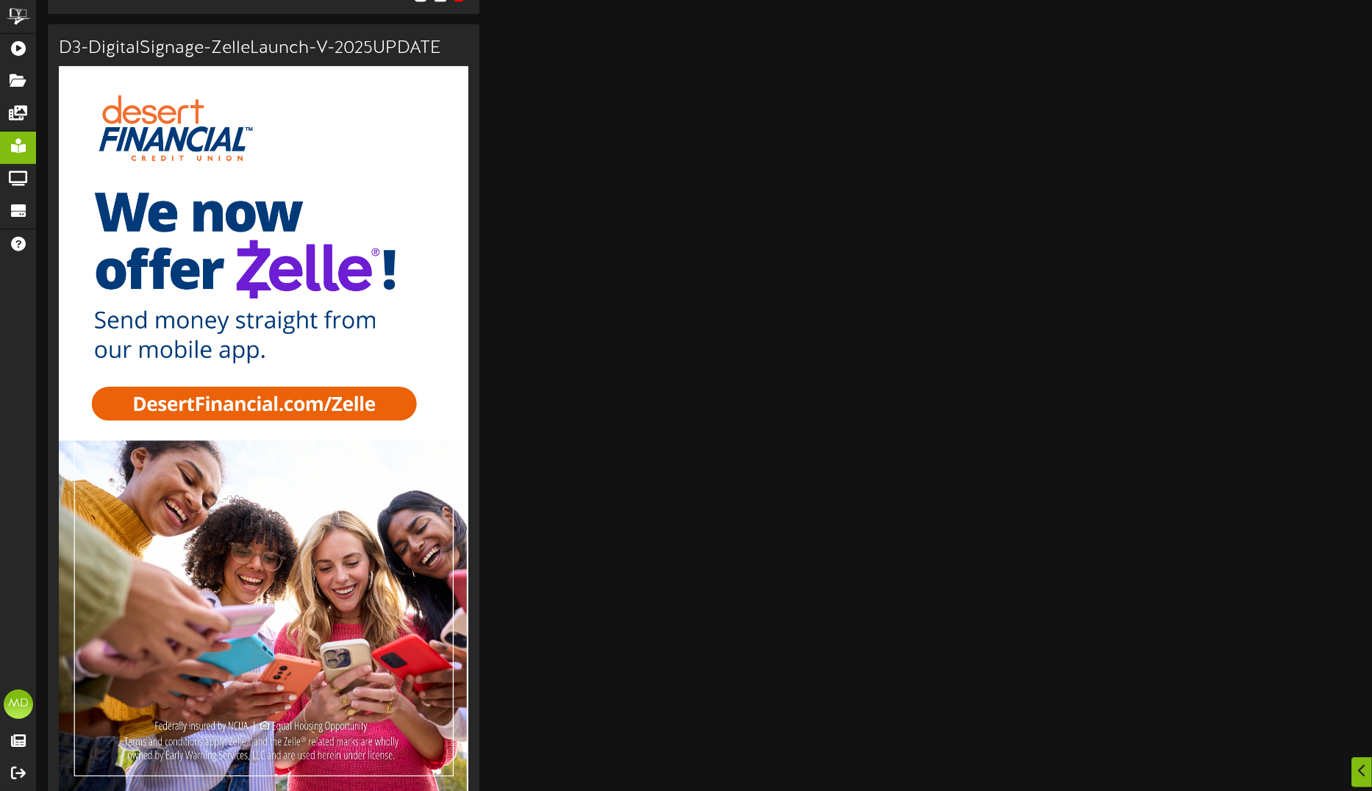
scroll to position [410, 0]
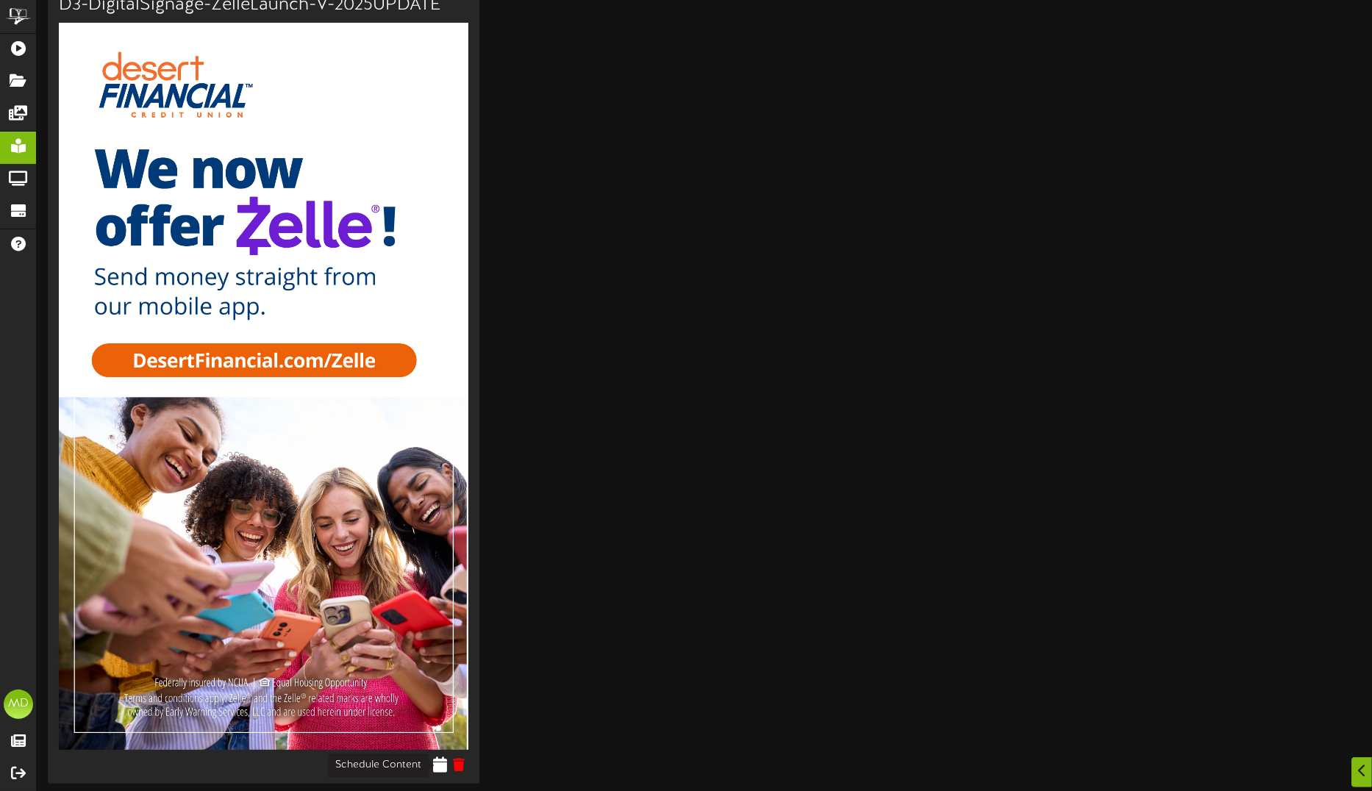
click at [442, 766] on icon at bounding box center [440, 765] width 14 height 16
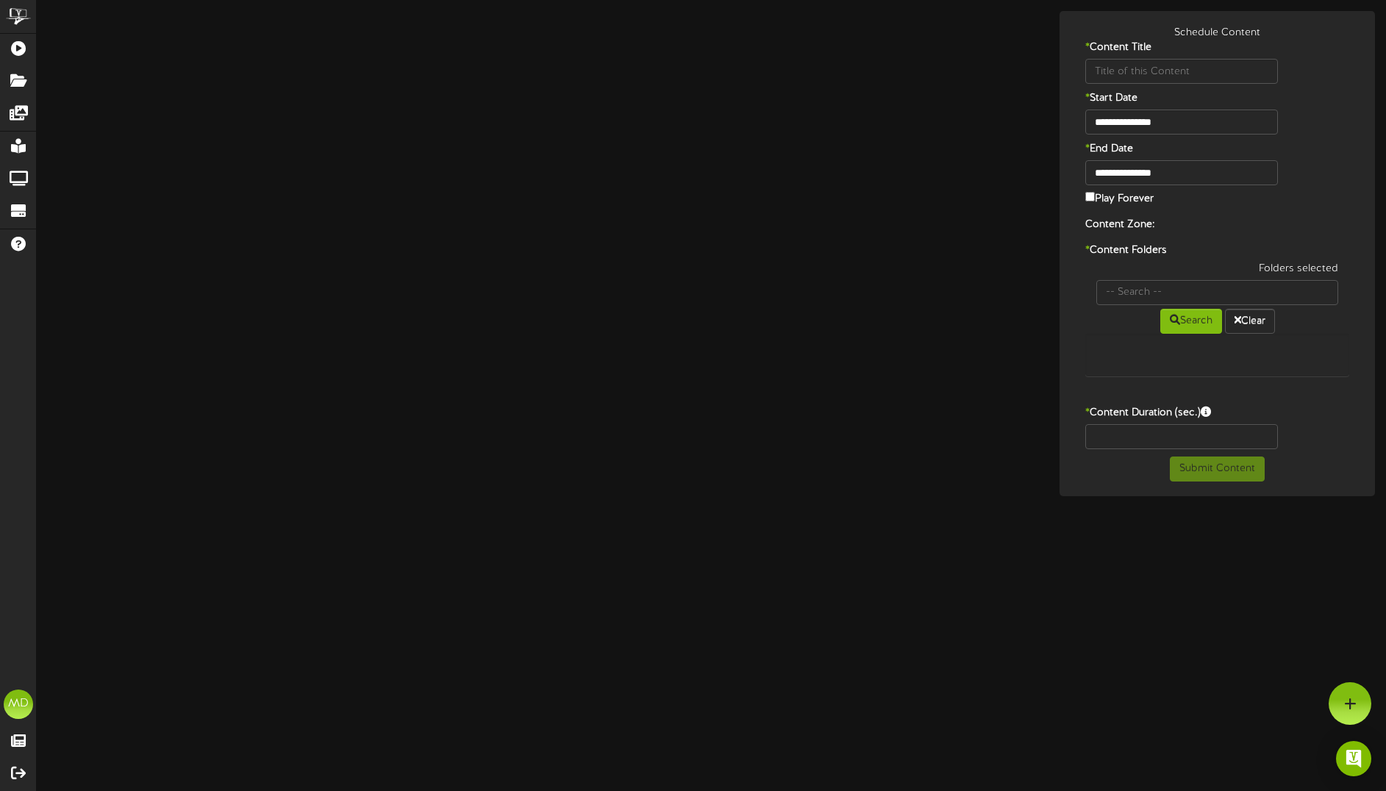
type input "D3-DigitalSignage-ZelleLaunch-V-2025UPDATE"
type input "8"
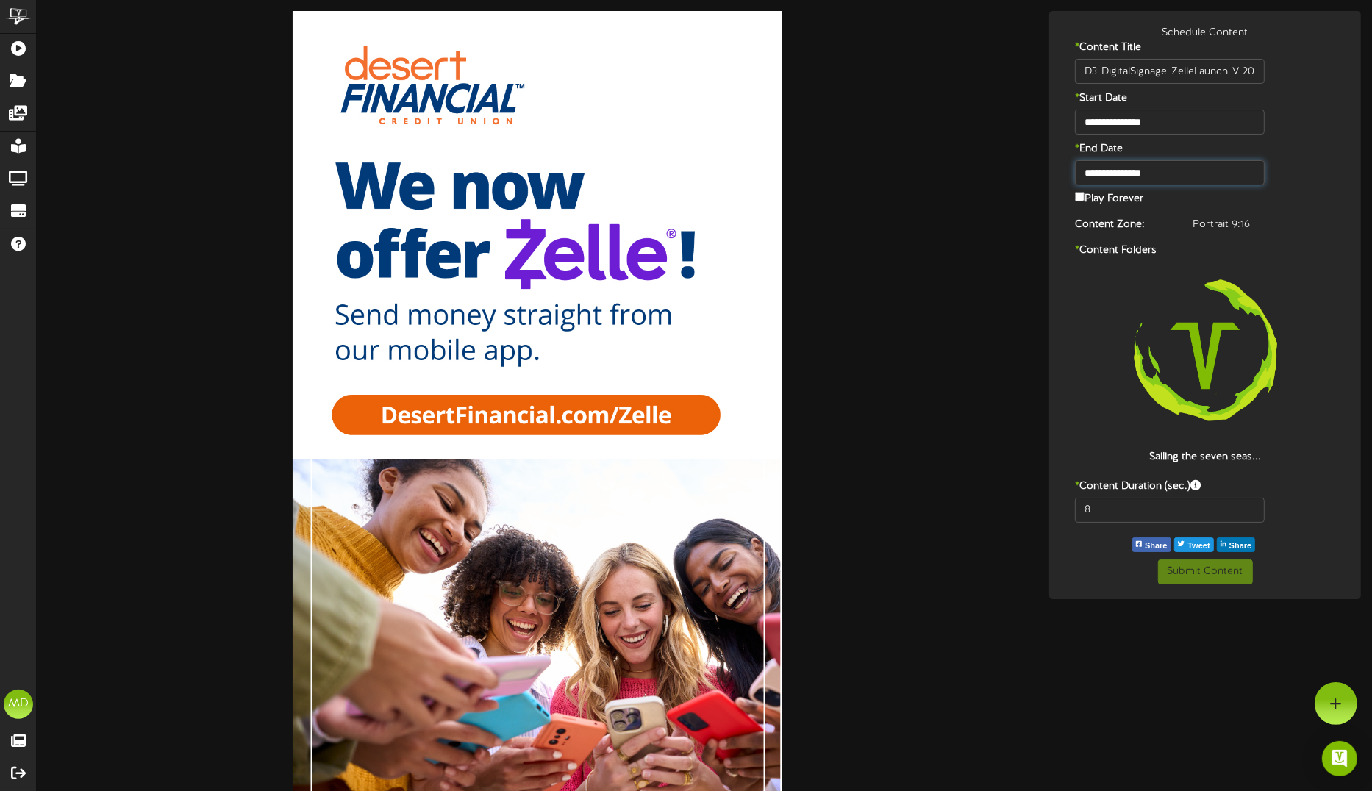
click at [1145, 169] on input "**********" at bounding box center [1170, 172] width 190 height 25
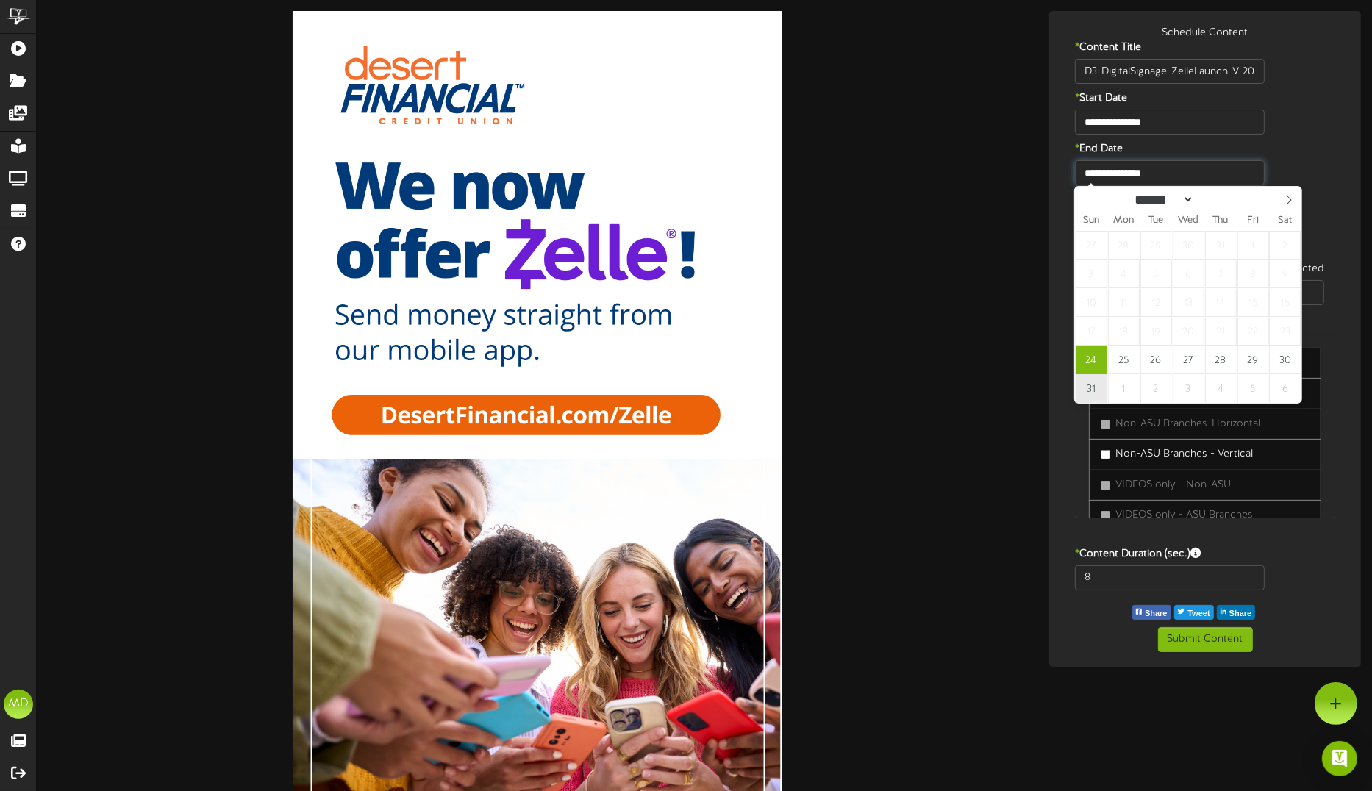
type input "**********"
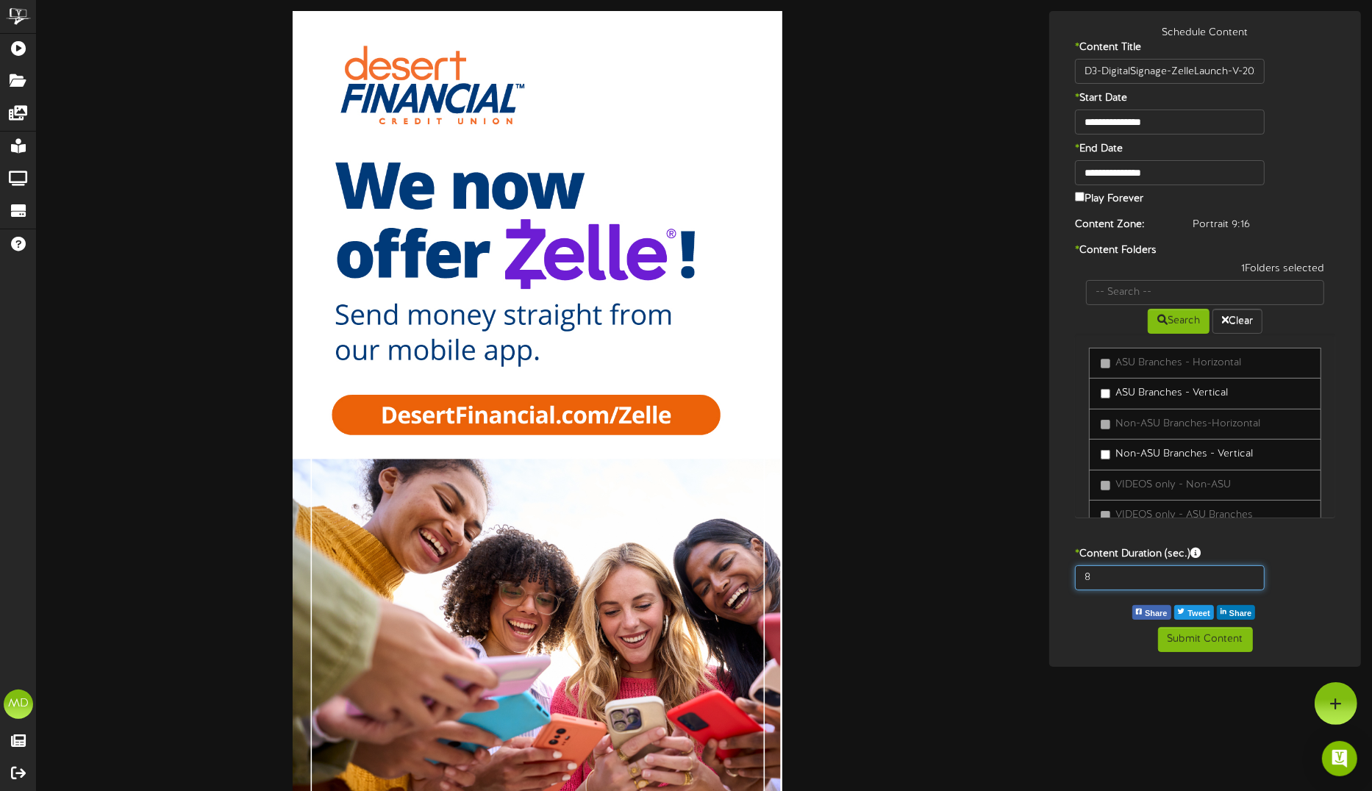
drag, startPoint x: 1094, startPoint y: 580, endPoint x: 1078, endPoint y: 577, distance: 16.3
click at [1078, 577] on input "8" at bounding box center [1170, 578] width 190 height 25
type input "15"
click at [1183, 635] on button "Submit Content" at bounding box center [1205, 639] width 95 height 25
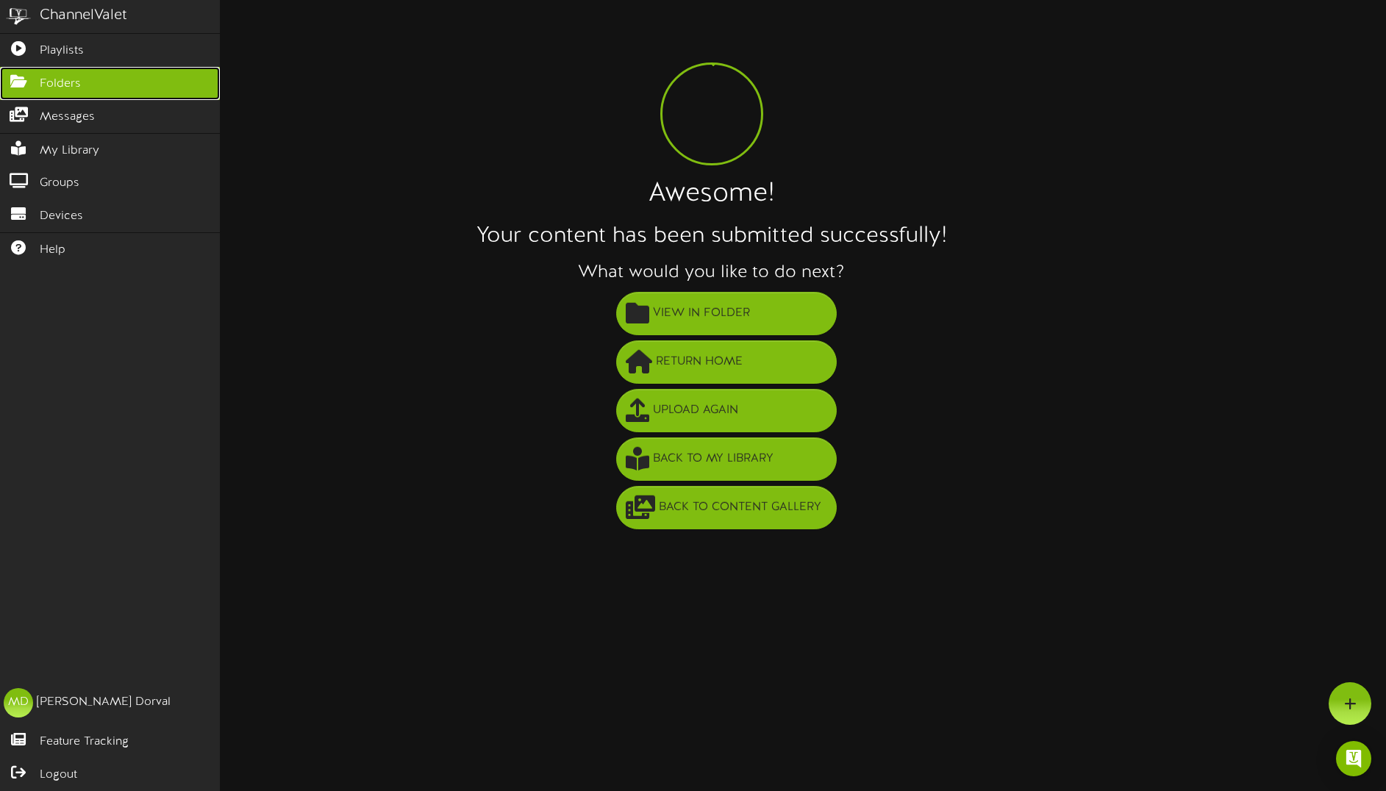
click at [13, 79] on icon at bounding box center [18, 79] width 37 height 11
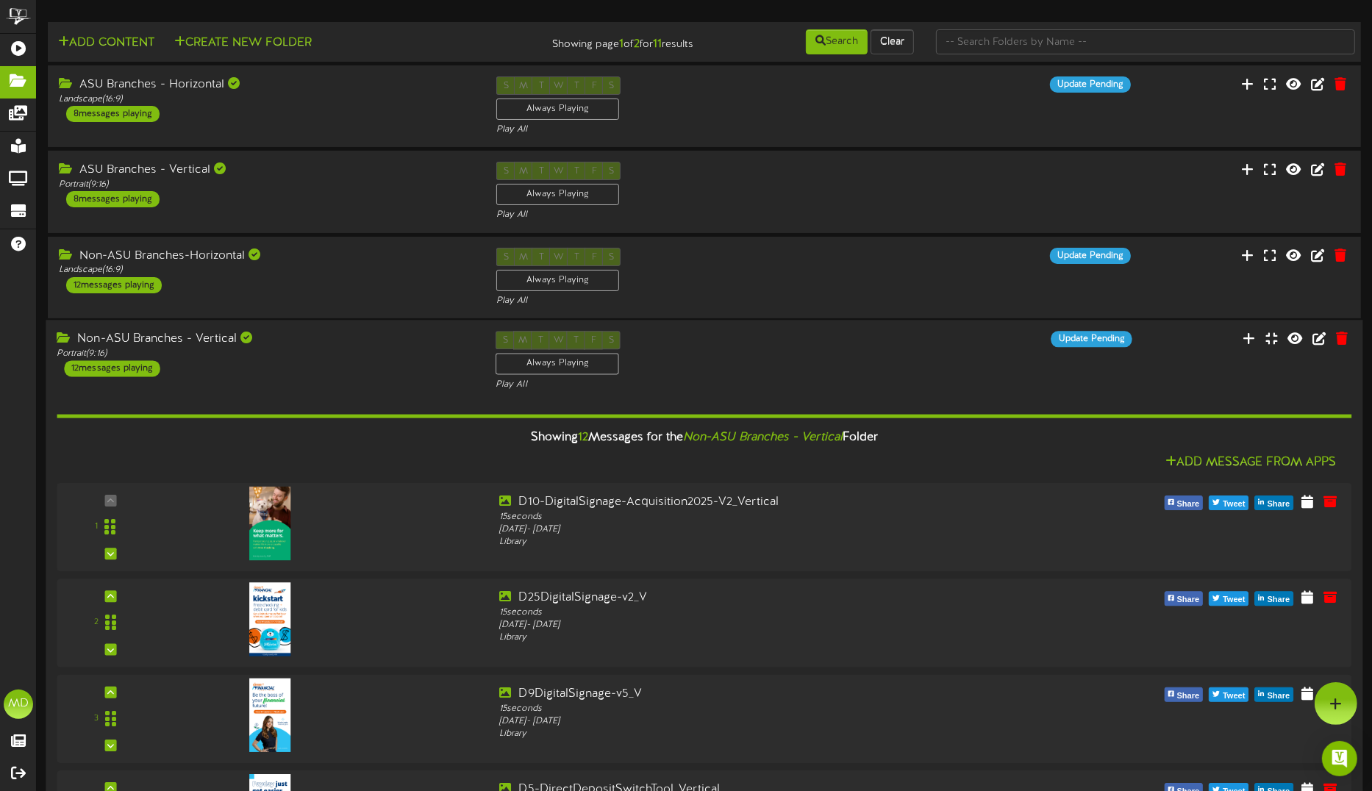
click at [414, 429] on div "Showing 12 Messages for the Non-ASU Branches - Vertical Folder" at bounding box center [704, 438] width 1317 height 32
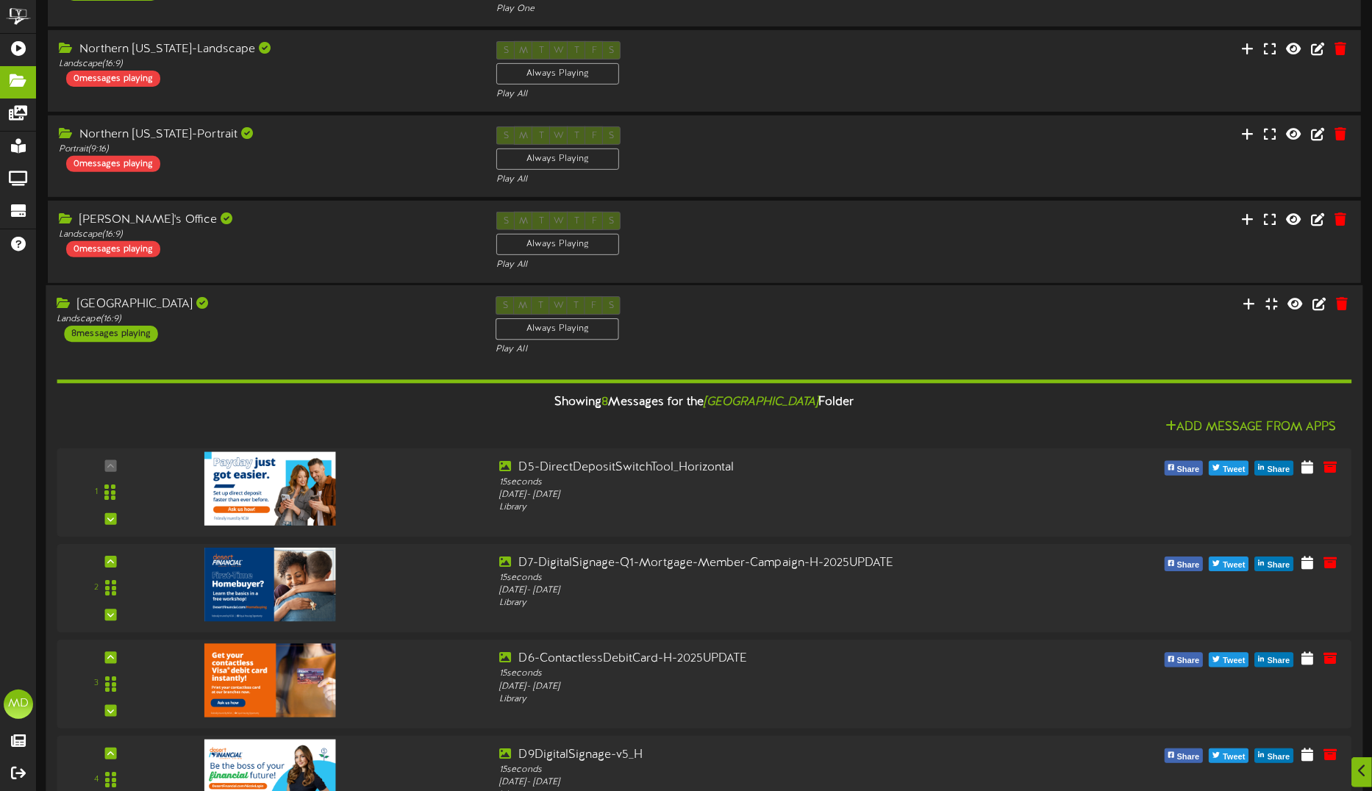
scroll to position [552, 0]
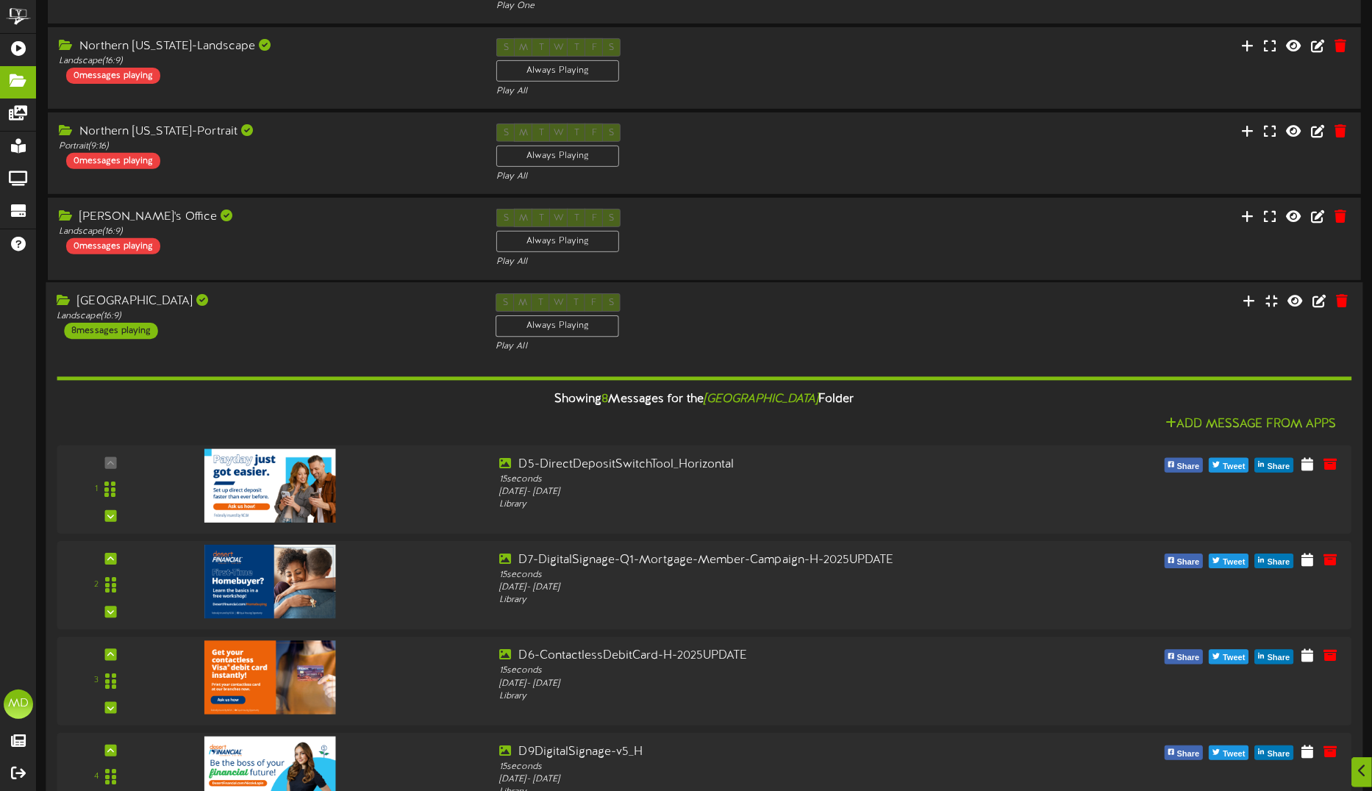
click at [402, 310] on div "[GEOGRAPHIC_DATA]" at bounding box center [265, 301] width 417 height 17
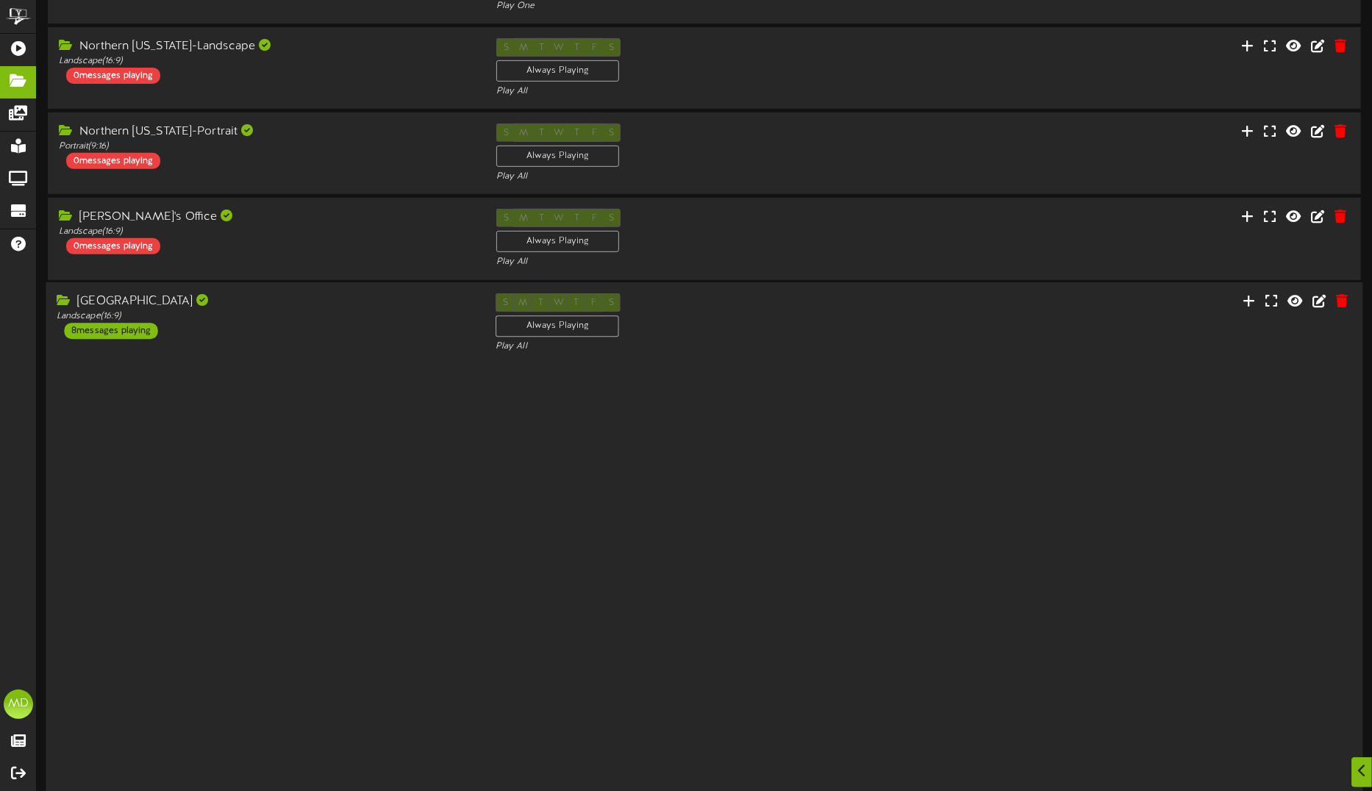
scroll to position [189, 0]
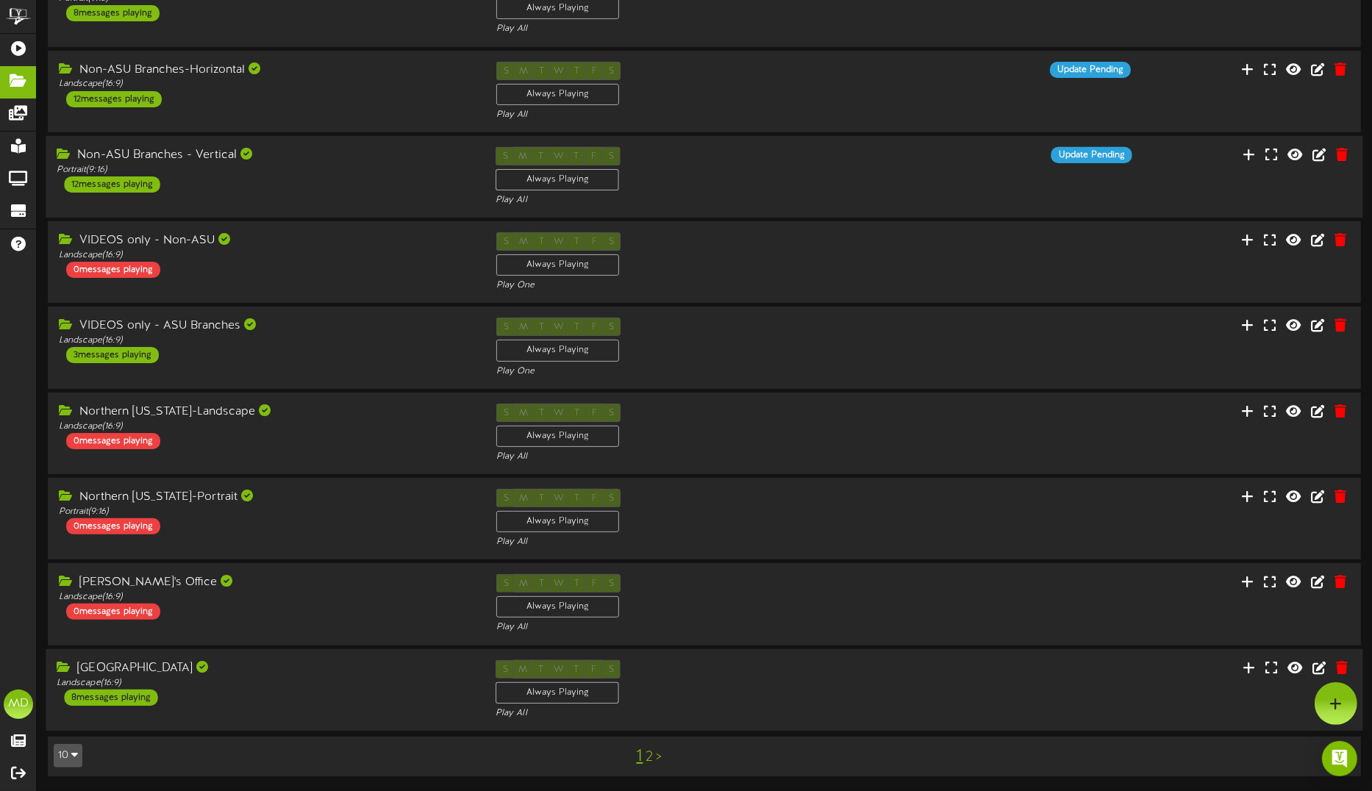
click at [383, 675] on div "[GEOGRAPHIC_DATA]" at bounding box center [265, 668] width 417 height 17
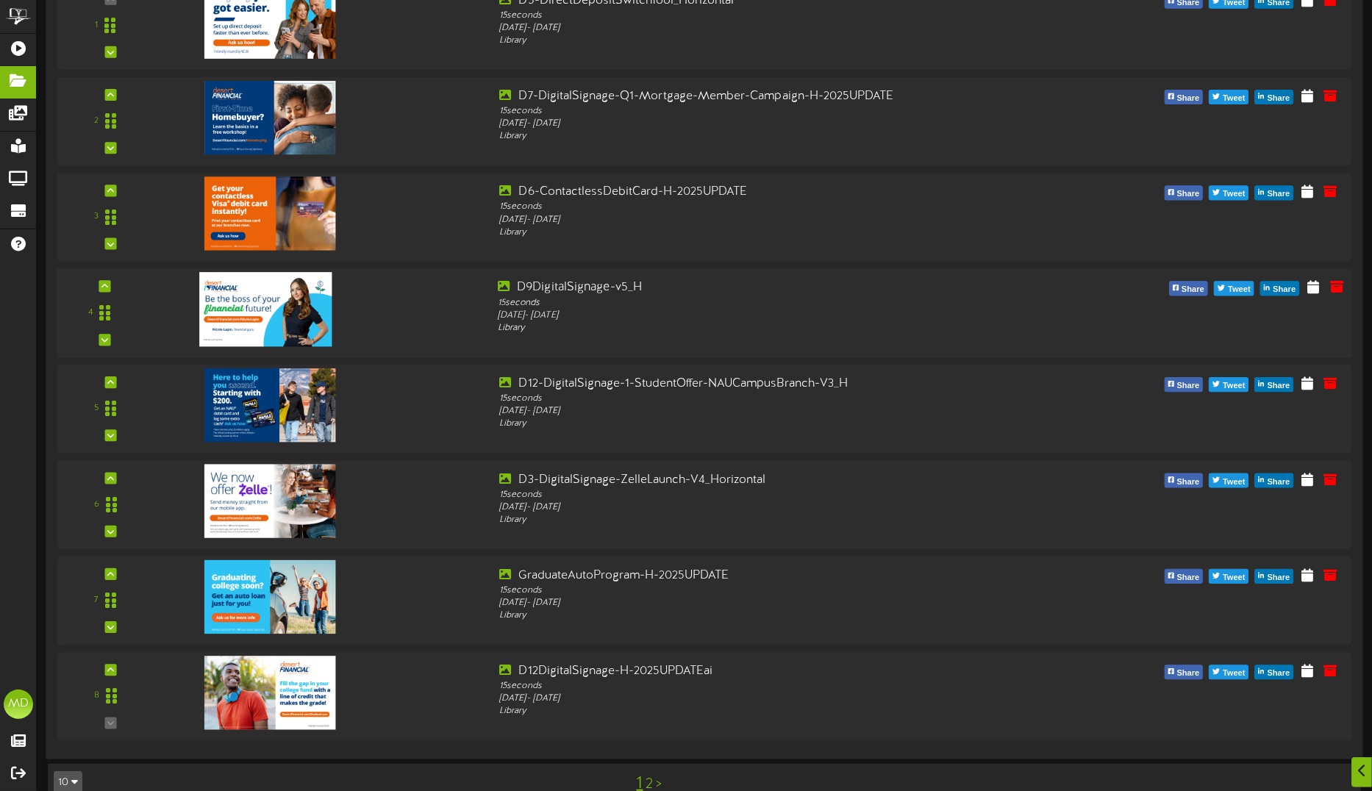
scroll to position [1046, 0]
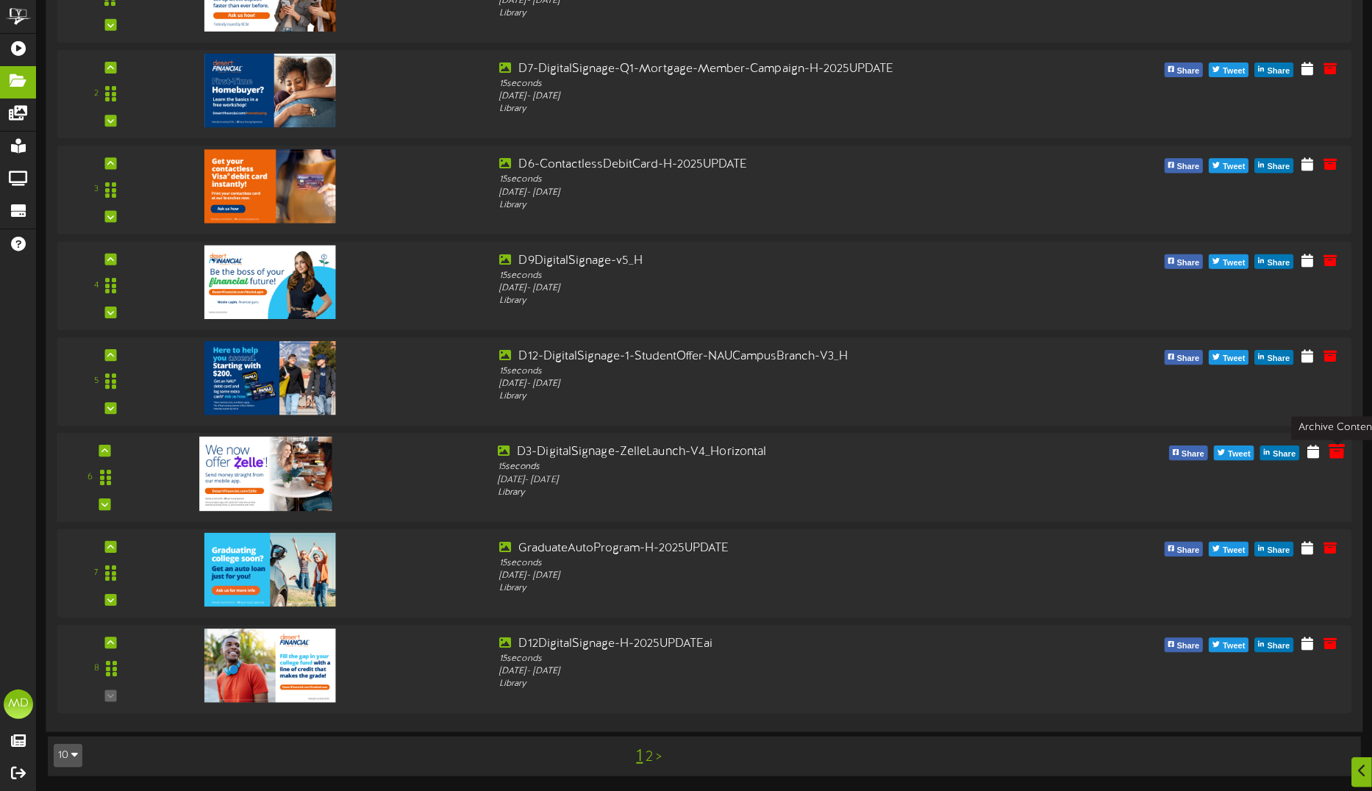
click at [1343, 450] on icon at bounding box center [1337, 451] width 16 height 16
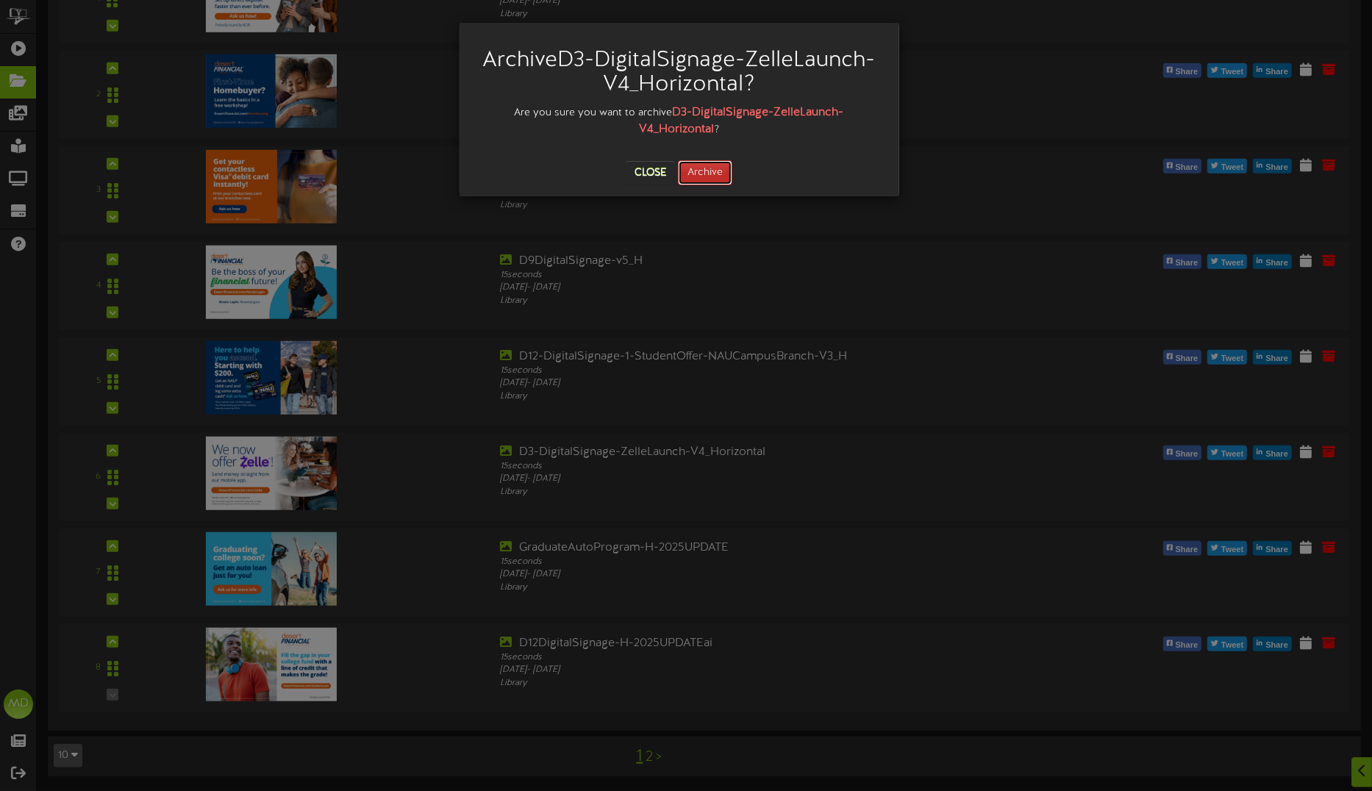
click at [712, 166] on button "Archive" at bounding box center [705, 172] width 54 height 25
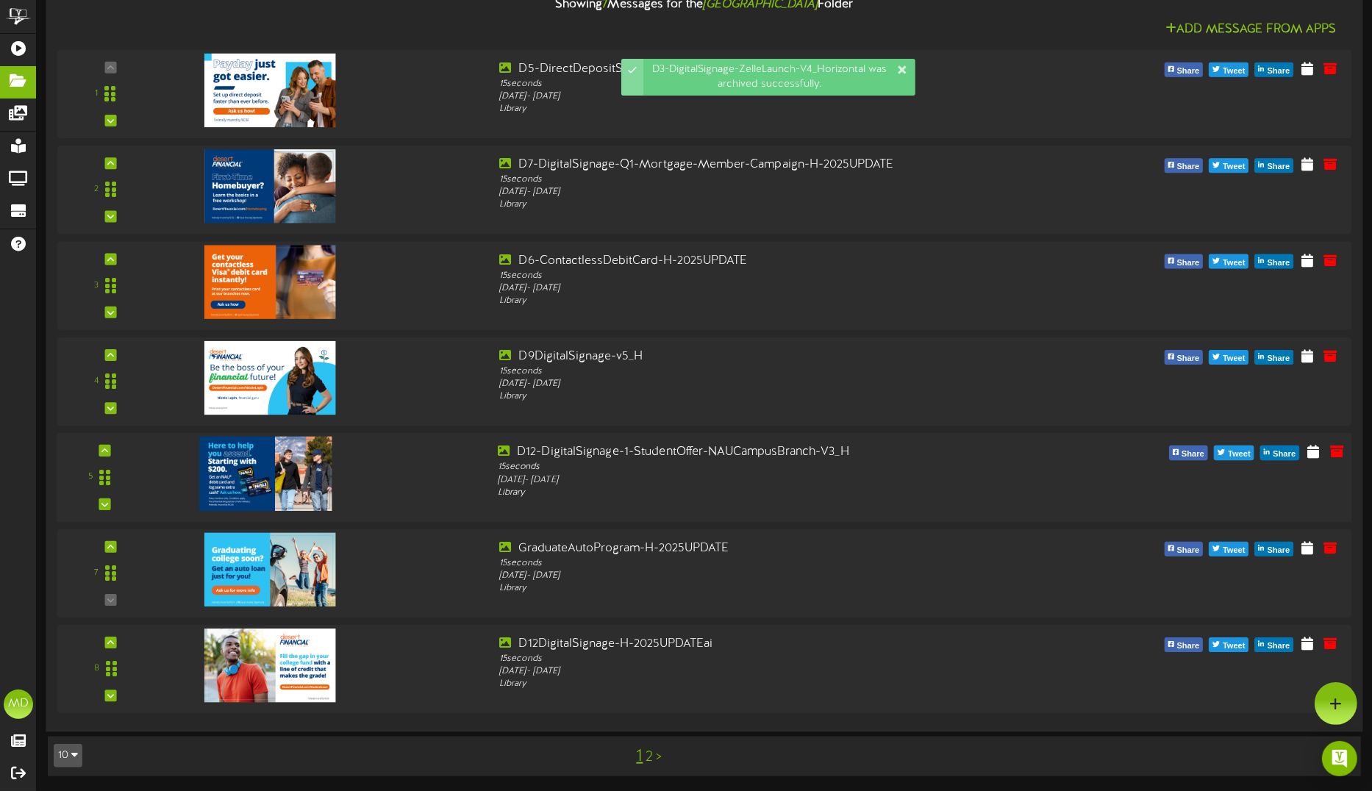
scroll to position [766, 0]
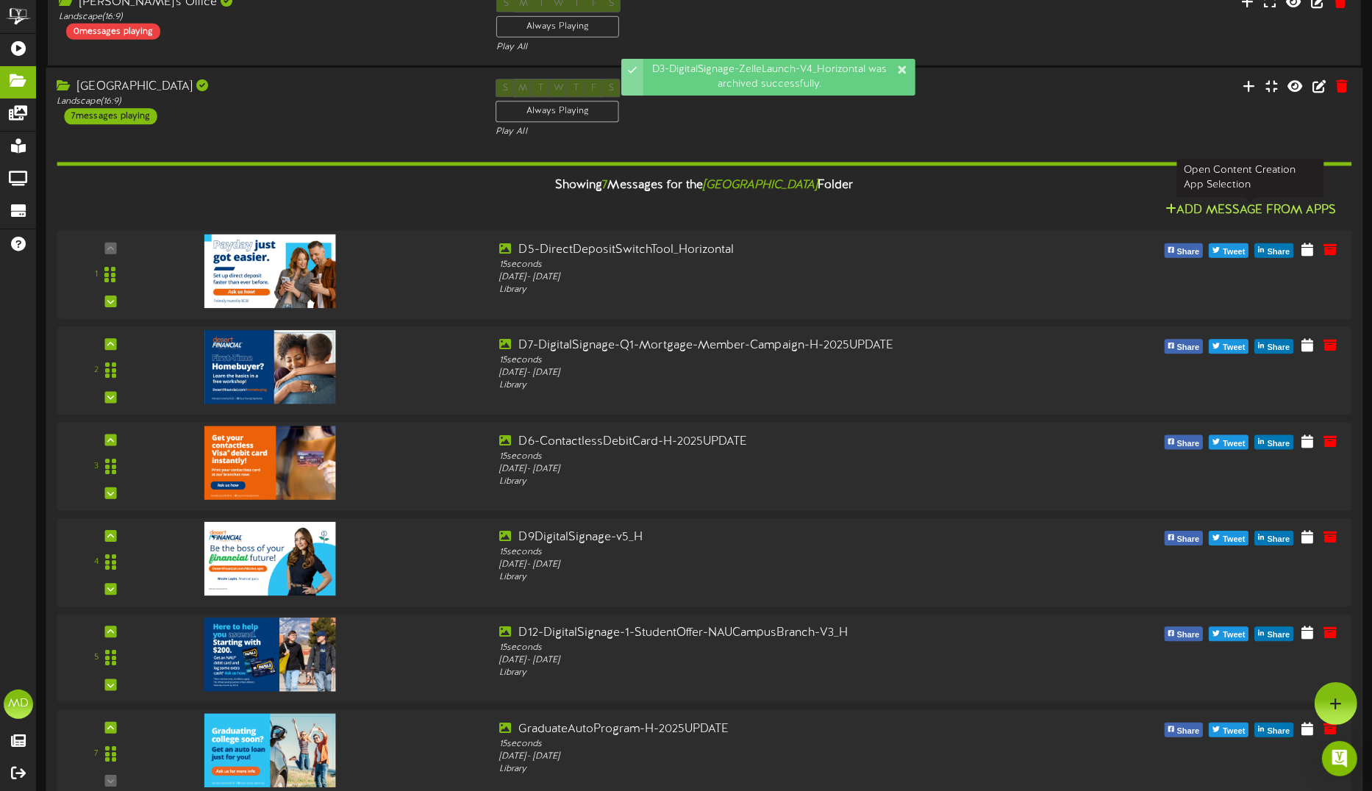
click at [1236, 213] on button "Add Message From Apps" at bounding box center [1251, 210] width 180 height 18
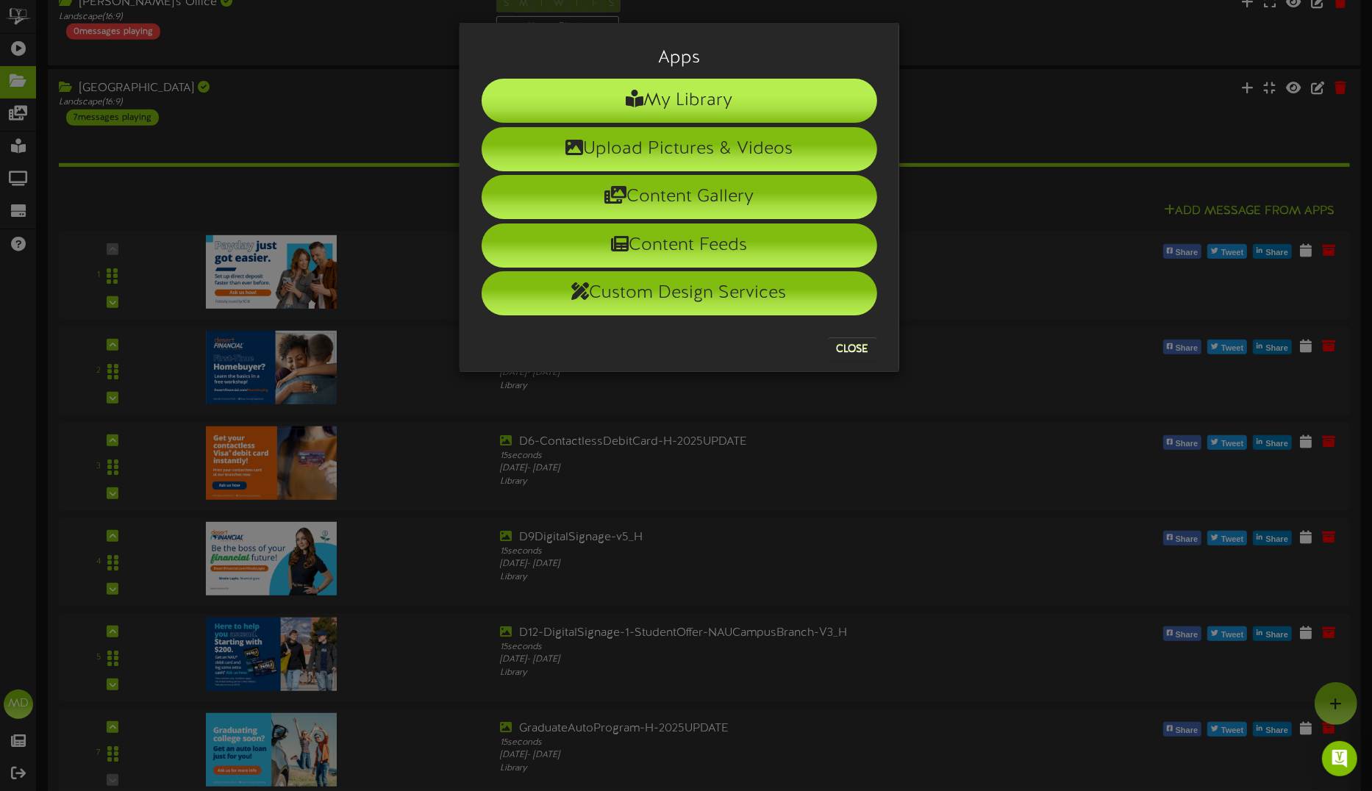
click at [761, 109] on li "My Library" at bounding box center [680, 101] width 396 height 44
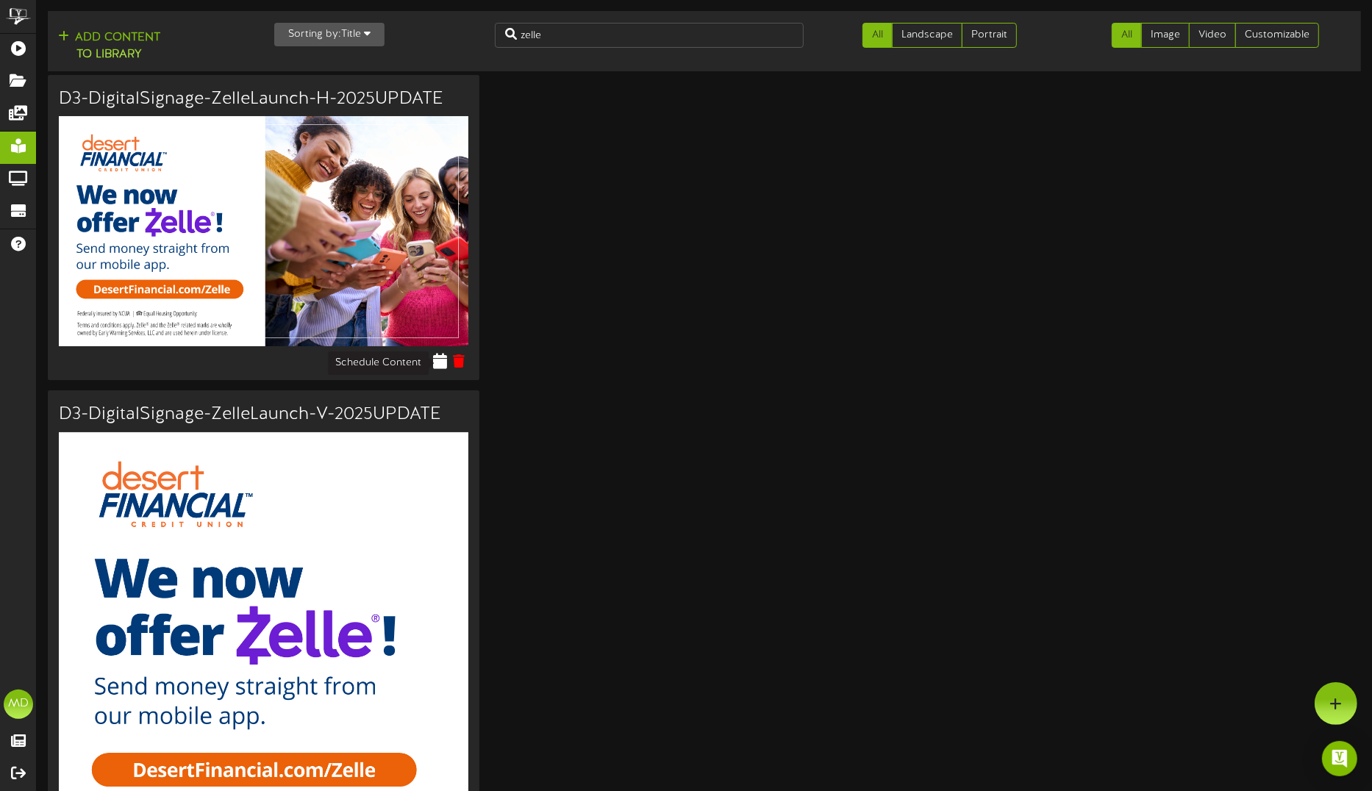
click at [440, 365] on icon at bounding box center [440, 361] width 14 height 16
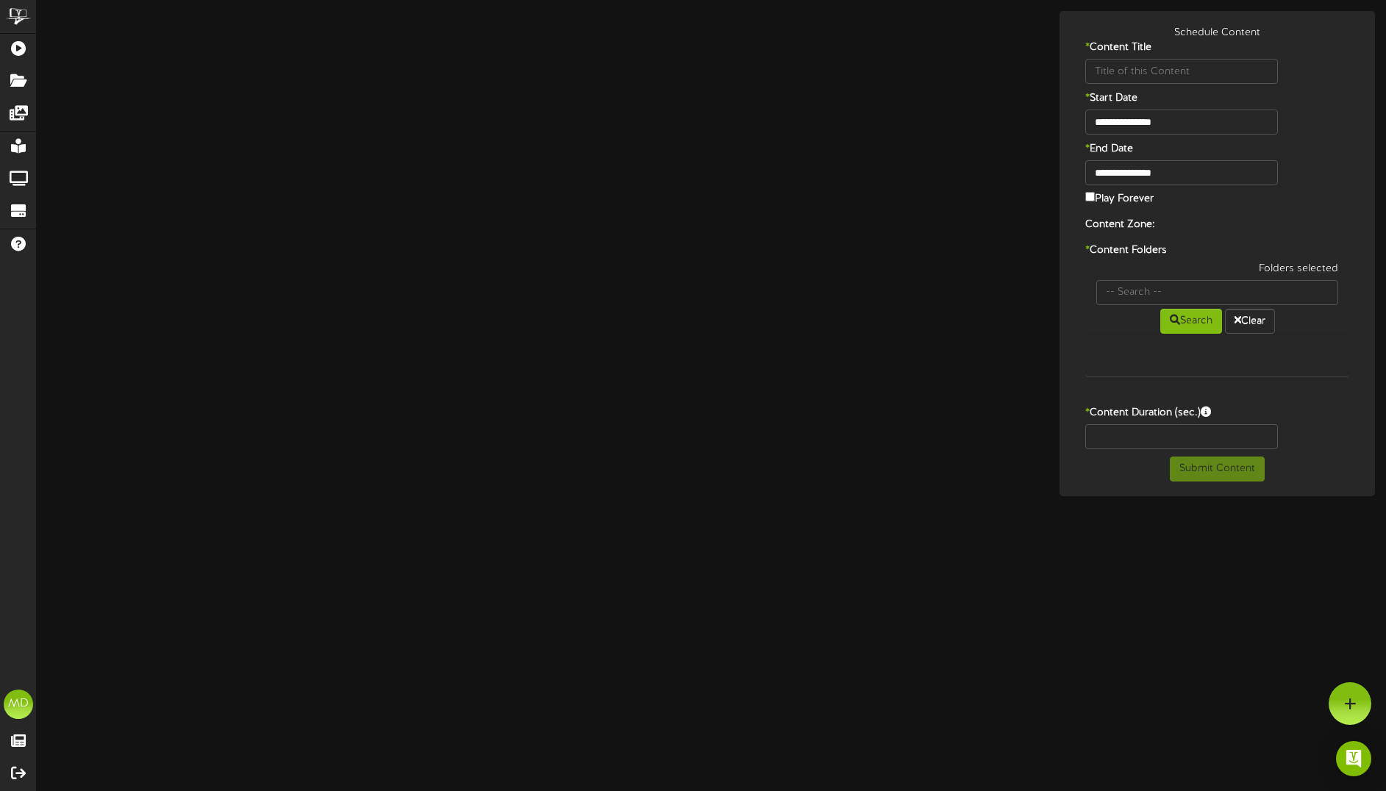
type input "D3-DigitalSignage-ZelleLaunch-H-2025UPDATE"
type input "8"
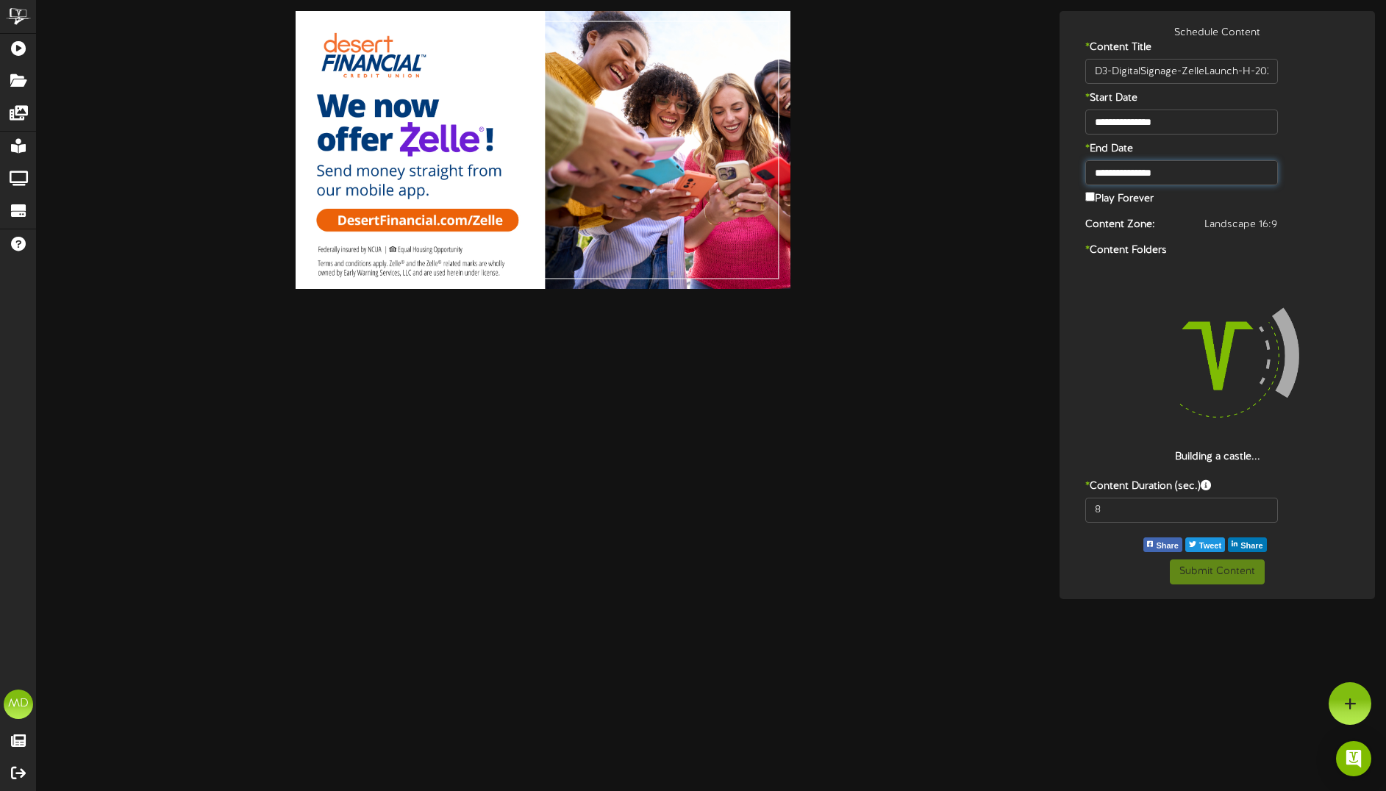
click at [1140, 167] on input "**********" at bounding box center [1182, 172] width 193 height 25
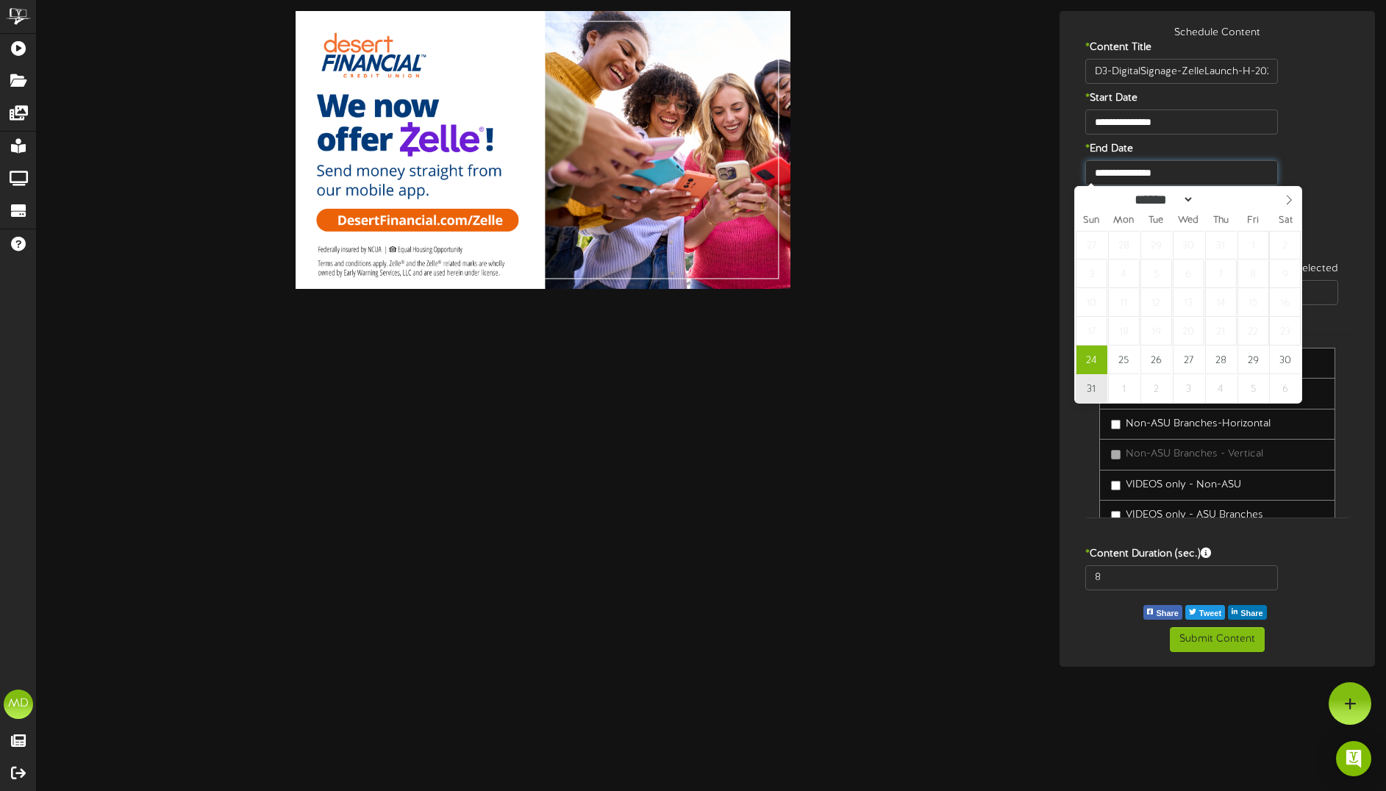
type input "**********"
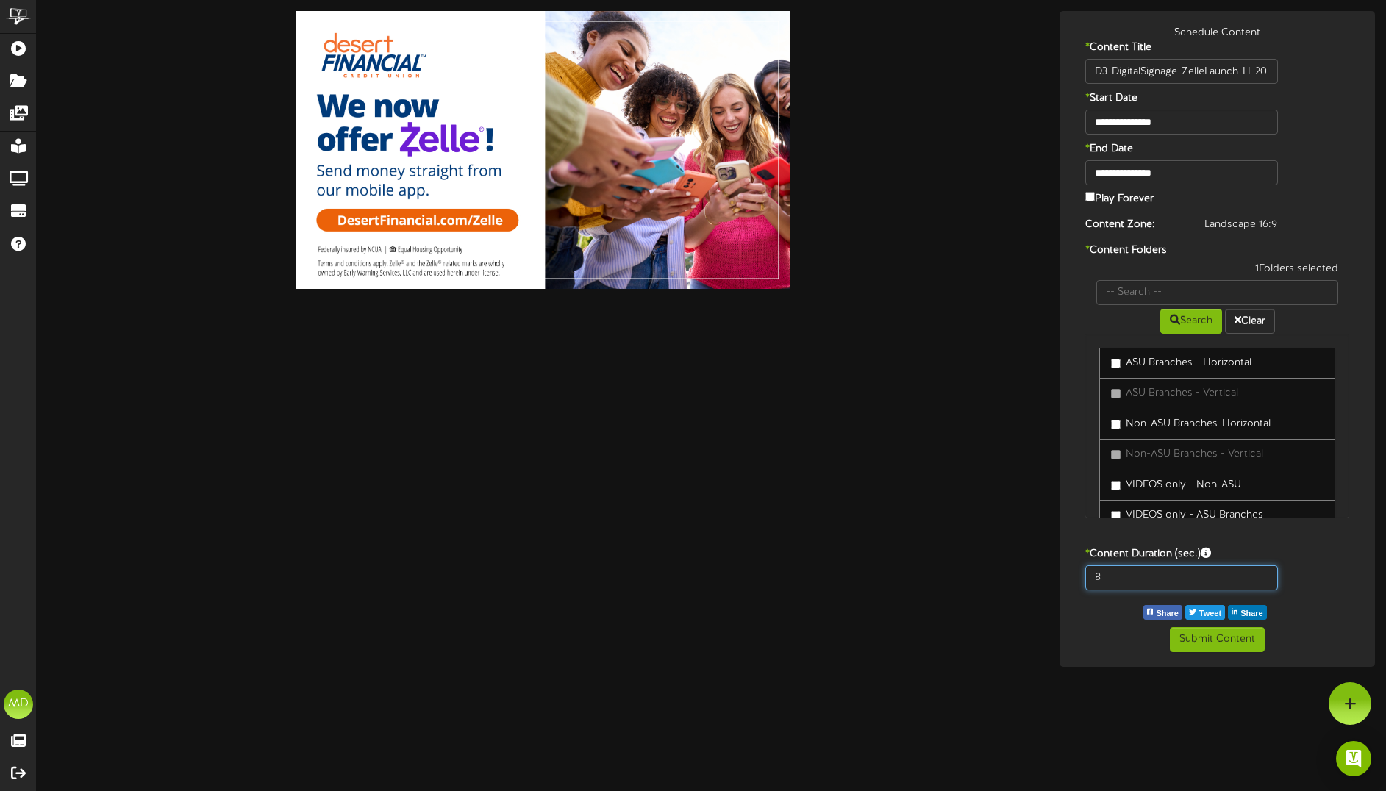
drag, startPoint x: 1107, startPoint y: 574, endPoint x: 1086, endPoint y: 575, distance: 20.6
click at [1086, 571] on input "8" at bounding box center [1182, 578] width 193 height 25
type input "15"
click at [1207, 636] on button "Submit Content" at bounding box center [1217, 639] width 95 height 25
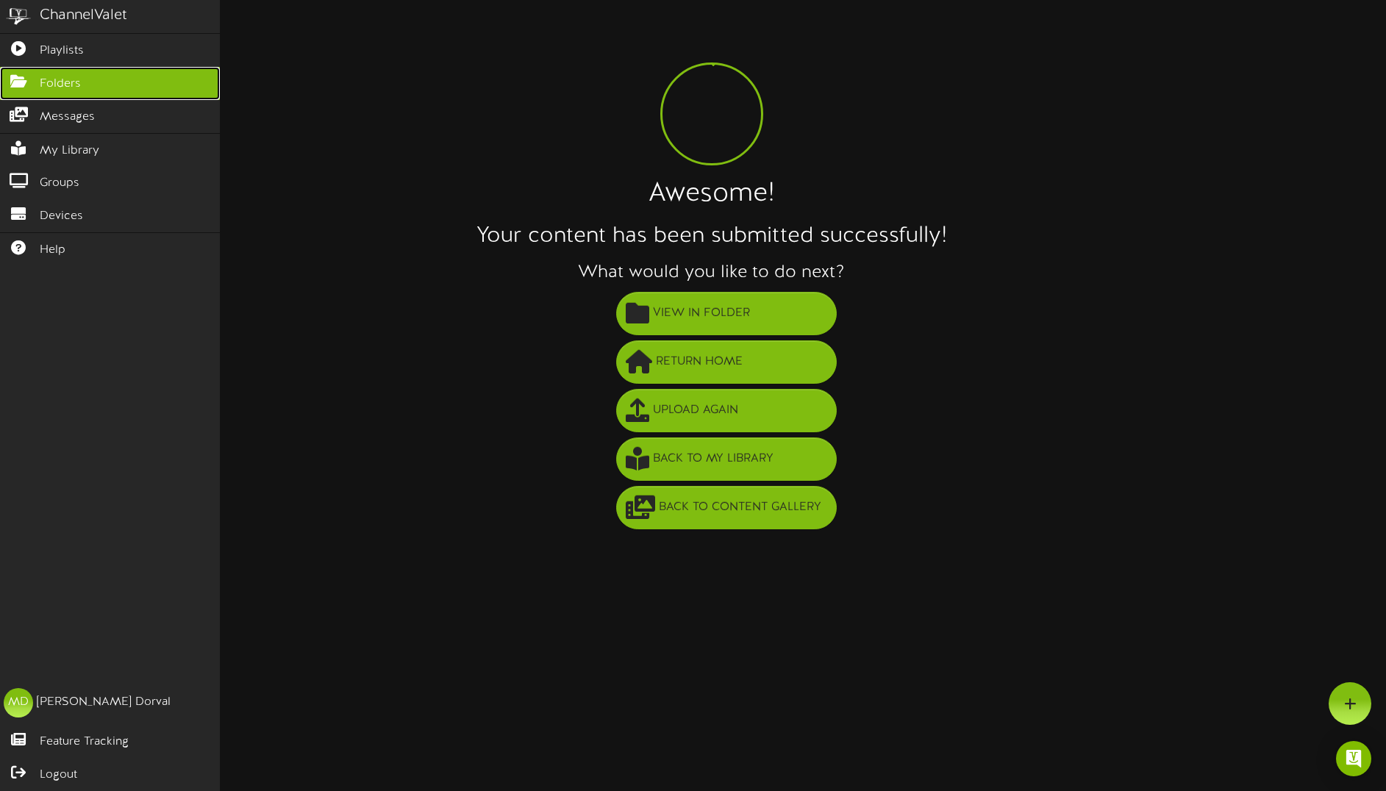
click at [13, 83] on icon at bounding box center [18, 79] width 37 height 11
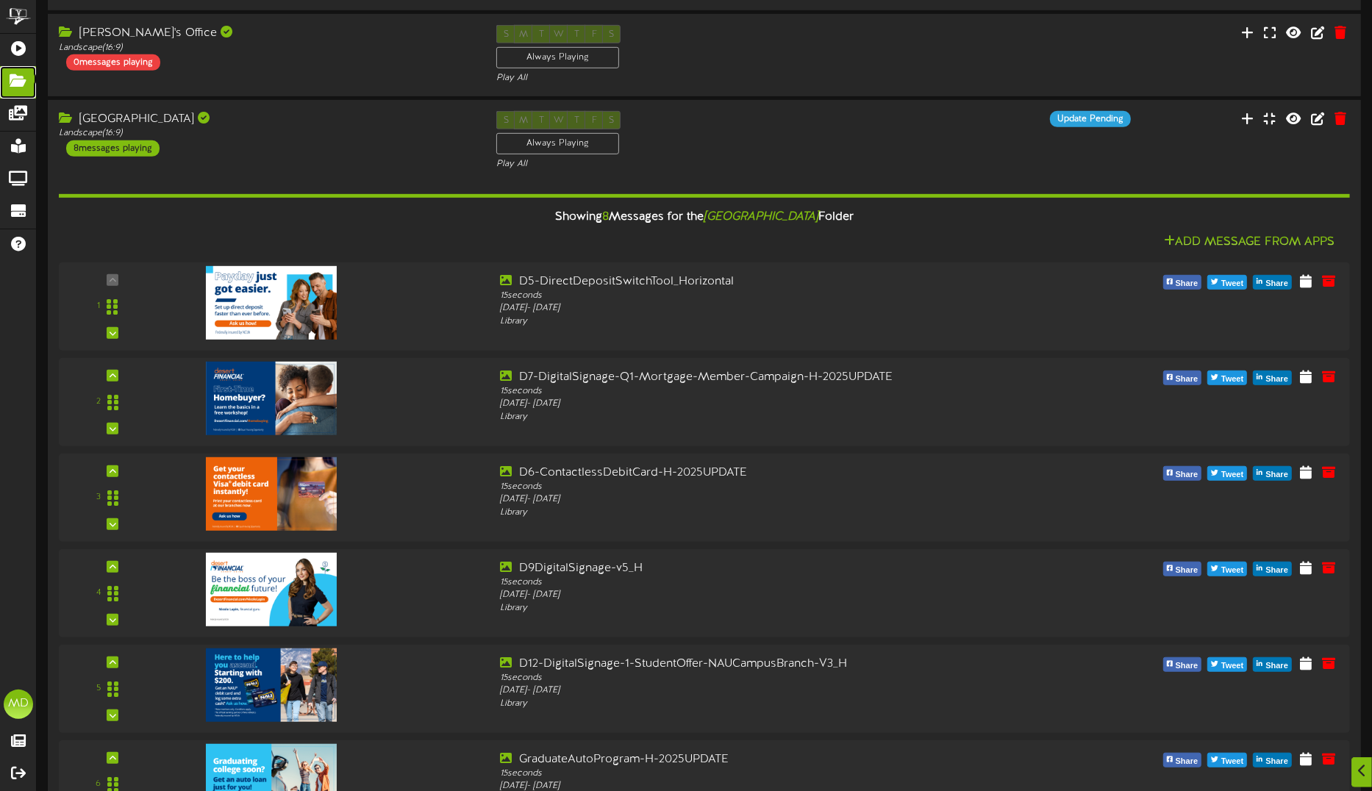
scroll to position [644, 0]
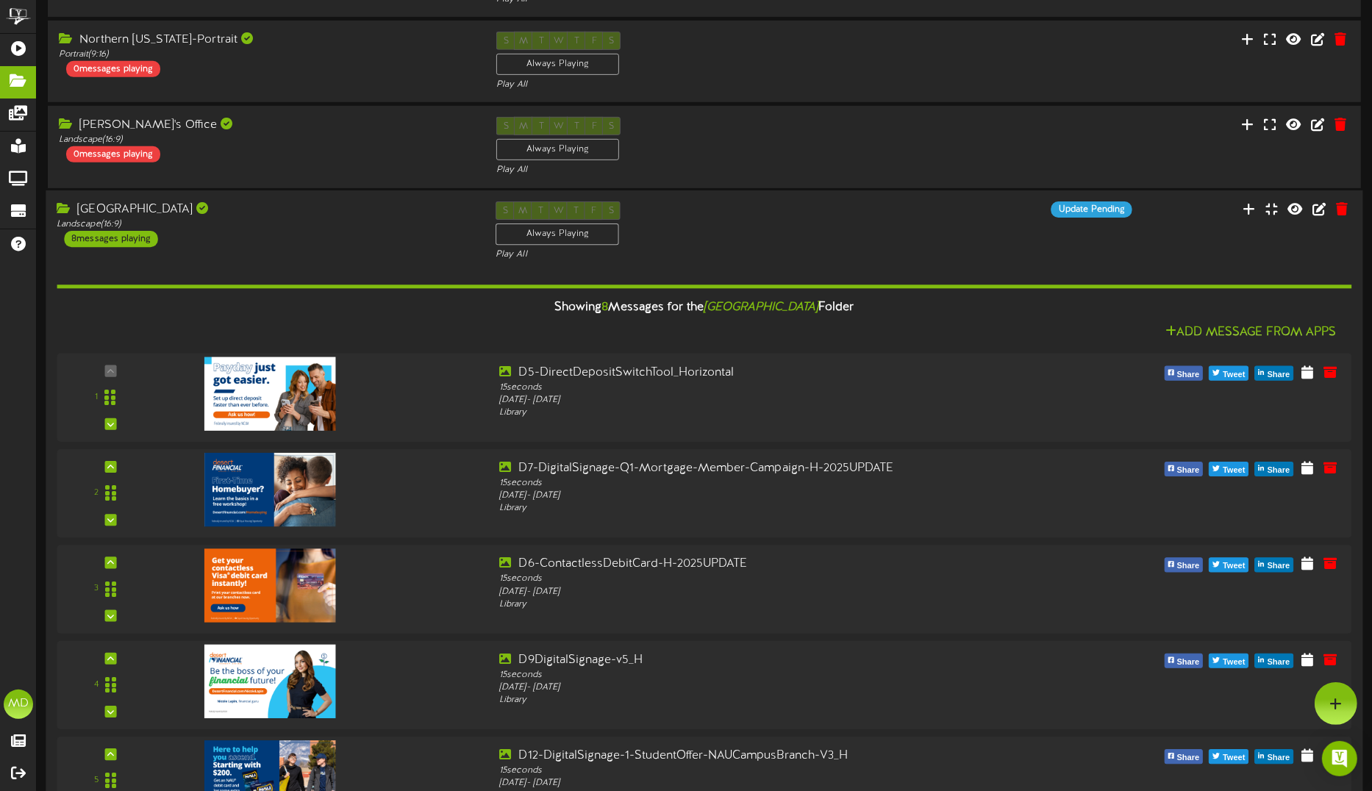
click at [814, 234] on div "S M T W T F S Always Playing Play All" at bounding box center [704, 232] width 439 height 60
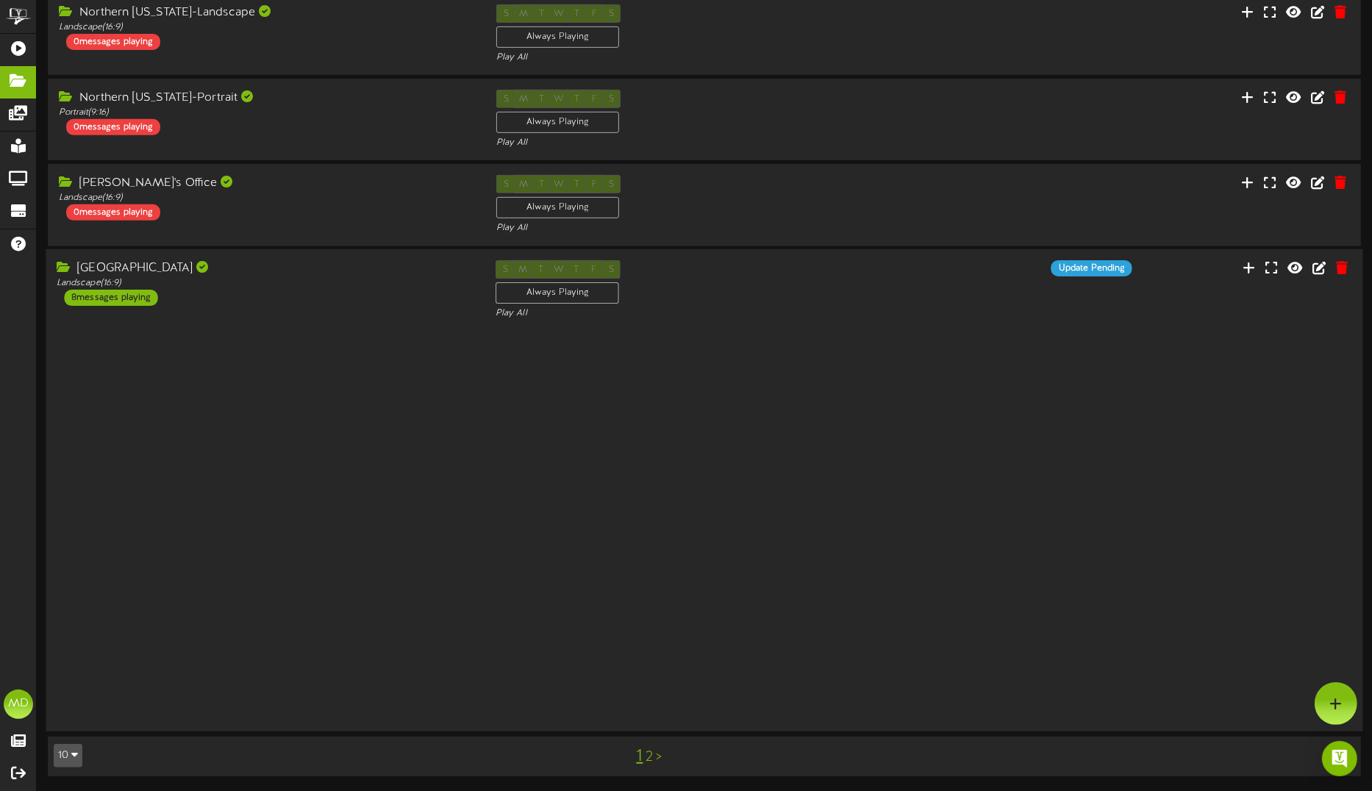
scroll to position [189, 0]
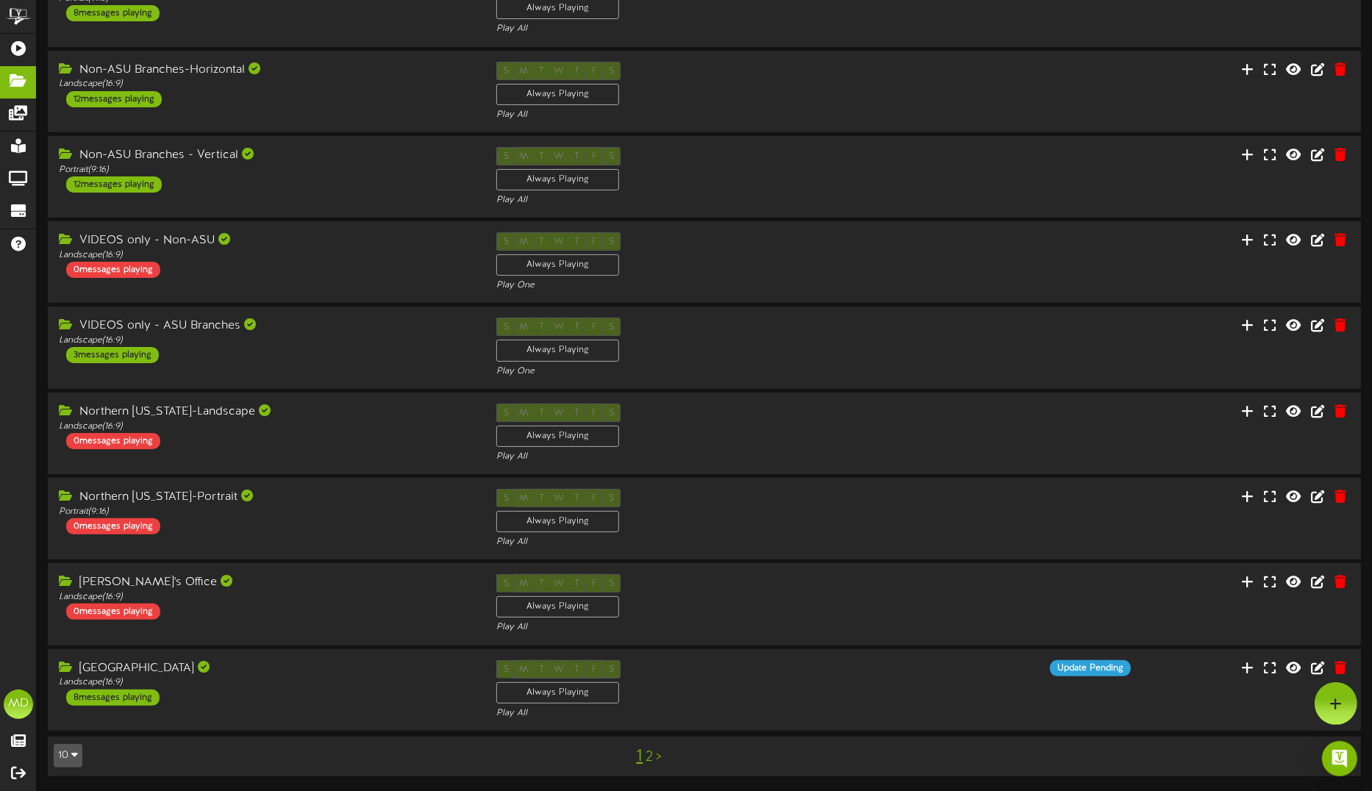
click at [651, 761] on link "2" at bounding box center [649, 757] width 7 height 16
